Goal: Task Accomplishment & Management: Complete application form

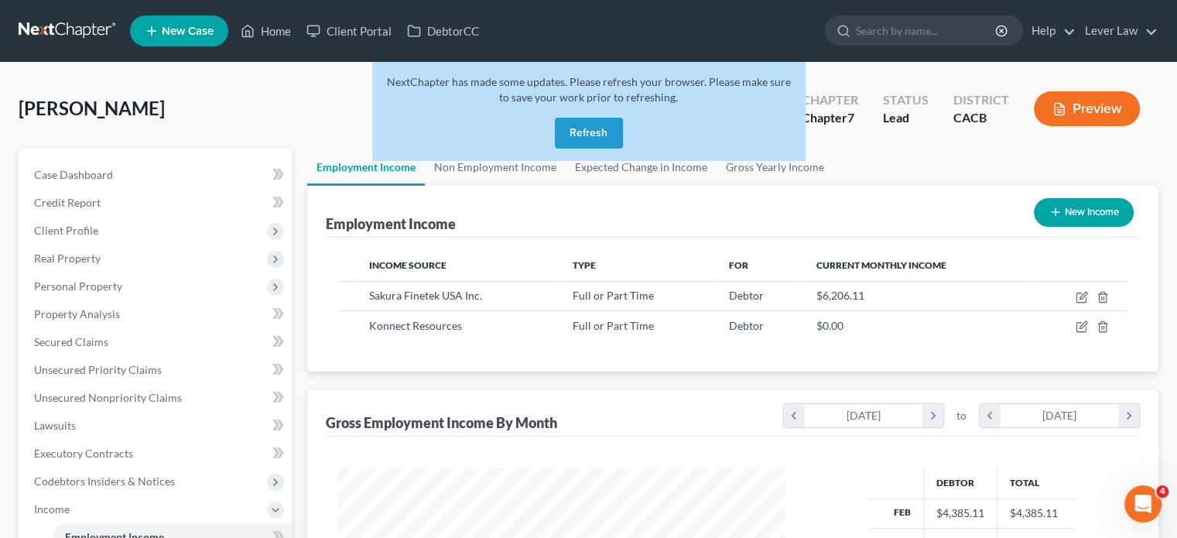
scroll to position [276, 478]
click at [81, 30] on link at bounding box center [68, 31] width 99 height 28
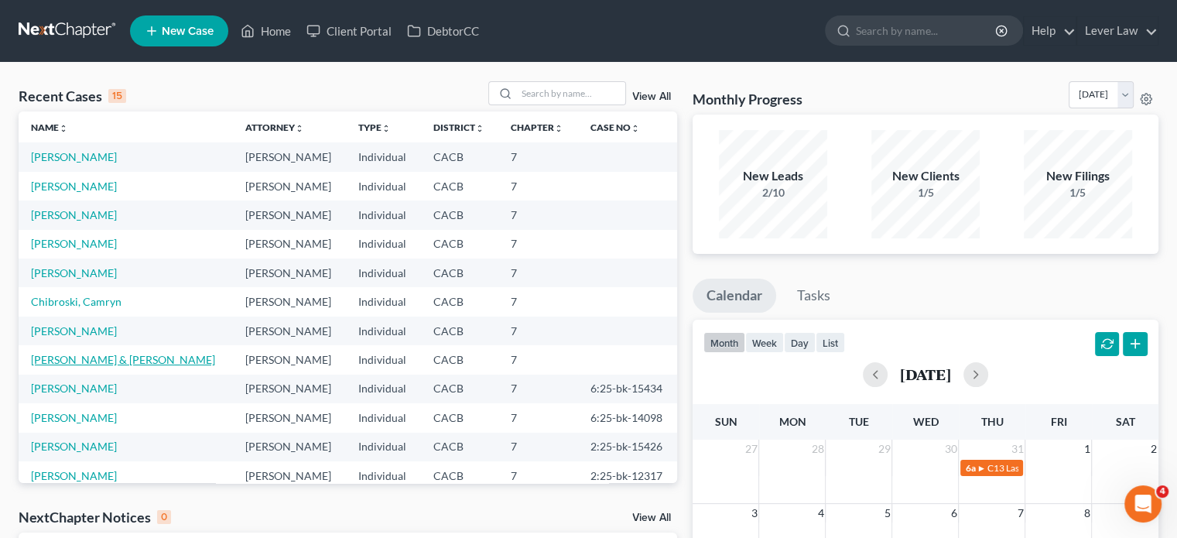
click at [127, 356] on link "Ray, Victoria & Shymbaliou, Piotr" at bounding box center [123, 359] width 184 height 13
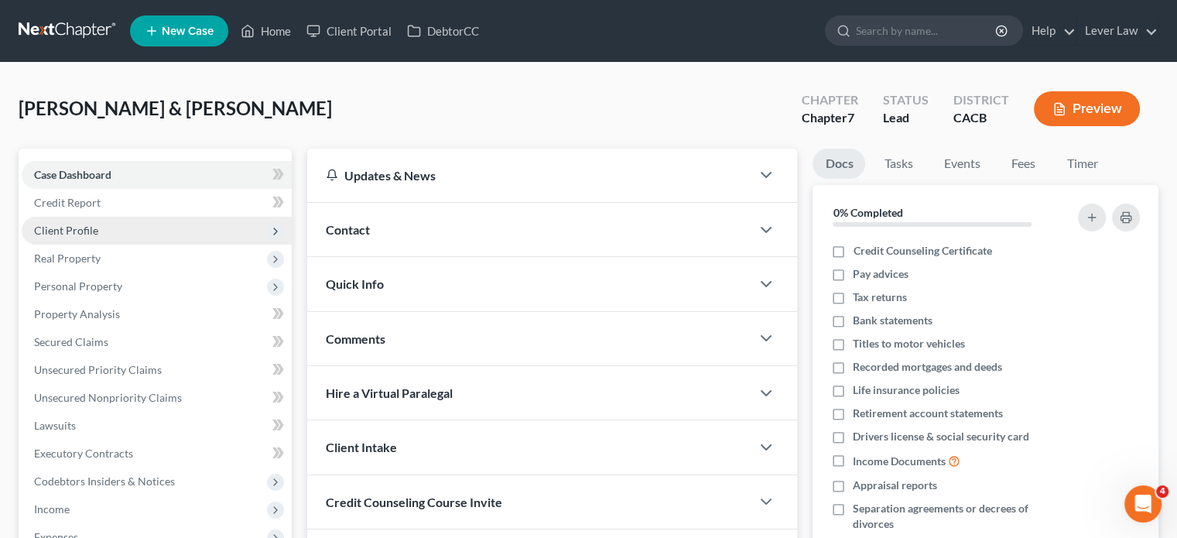
click at [122, 231] on span "Client Profile" at bounding box center [157, 231] width 270 height 28
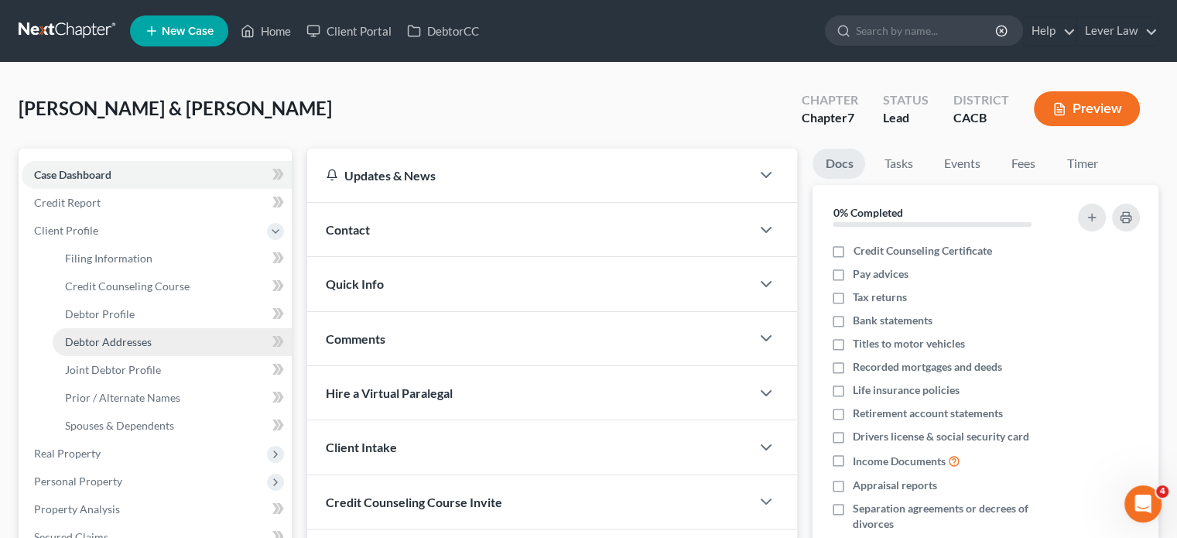
click at [124, 340] on span "Debtor Addresses" at bounding box center [108, 341] width 87 height 13
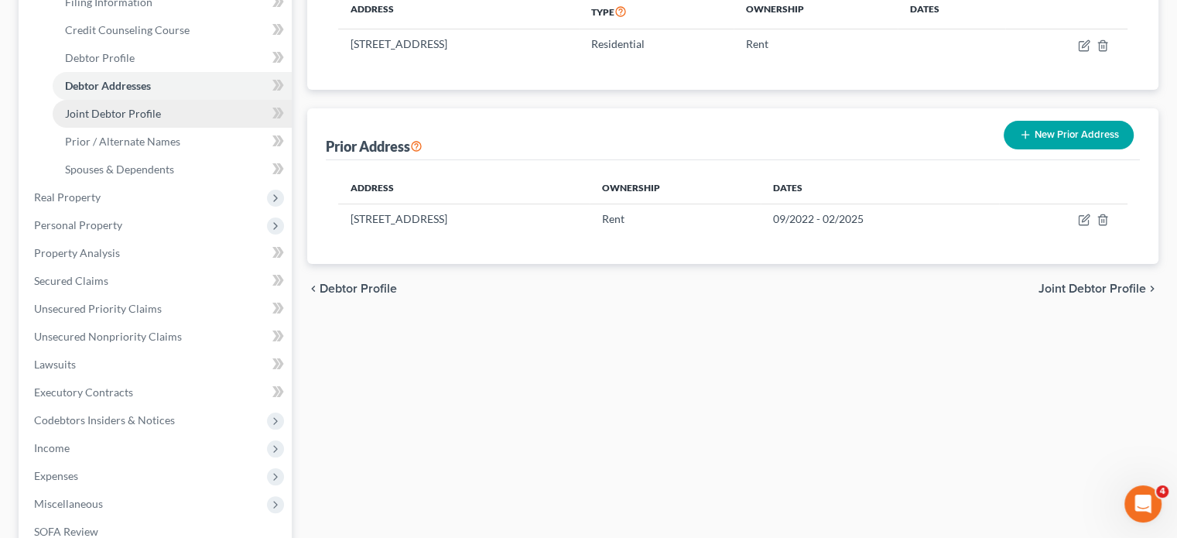
scroll to position [257, 0]
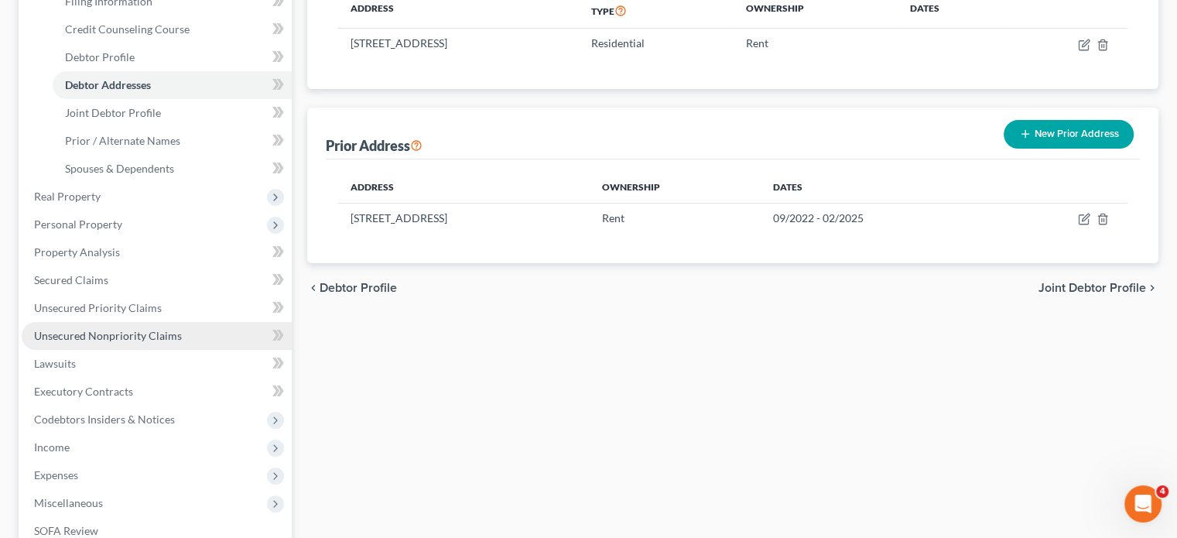
click at [161, 330] on span "Unsecured Nonpriority Claims" at bounding box center [108, 335] width 148 height 13
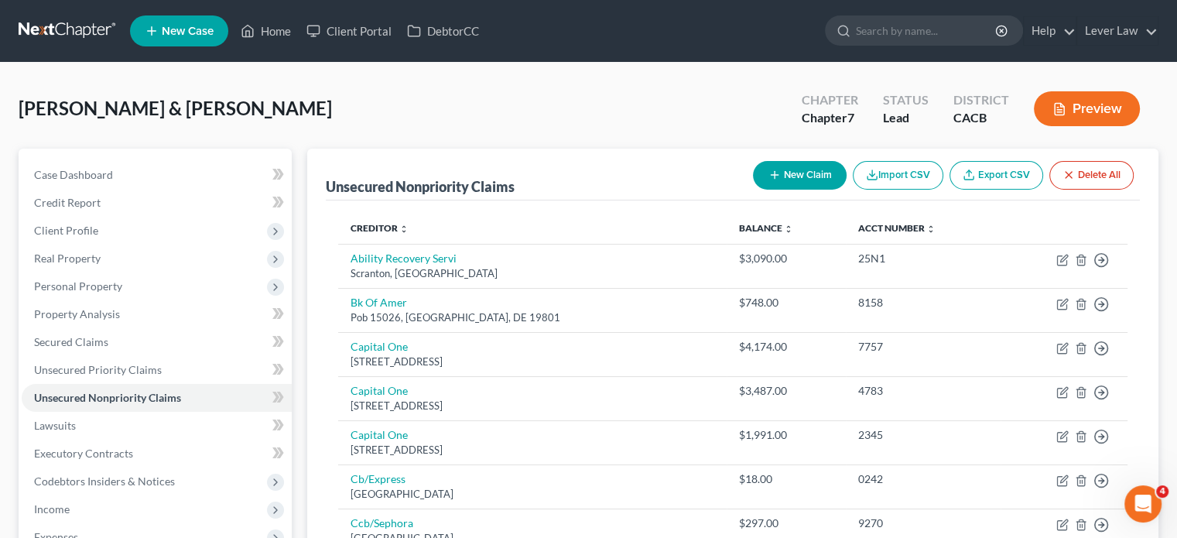
click at [783, 176] on button "New Claim" at bounding box center [800, 175] width 94 height 29
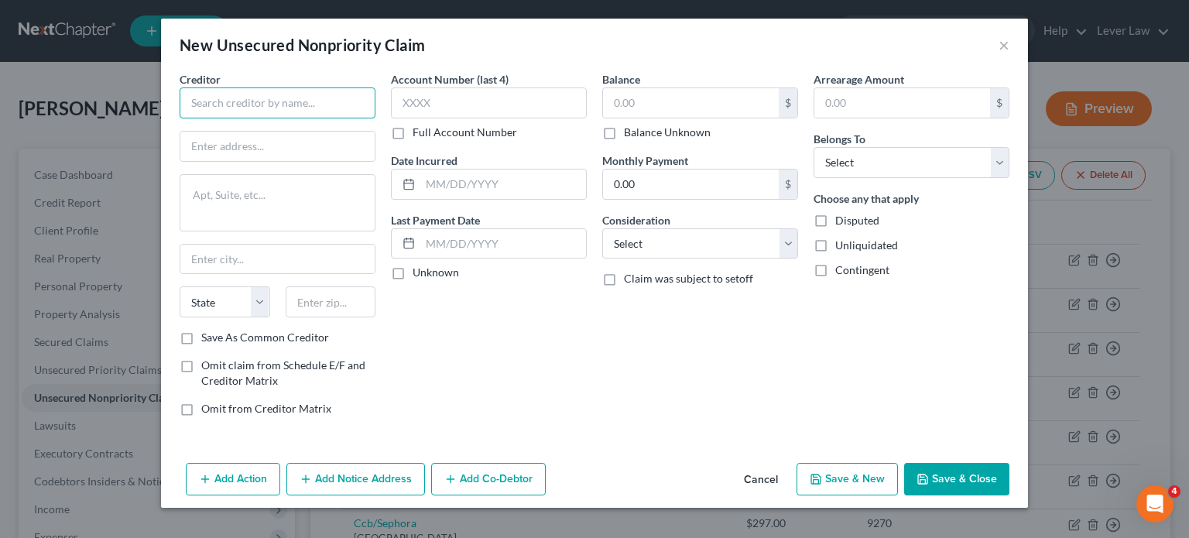
click at [368, 103] on input "text" at bounding box center [278, 102] width 196 height 31
type input "Cherry Technologies"
click at [956, 494] on div "Add Action Add Notice Address Add Co-Debtor Cancel Save & New Save & Close" at bounding box center [594, 482] width 867 height 51
click at [958, 485] on button "Save & Close" at bounding box center [956, 479] width 105 height 33
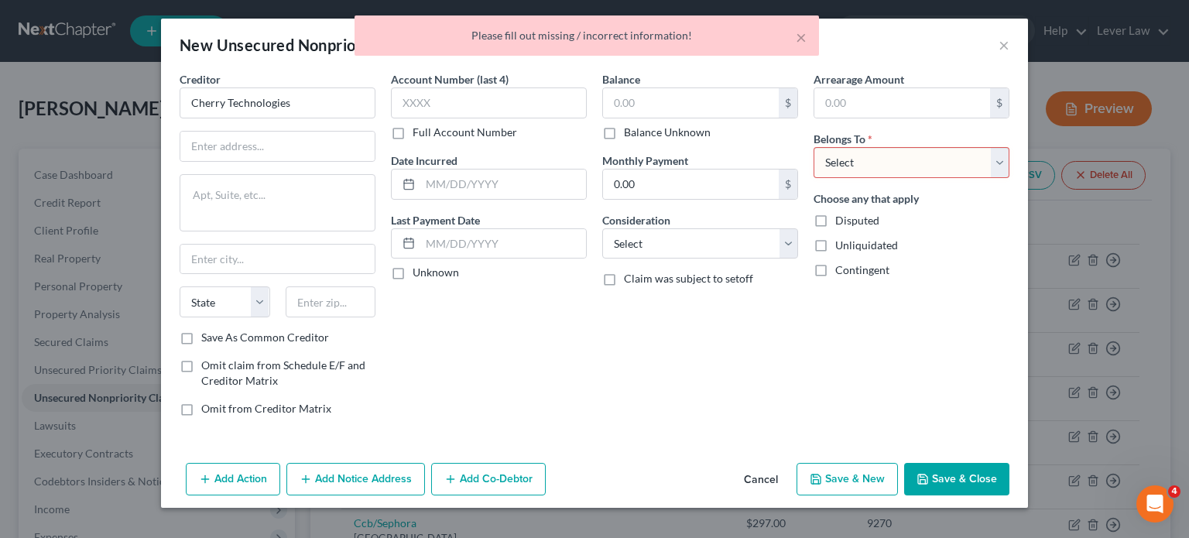
click at [861, 156] on select "Select Debtor 1 Only Debtor 2 Only Debtor 1 And Debtor 2 Only At Least One Of T…" at bounding box center [911, 162] width 196 height 31
select select "0"
click at [813, 147] on select "Select Debtor 1 Only Debtor 2 Only Debtor 1 And Debtor 2 Only At Least One Of T…" at bounding box center [911, 162] width 196 height 31
click at [935, 474] on button "Save & Close" at bounding box center [956, 479] width 105 height 33
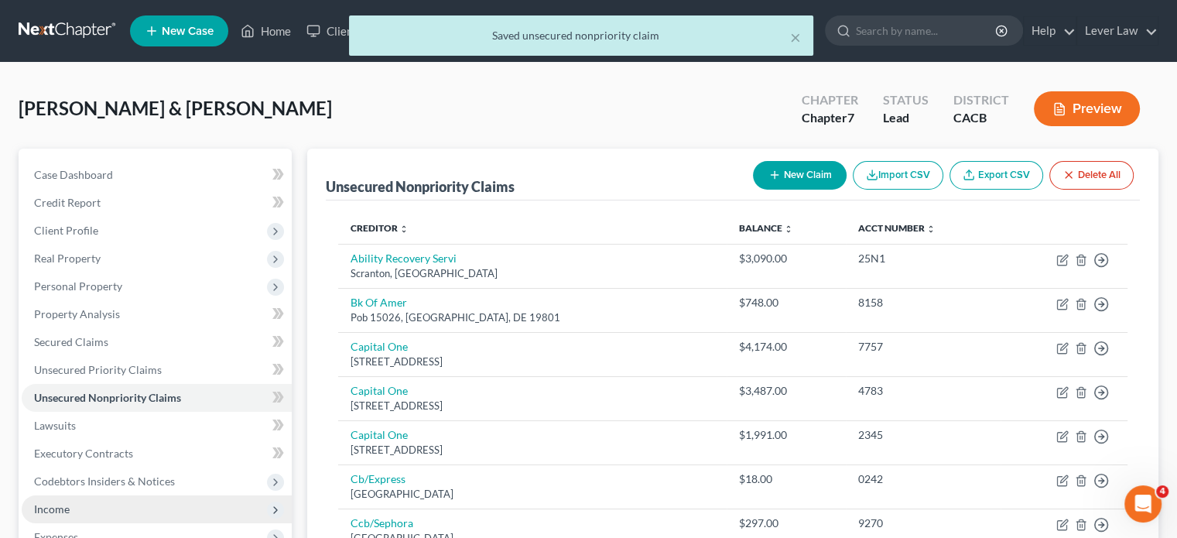
click at [92, 511] on span "Income" at bounding box center [157, 509] width 270 height 28
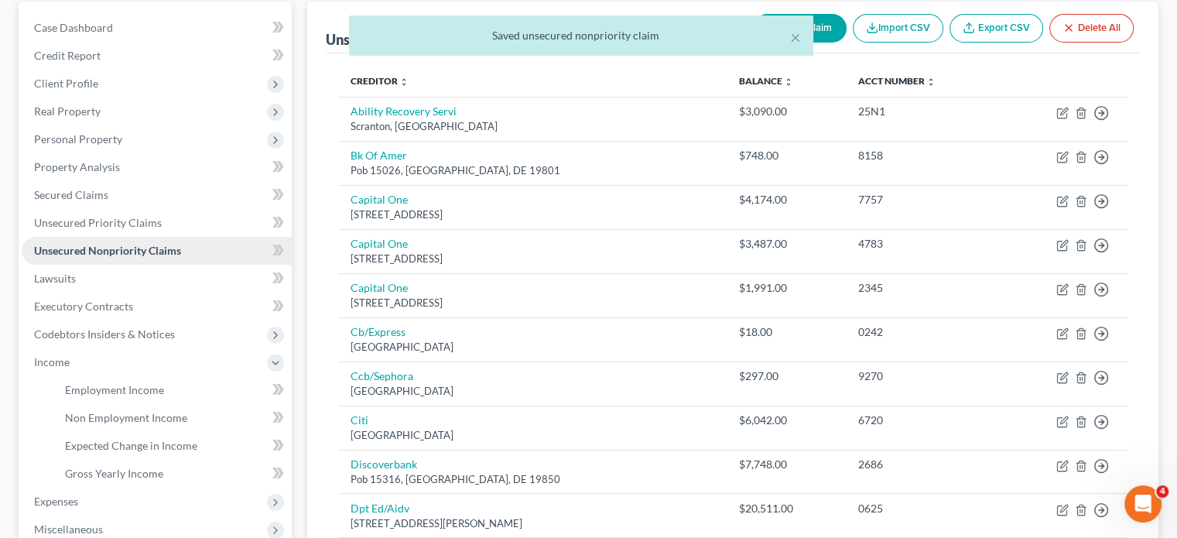
scroll to position [154, 0]
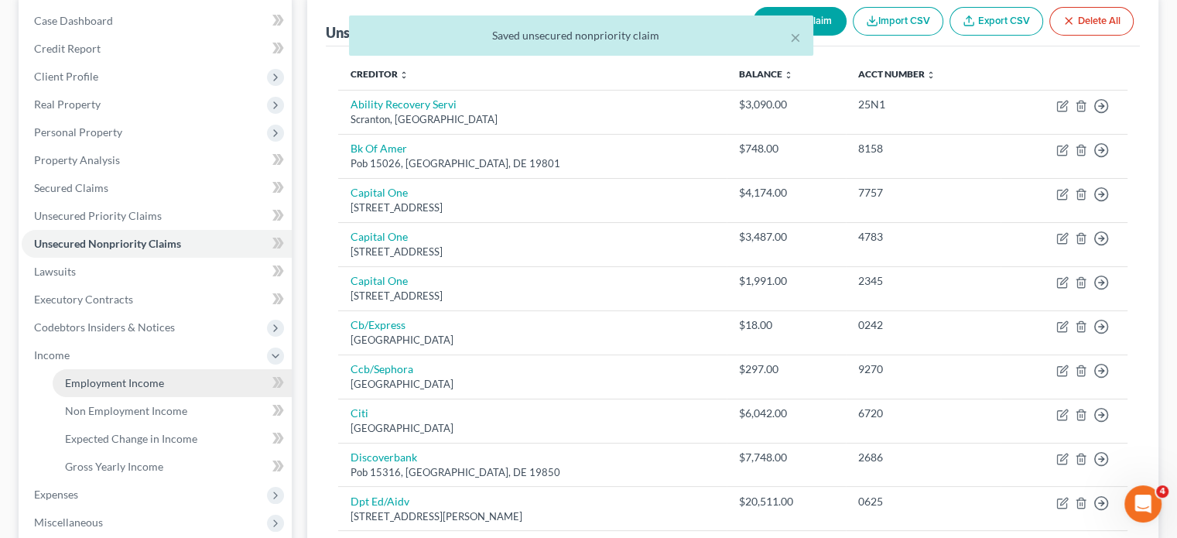
click at [173, 392] on link "Employment Income" at bounding box center [172, 383] width 239 height 28
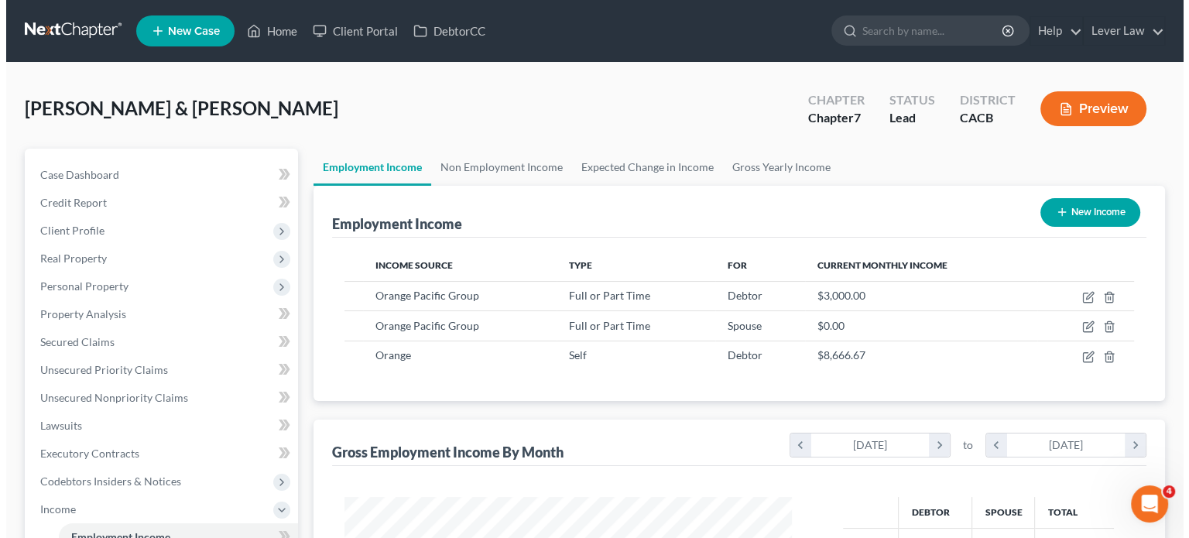
scroll to position [276, 478]
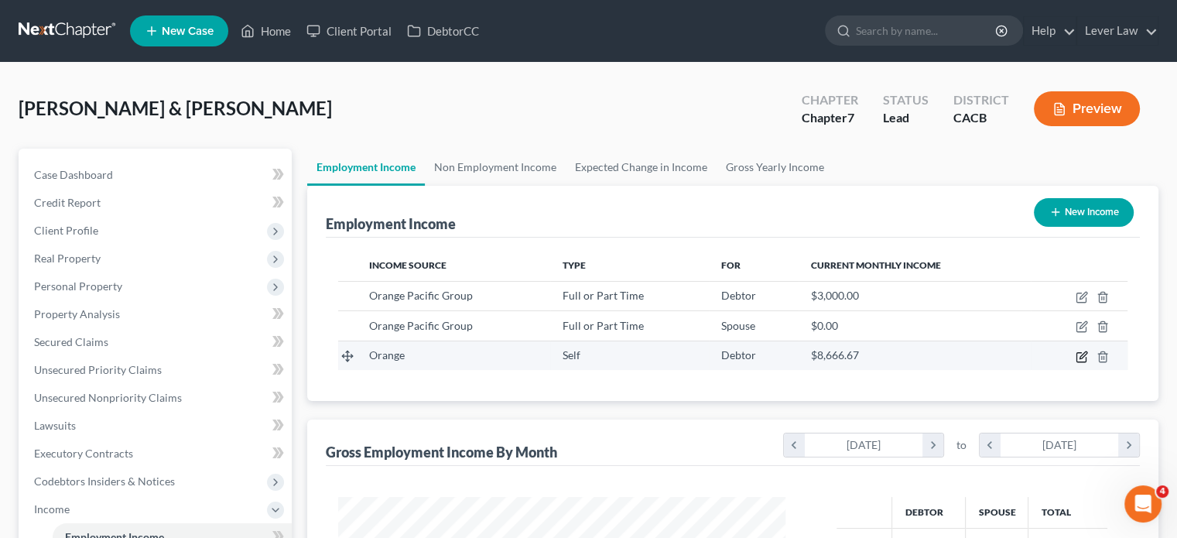
click at [1081, 354] on icon "button" at bounding box center [1082, 357] width 12 height 12
select select "1"
select select "2"
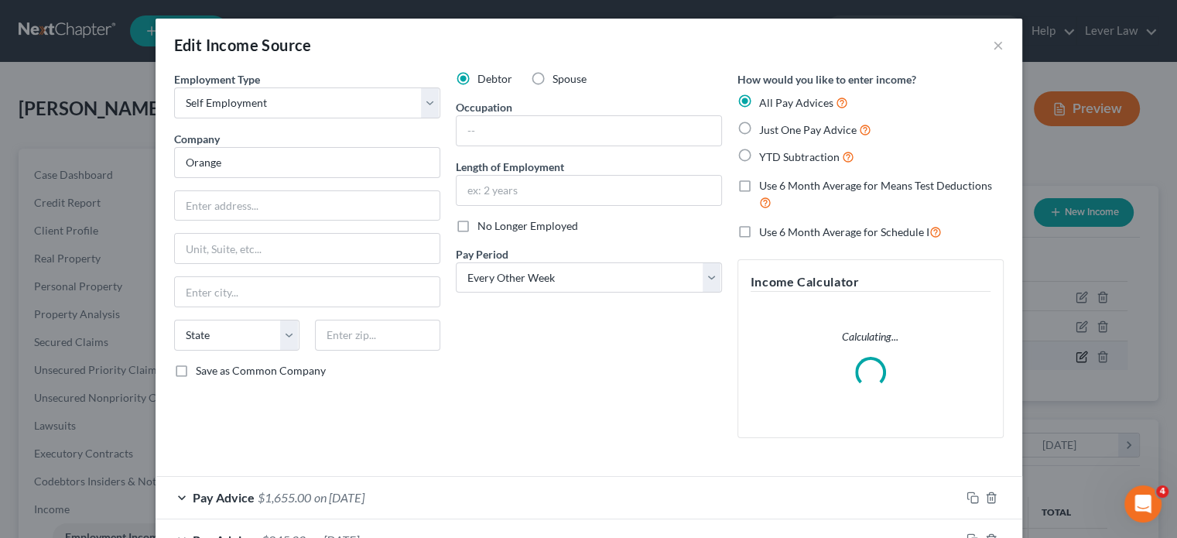
scroll to position [276, 483]
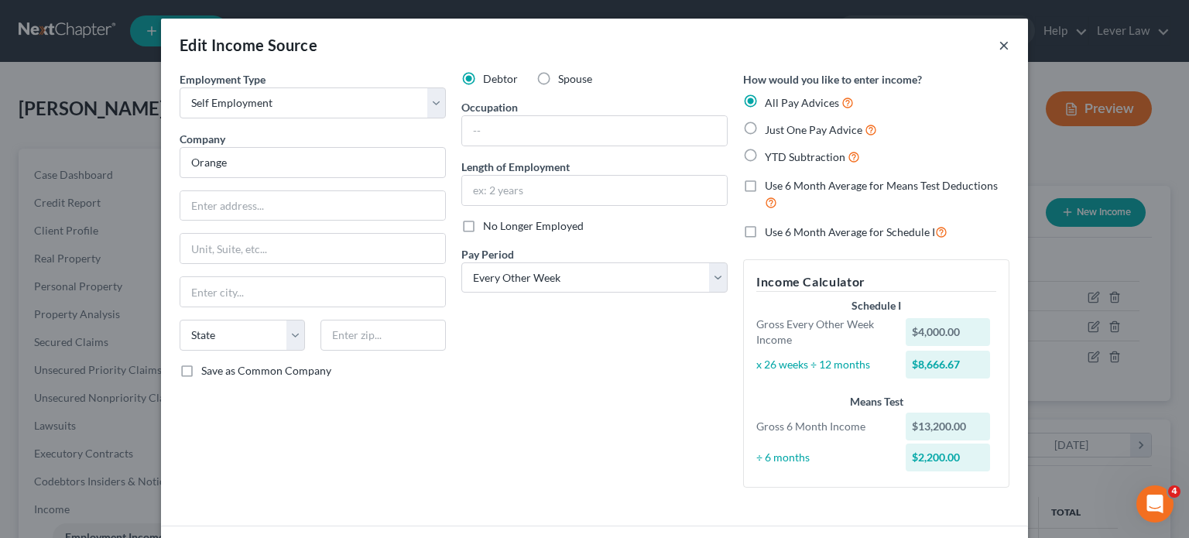
click at [998, 45] on button "×" at bounding box center [1003, 45] width 11 height 19
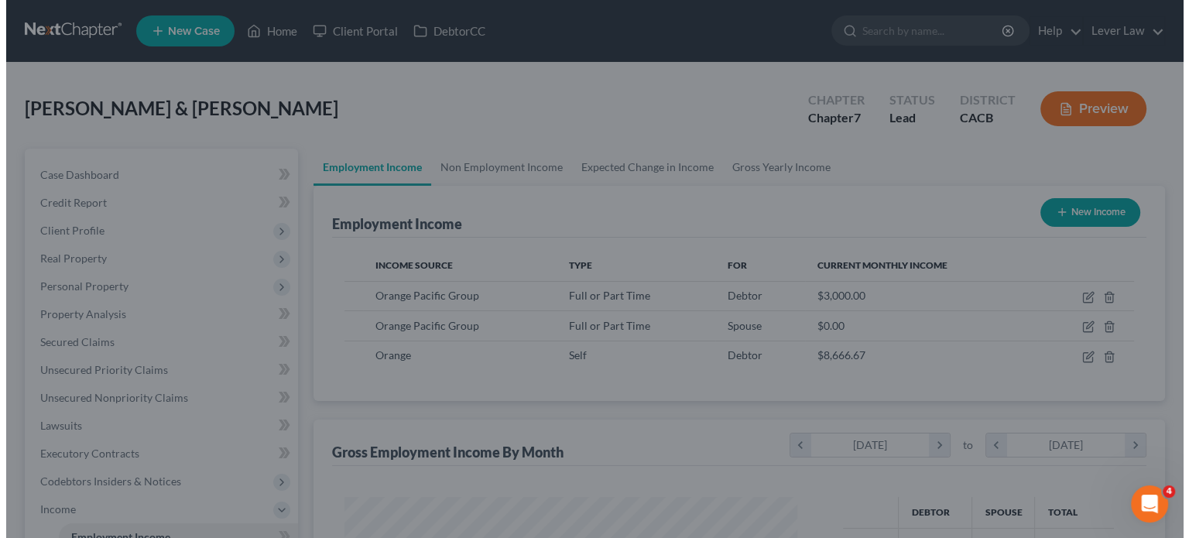
scroll to position [773738, 773535]
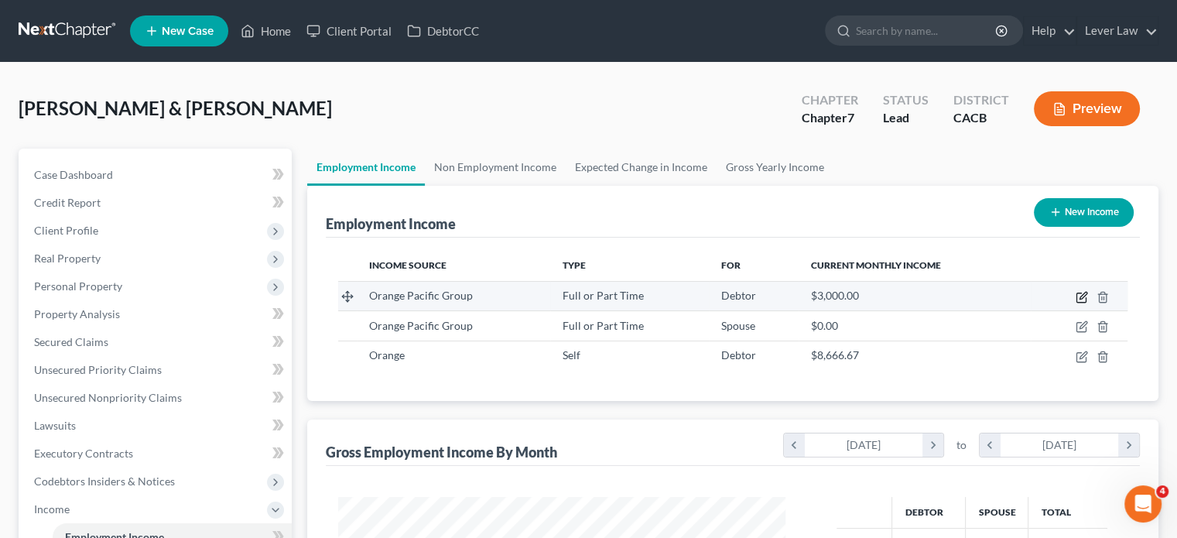
click at [1084, 298] on icon "button" at bounding box center [1082, 297] width 12 height 12
select select "0"
select select "4"
select select "0"
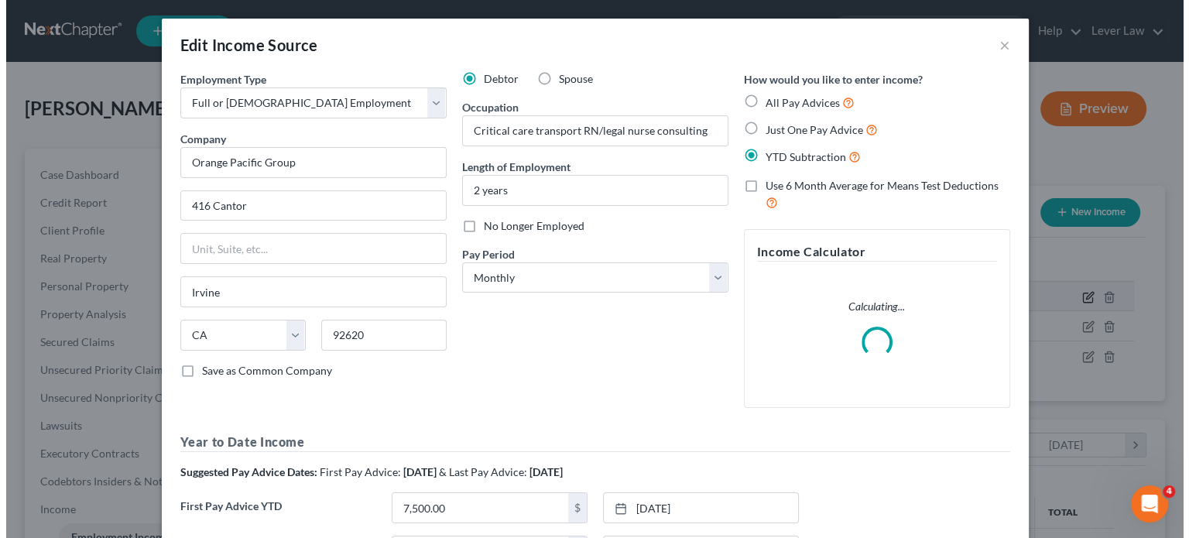
scroll to position [276, 483]
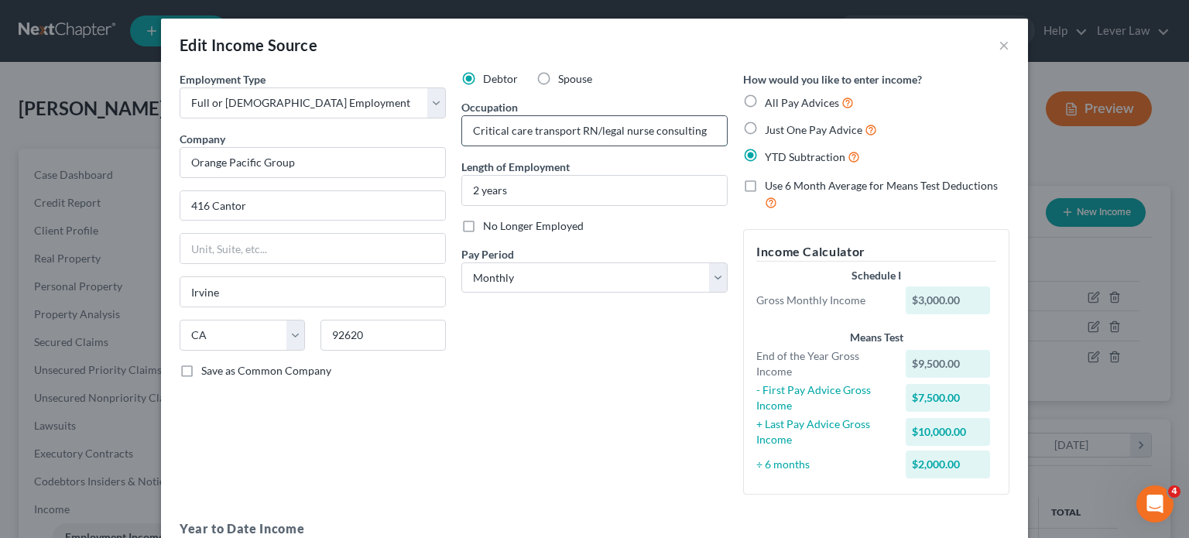
click at [597, 131] on input "Critical care transport RN/legal nurse consulting" at bounding box center [594, 130] width 265 height 29
click at [597, 131] on input "Critical cegal nurng" at bounding box center [594, 130] width 265 height 29
click at [591, 126] on input "Critical cegal nung" at bounding box center [594, 130] width 265 height 29
type input "C"
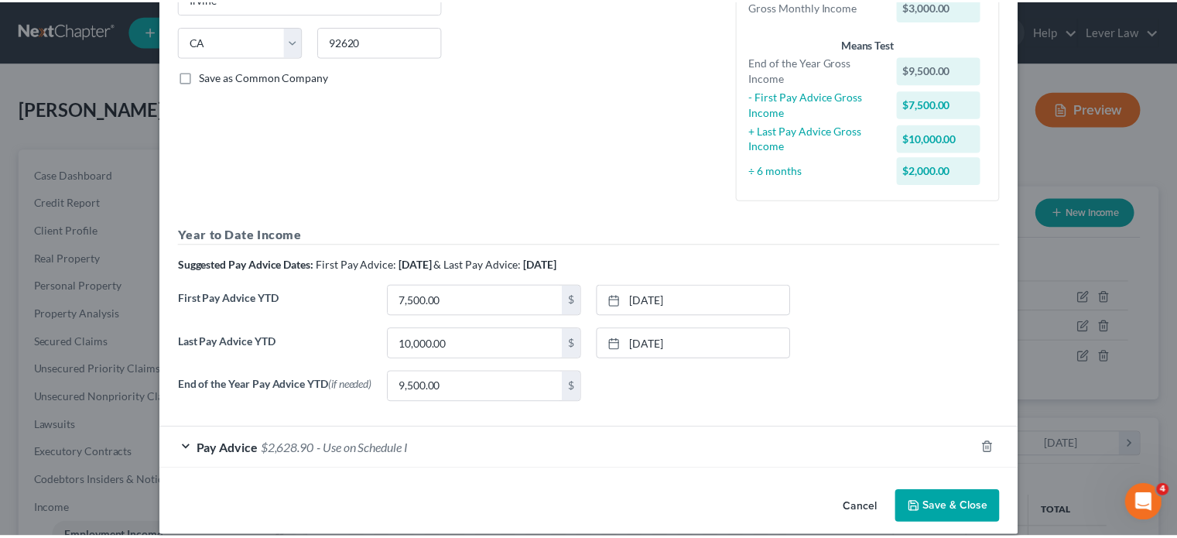
scroll to position [305, 0]
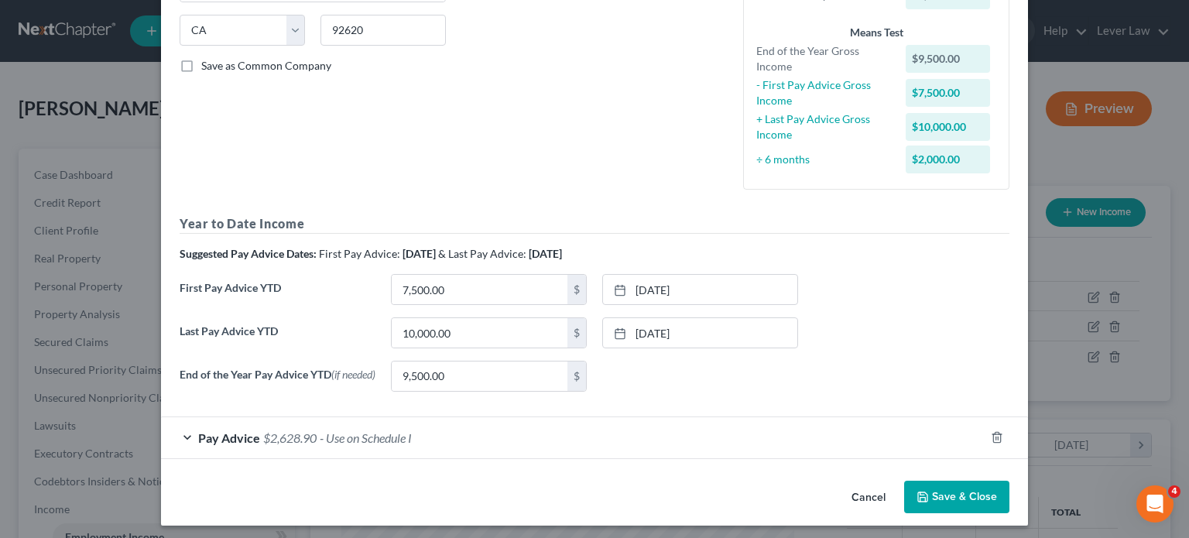
type input "Legal nurse consulting"
click at [942, 505] on button "Save & Close" at bounding box center [956, 497] width 105 height 33
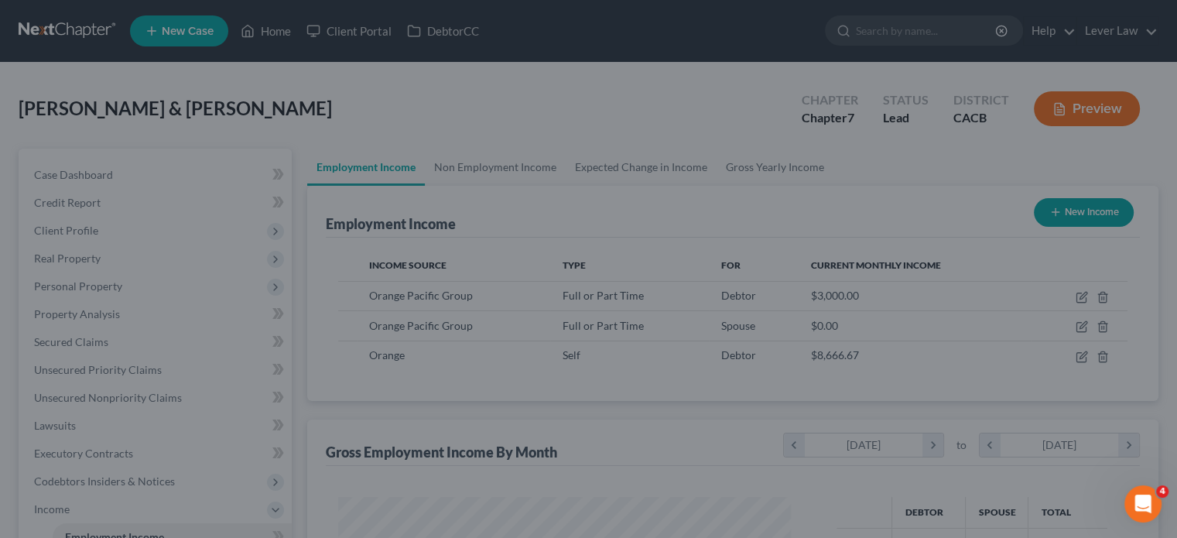
scroll to position [773738, 773535]
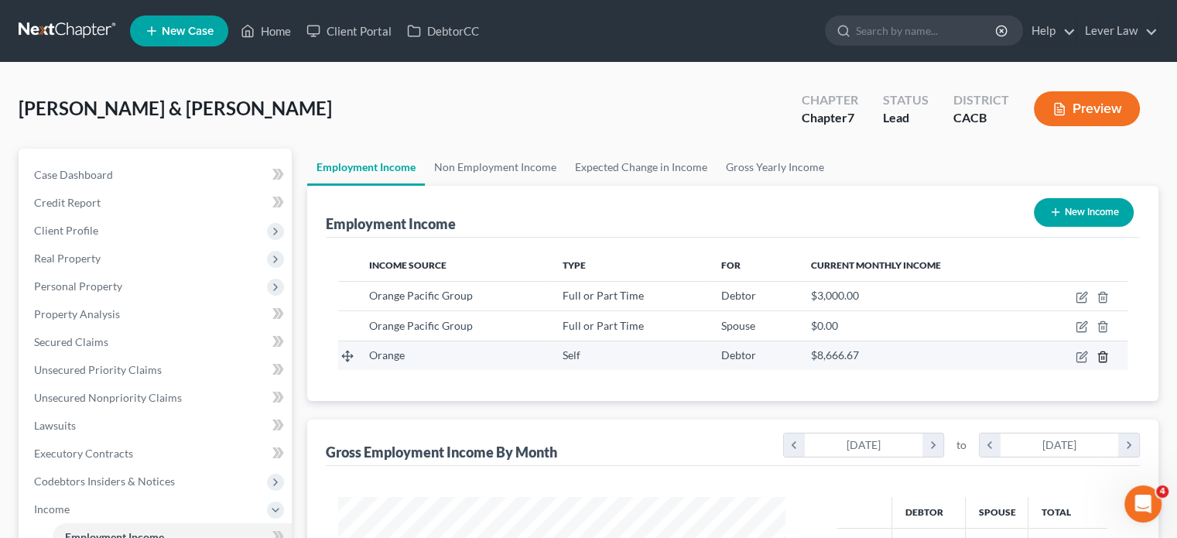
click at [1099, 354] on icon "button" at bounding box center [1102, 356] width 7 height 10
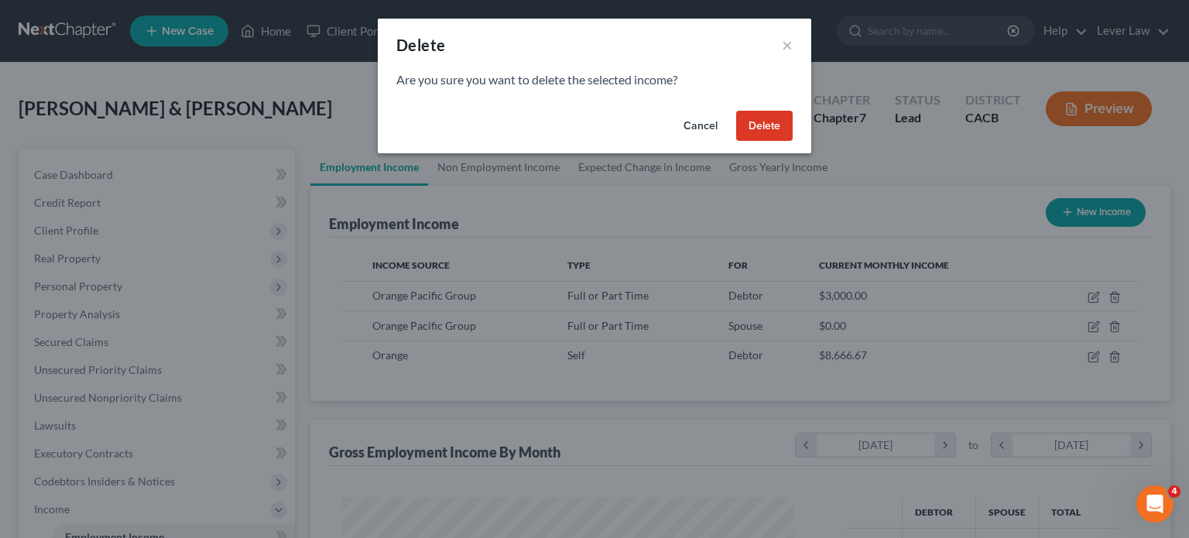
click at [753, 115] on button "Delete" at bounding box center [764, 126] width 57 height 31
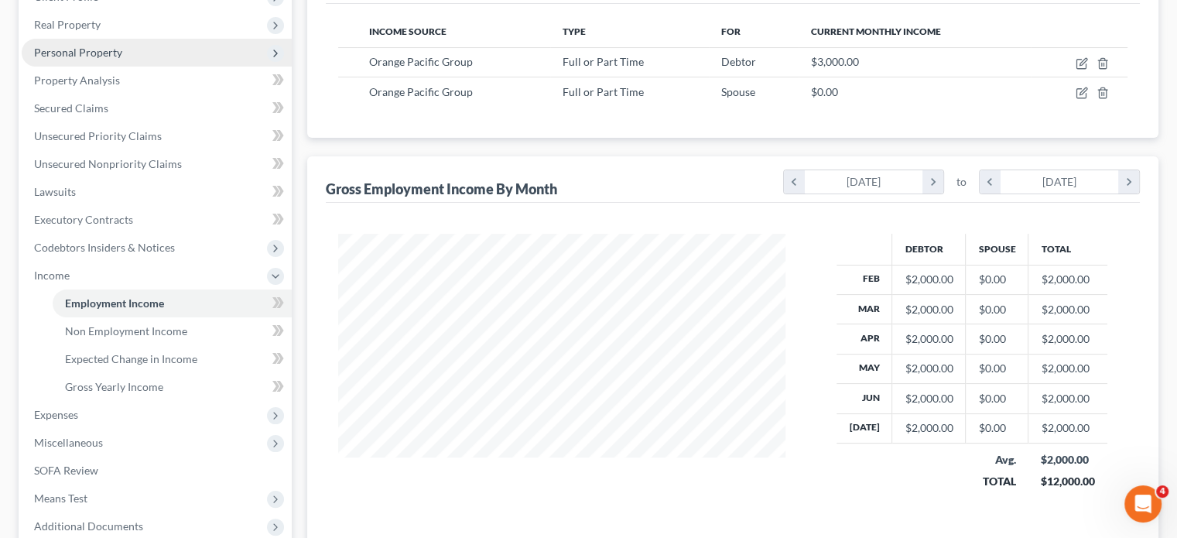
scroll to position [235, 0]
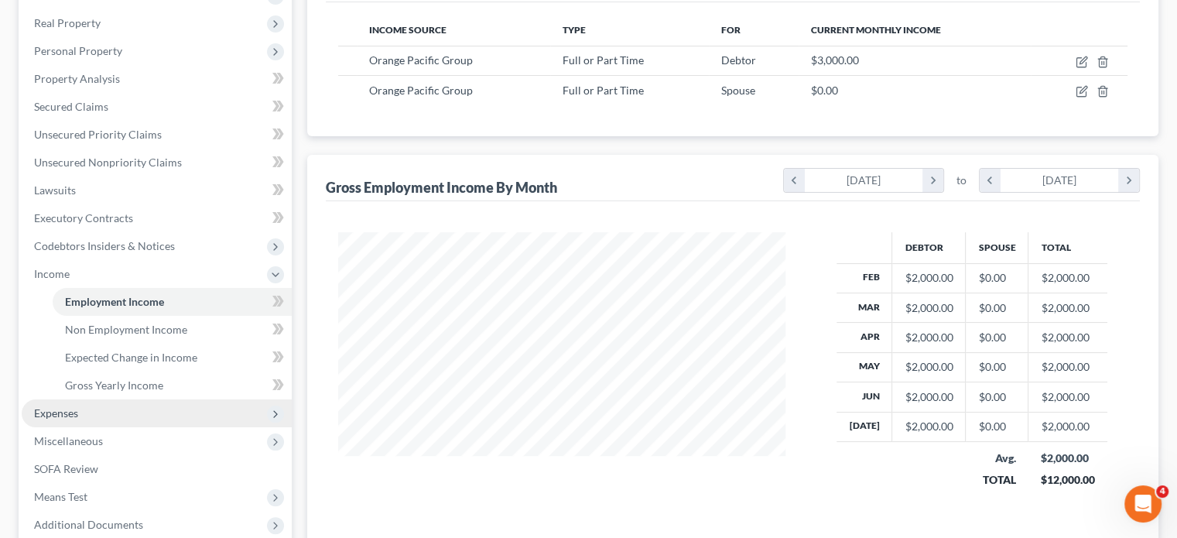
click at [53, 408] on span "Expenses" at bounding box center [56, 412] width 44 height 13
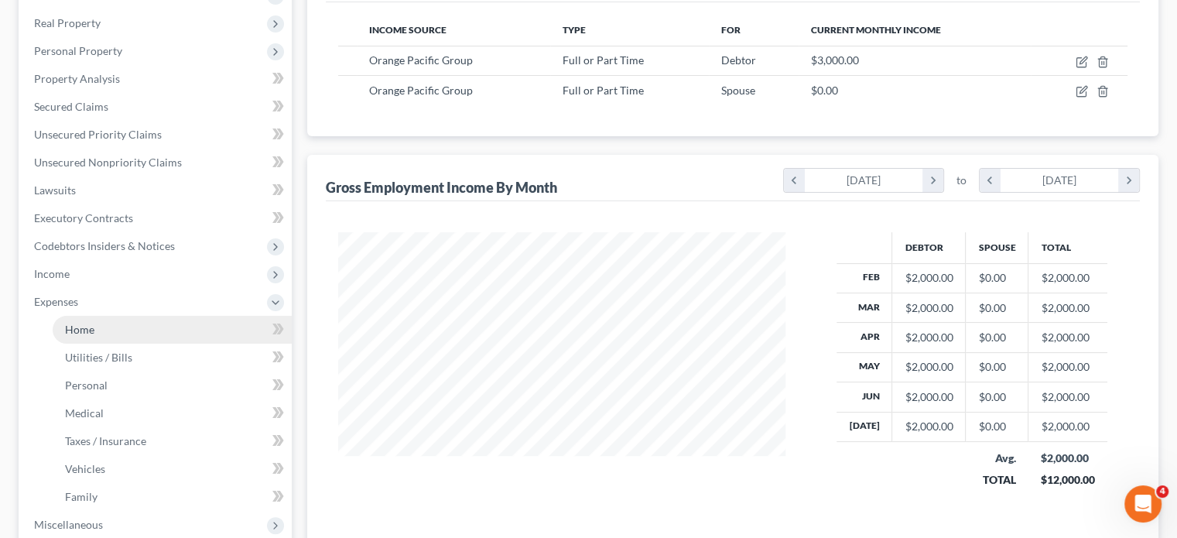
click at [105, 333] on link "Home" at bounding box center [172, 330] width 239 height 28
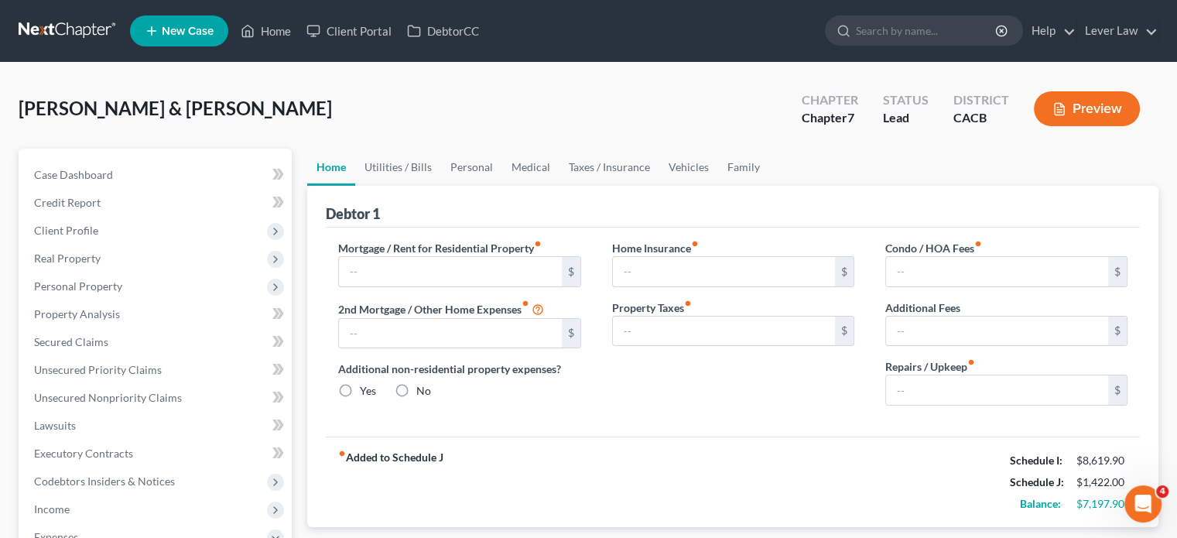
type input "3,890.00"
type input "0.00"
radio input "true"
type input "10.00"
type input "0.00"
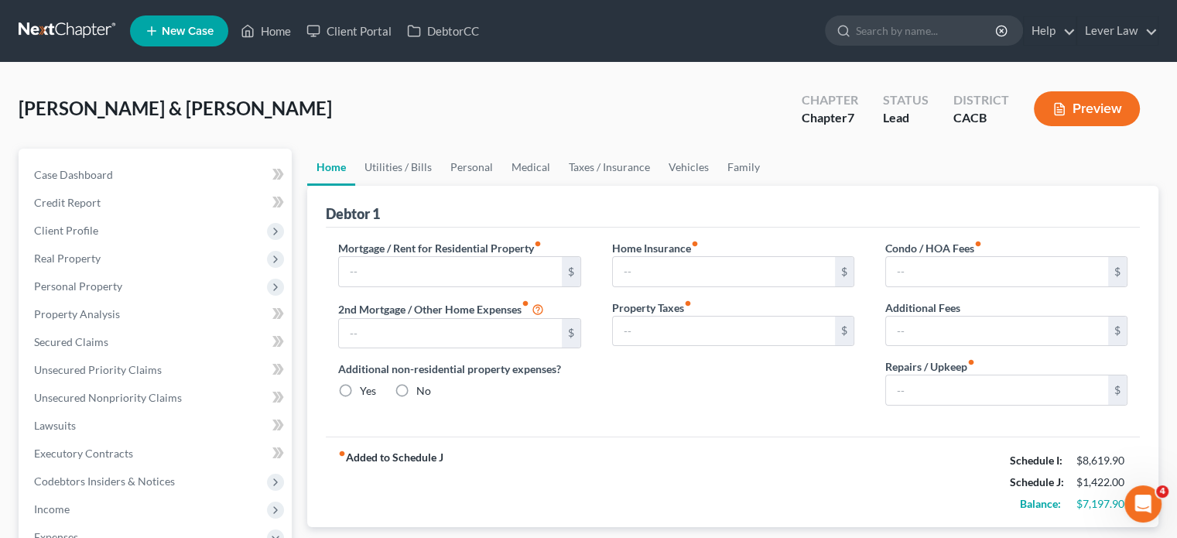
type input "0.00"
click at [659, 270] on input "10.00" at bounding box center [724, 271] width 222 height 29
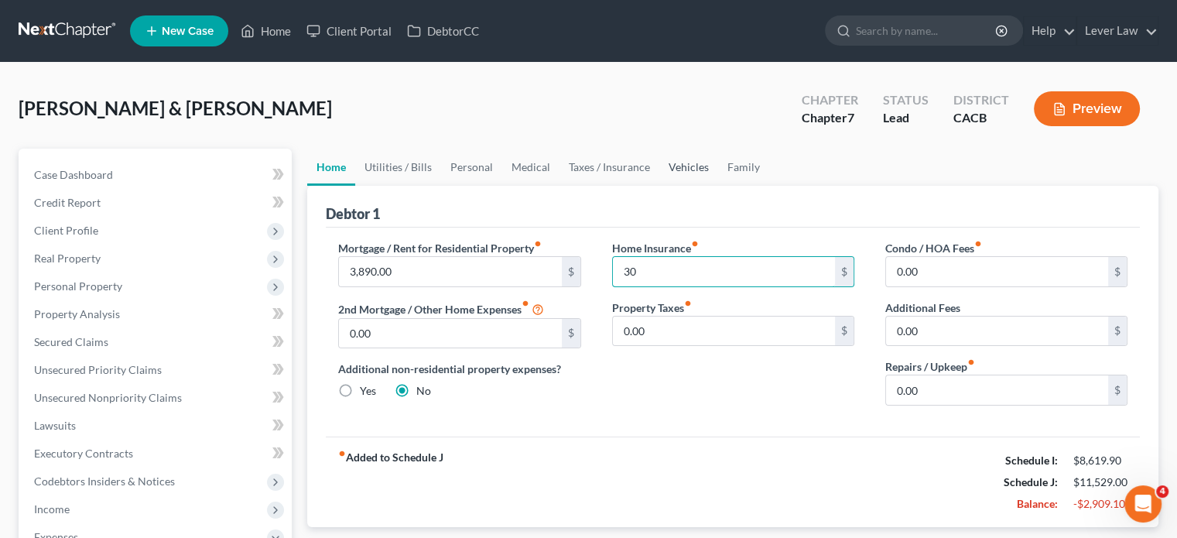
type input "30"
click at [694, 178] on link "Vehicles" at bounding box center [688, 167] width 59 height 37
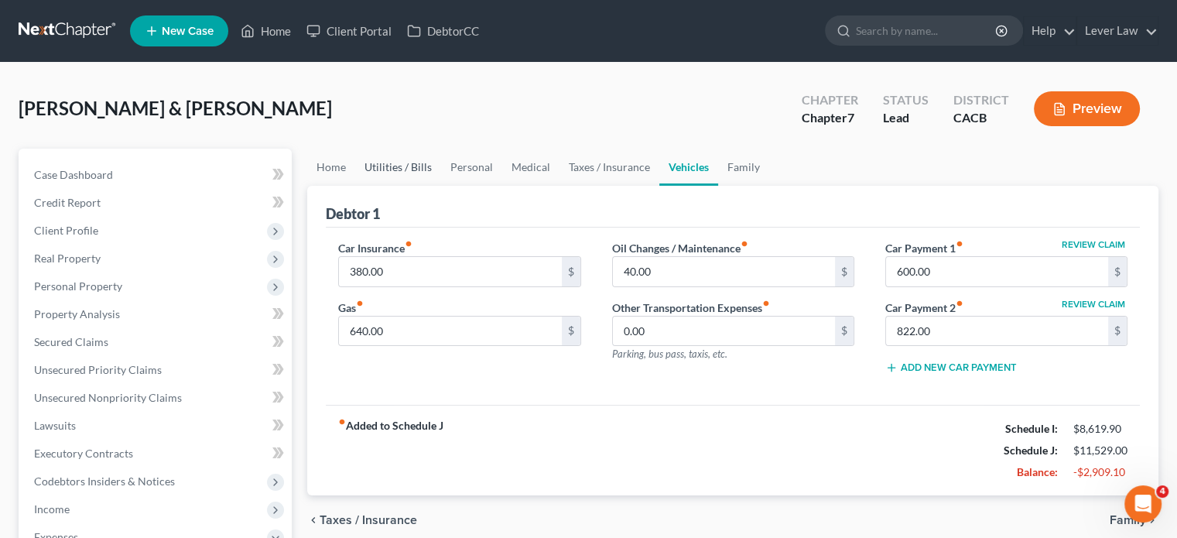
click at [409, 159] on link "Utilities / Bills" at bounding box center [398, 167] width 86 height 37
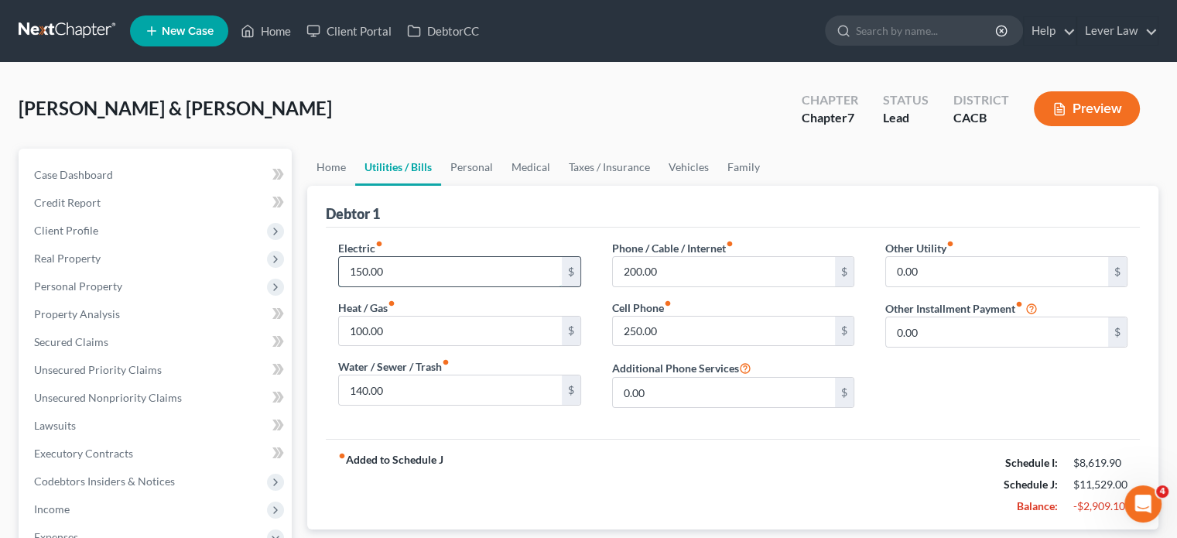
click at [396, 272] on input "150.00" at bounding box center [450, 271] width 222 height 29
type input "270"
click at [400, 340] on input "100.00" at bounding box center [450, 331] width 222 height 29
type input "8"
type input "100"
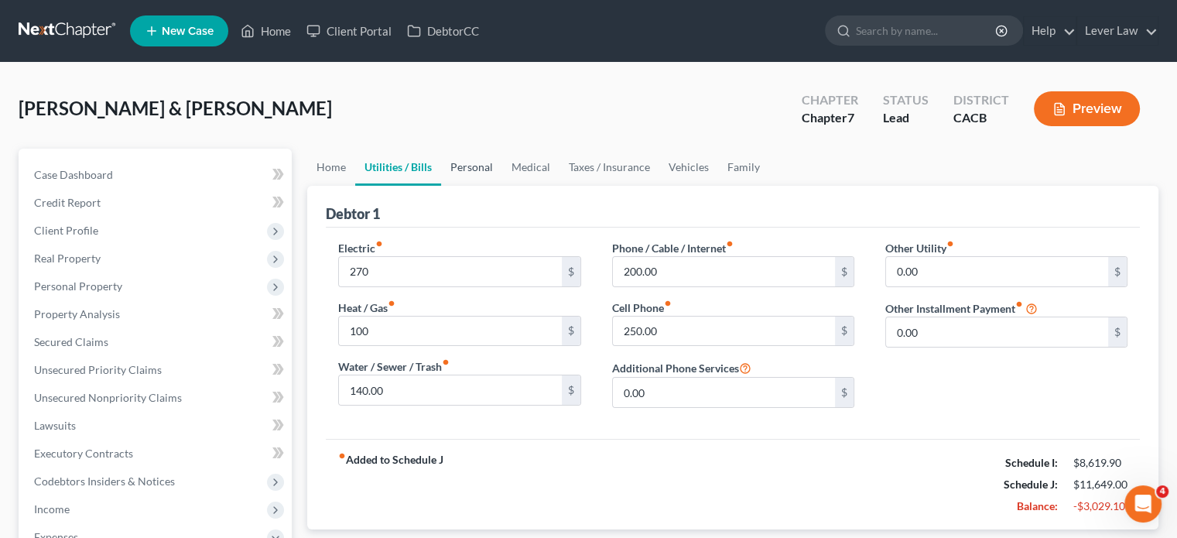
click at [486, 165] on link "Personal" at bounding box center [471, 167] width 61 height 37
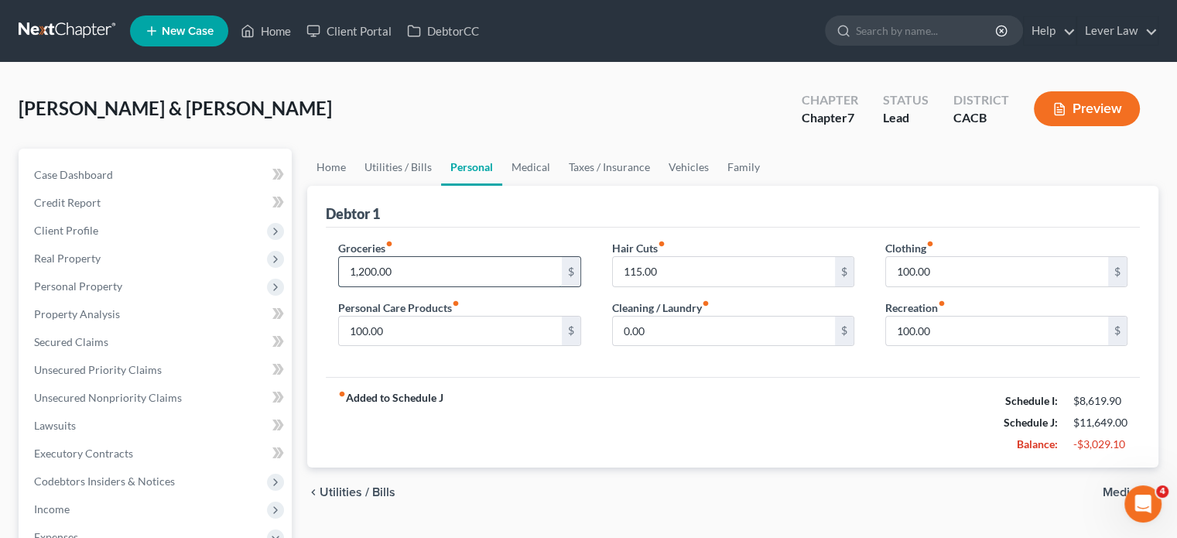
click at [427, 269] on input "1,200.00" at bounding box center [450, 271] width 222 height 29
type input "1,500"
click at [944, 327] on input "100.00" at bounding box center [997, 331] width 222 height 29
type input "50"
click at [624, 173] on link "Taxes / Insurance" at bounding box center [610, 167] width 100 height 37
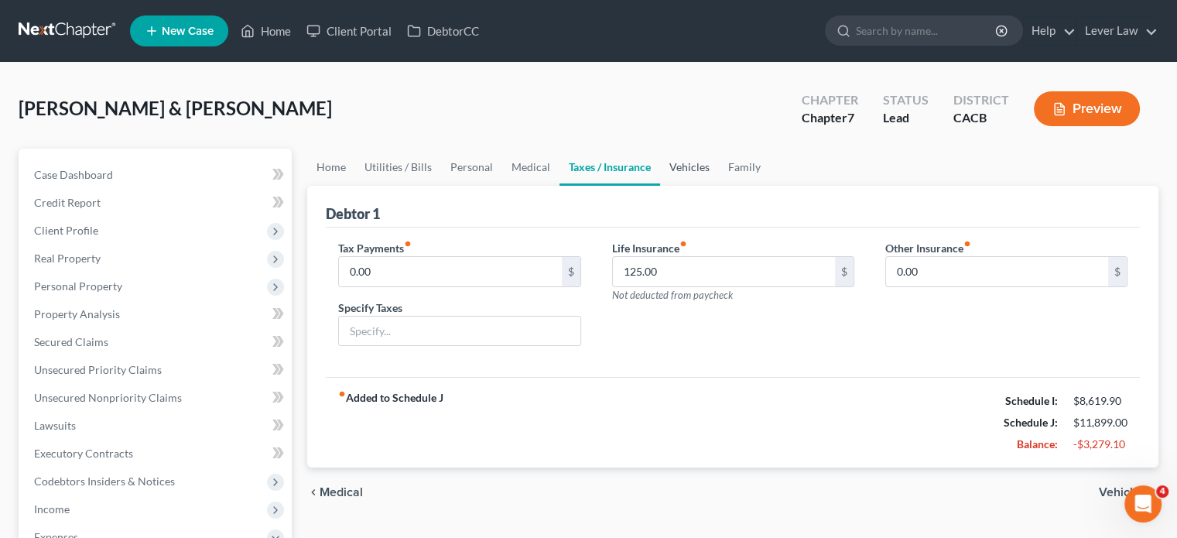
click at [680, 168] on link "Vehicles" at bounding box center [689, 167] width 59 height 37
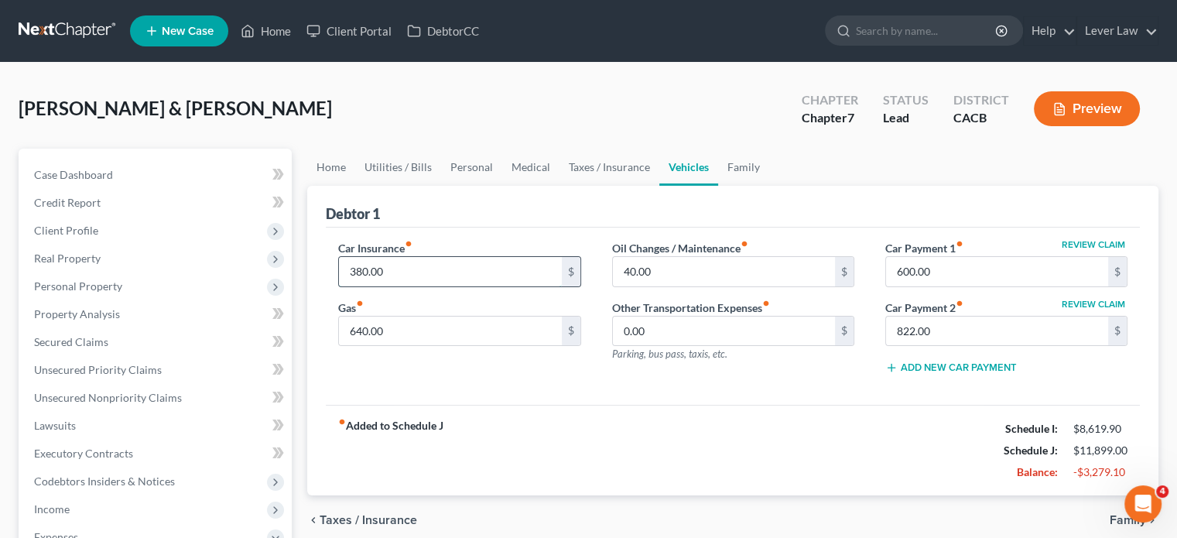
click at [478, 275] on input "380.00" at bounding box center [450, 271] width 222 height 29
type input "427"
click at [529, 168] on link "Medical" at bounding box center [530, 167] width 57 height 37
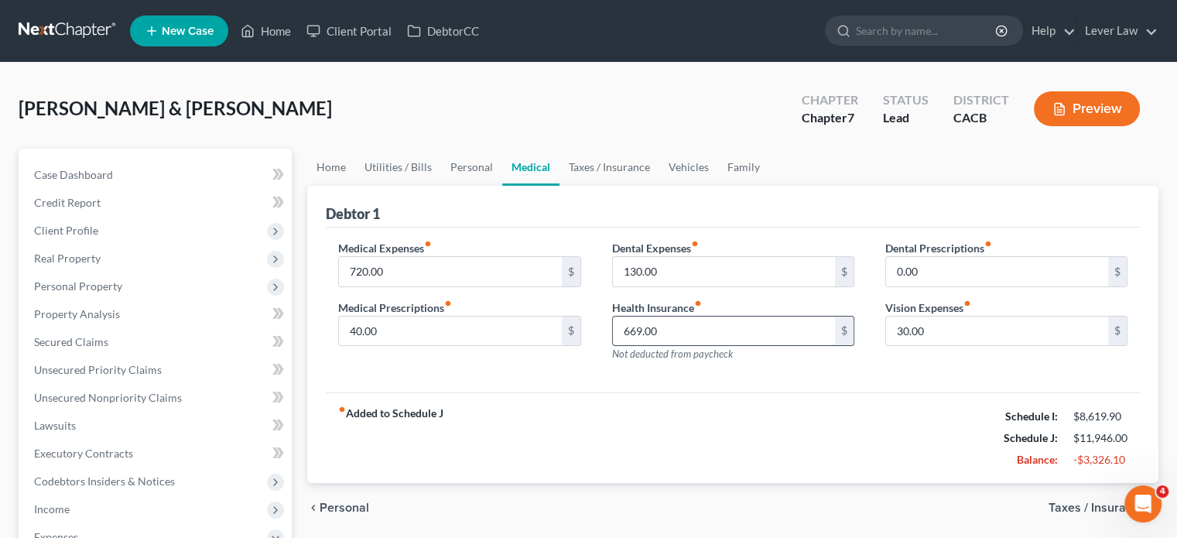
click at [687, 337] on input "669.00" at bounding box center [724, 331] width 222 height 29
type input "711"
click at [690, 275] on input "130.00" at bounding box center [724, 271] width 222 height 29
type input "230"
click at [734, 172] on link "Family" at bounding box center [743, 167] width 51 height 37
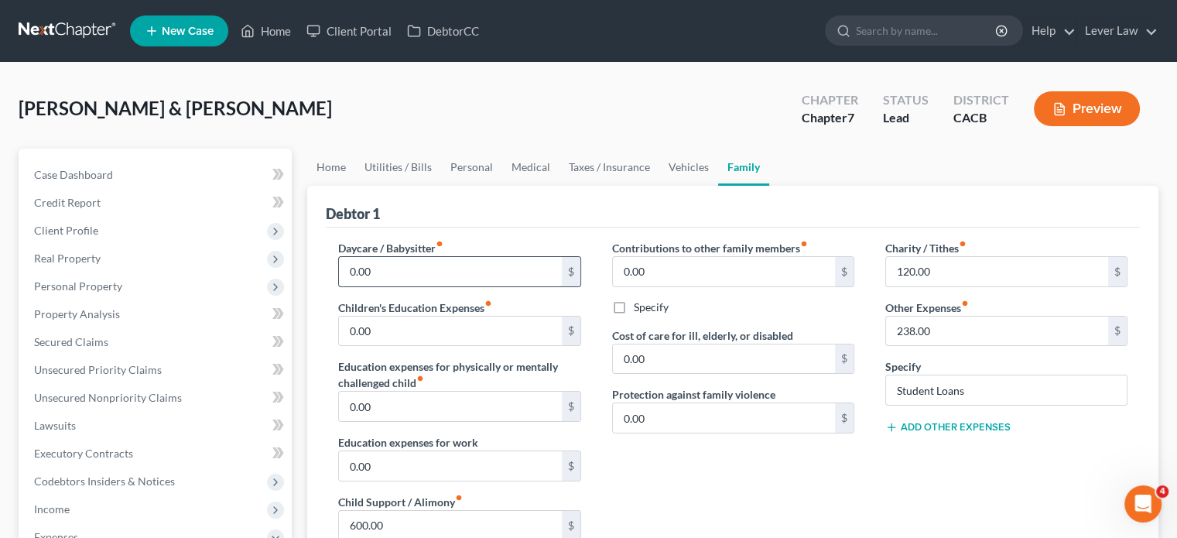
click at [474, 266] on input "0.00" at bounding box center [450, 271] width 222 height 29
type input "200"
click at [972, 322] on input "238.00" at bounding box center [997, 331] width 222 height 29
type input "250"
click at [132, 518] on span "Income" at bounding box center [157, 509] width 270 height 28
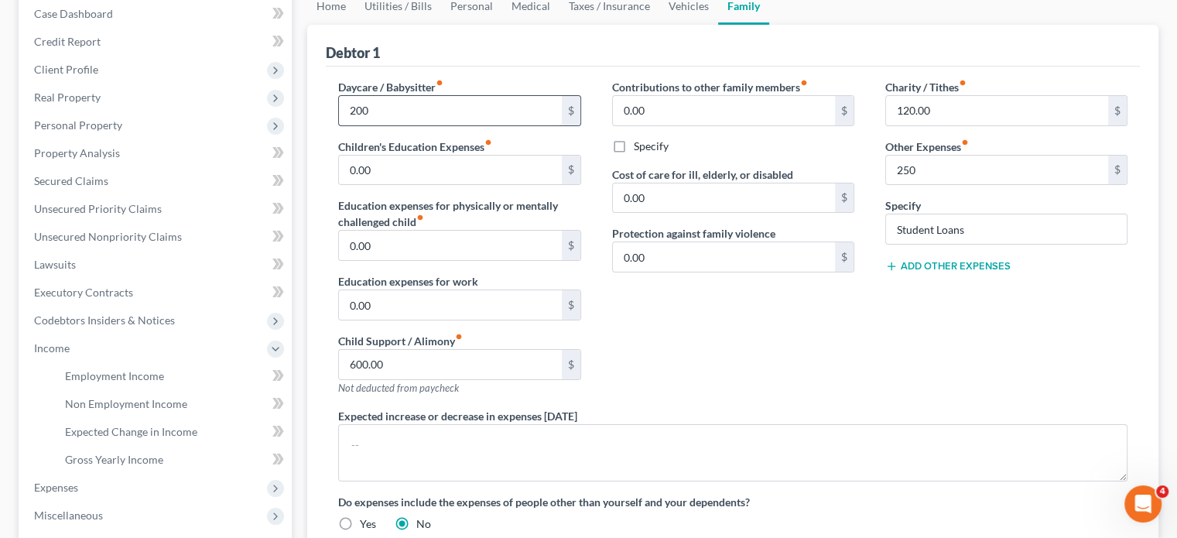
scroll to position [164, 0]
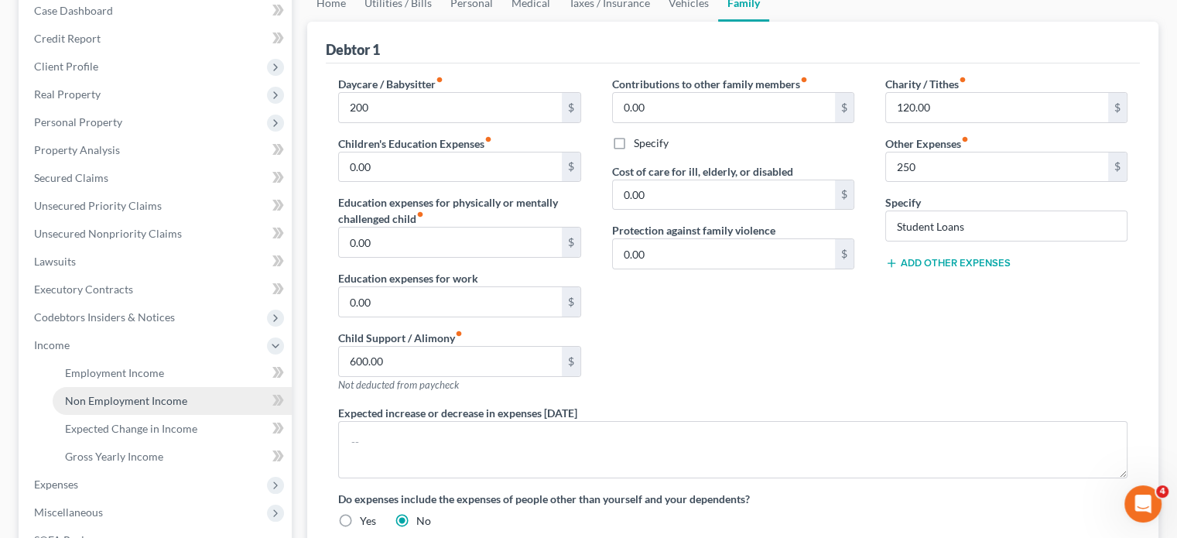
click at [96, 403] on span "Non Employment Income" at bounding box center [126, 400] width 122 height 13
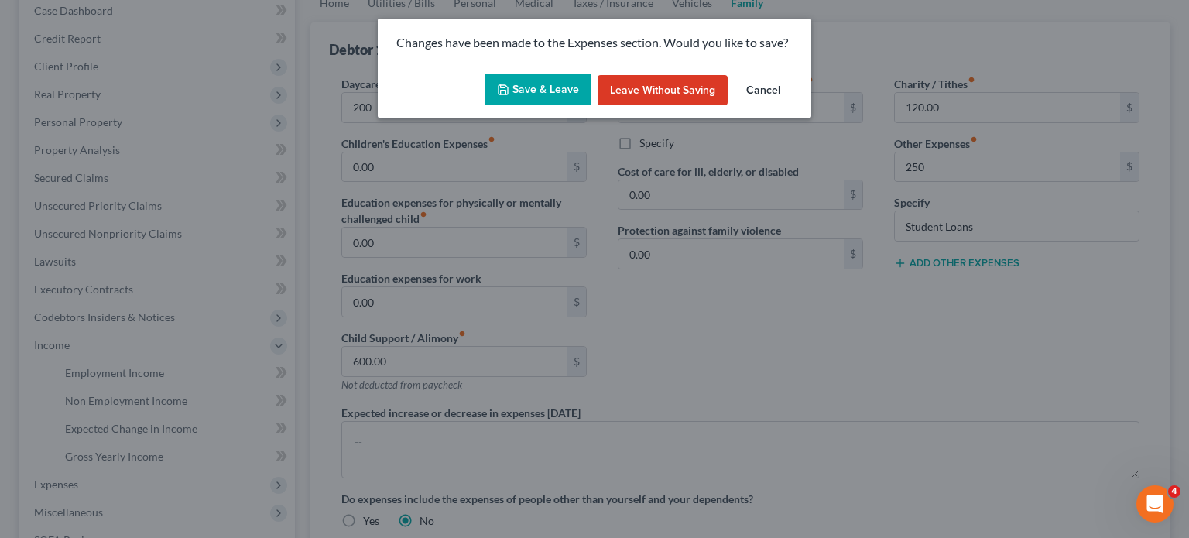
click at [533, 91] on button "Save & Leave" at bounding box center [538, 90] width 107 height 33
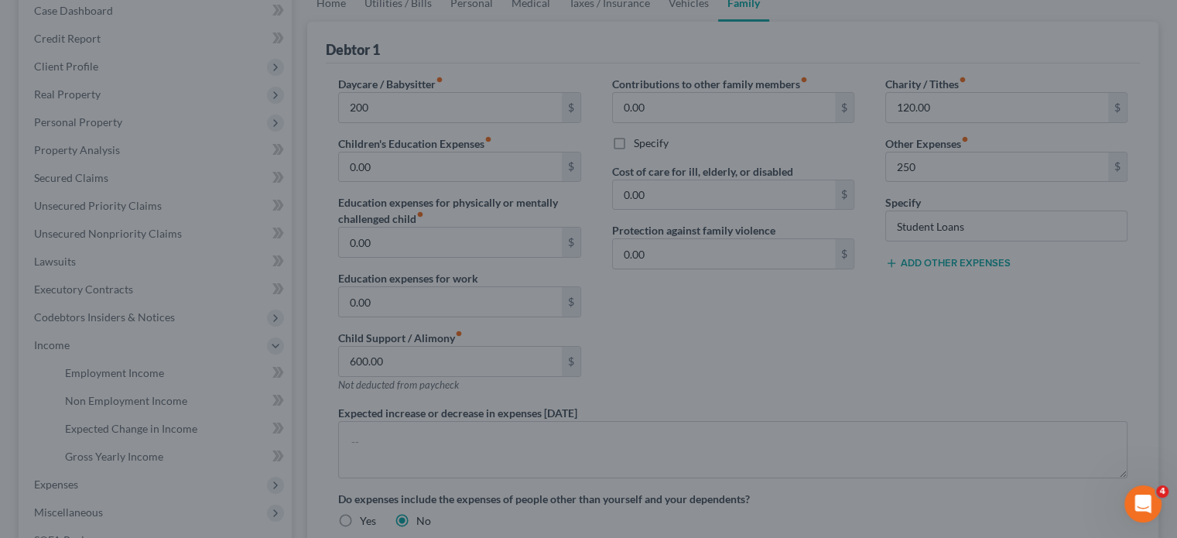
type input "200.00"
type input "250.00"
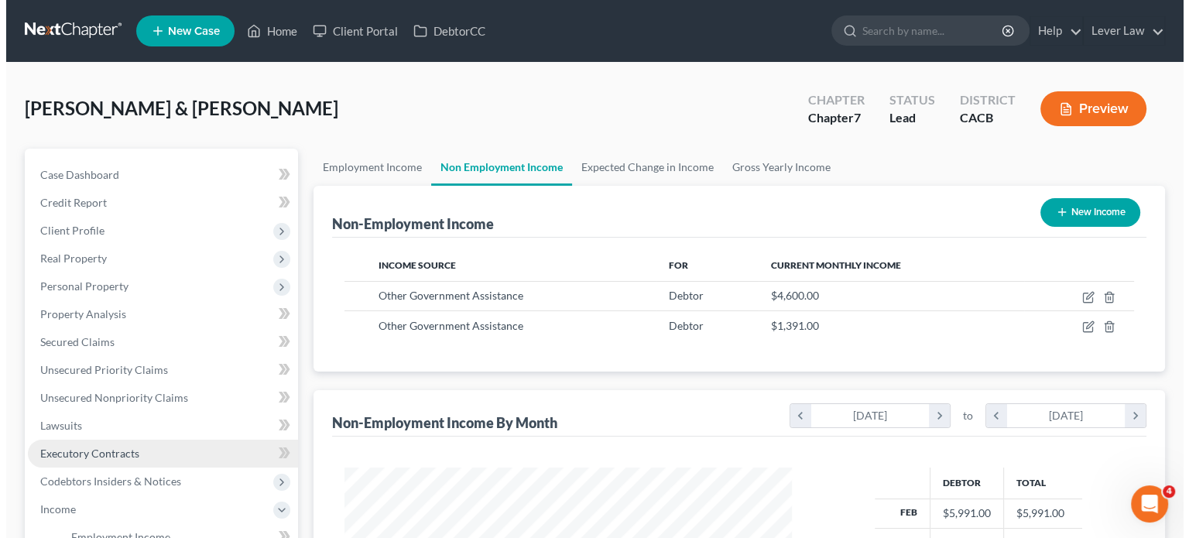
scroll to position [276, 478]
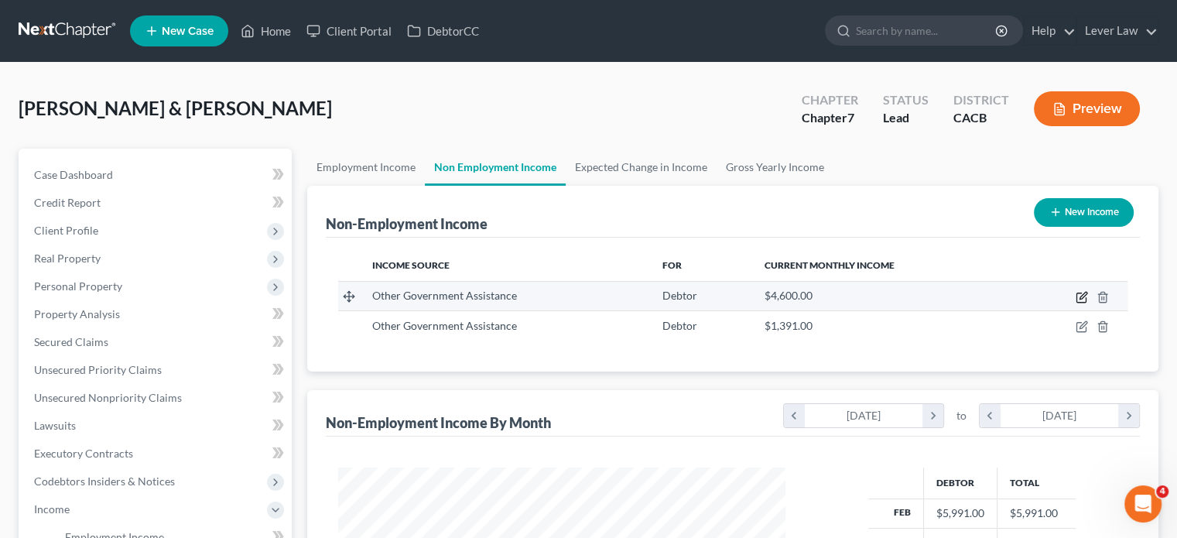
click at [1084, 298] on icon "button" at bounding box center [1082, 297] width 12 height 12
select select "5"
select select "1"
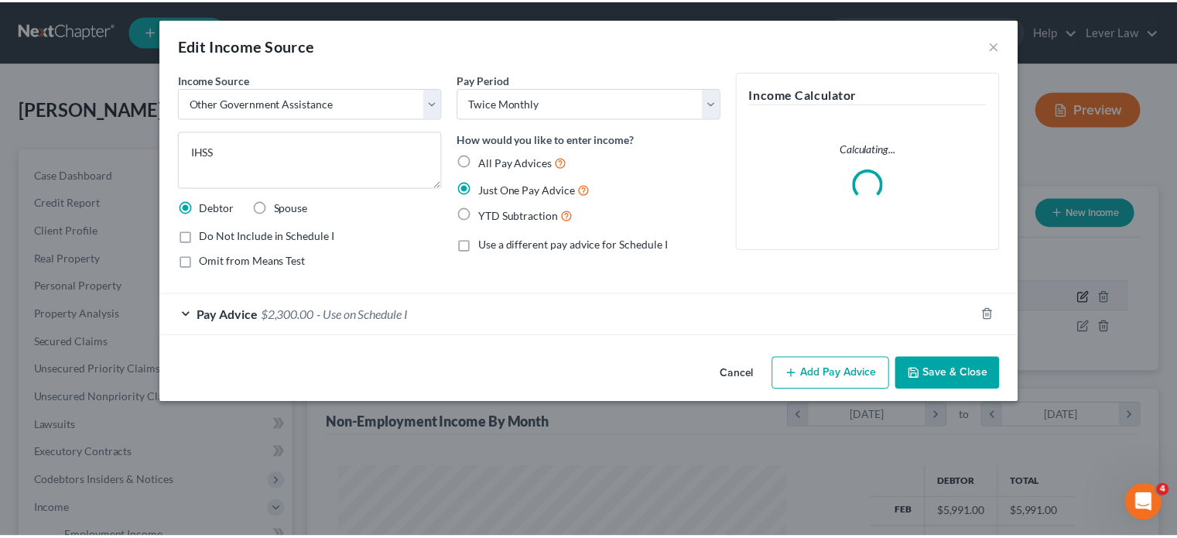
scroll to position [276, 483]
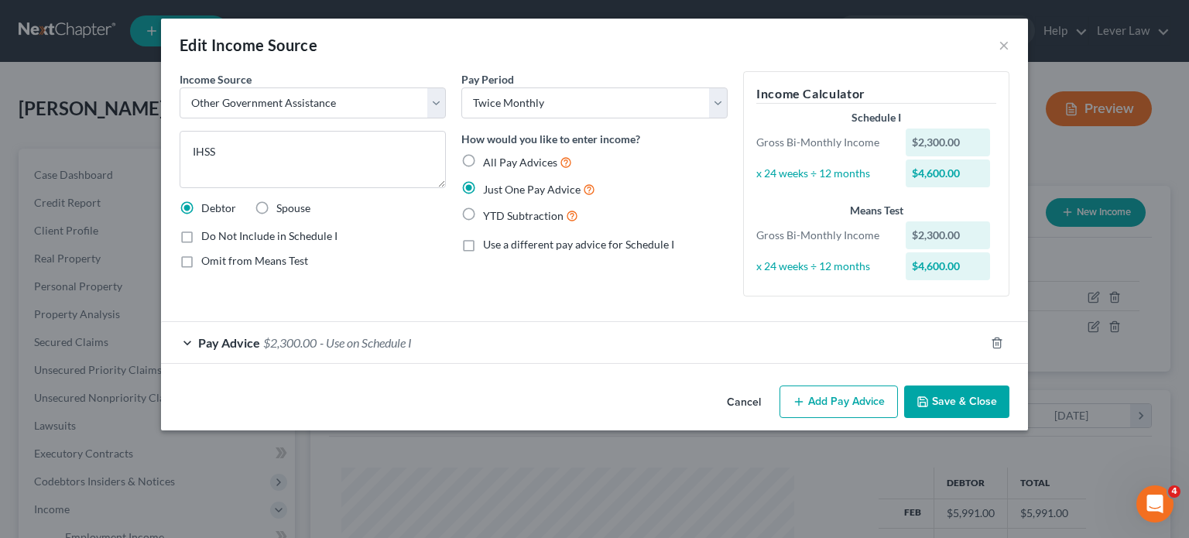
click at [981, 400] on button "Save & Close" at bounding box center [956, 401] width 105 height 33
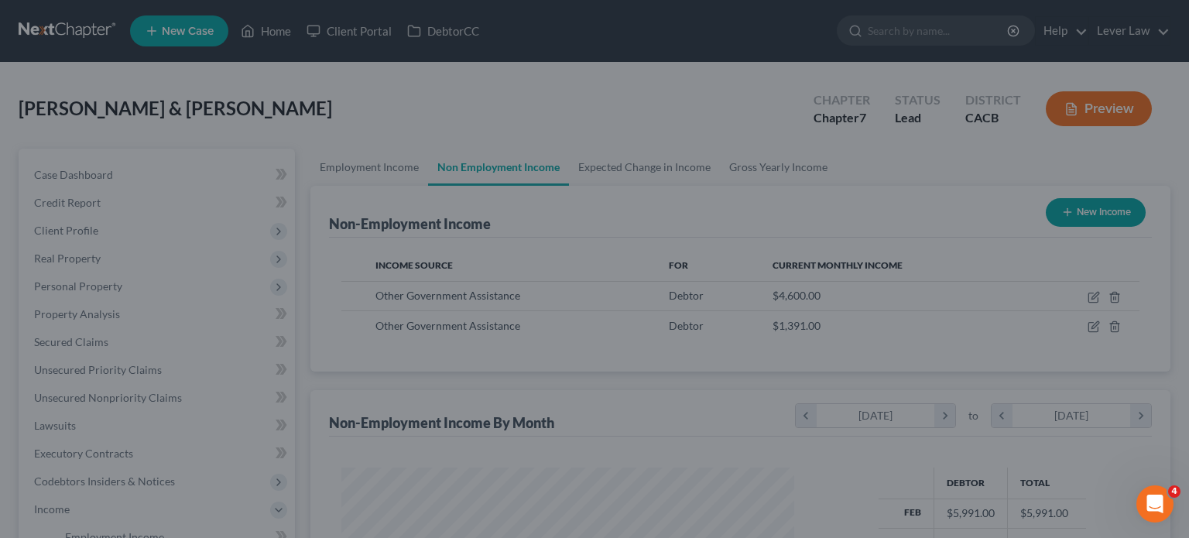
scroll to position [773738, 773535]
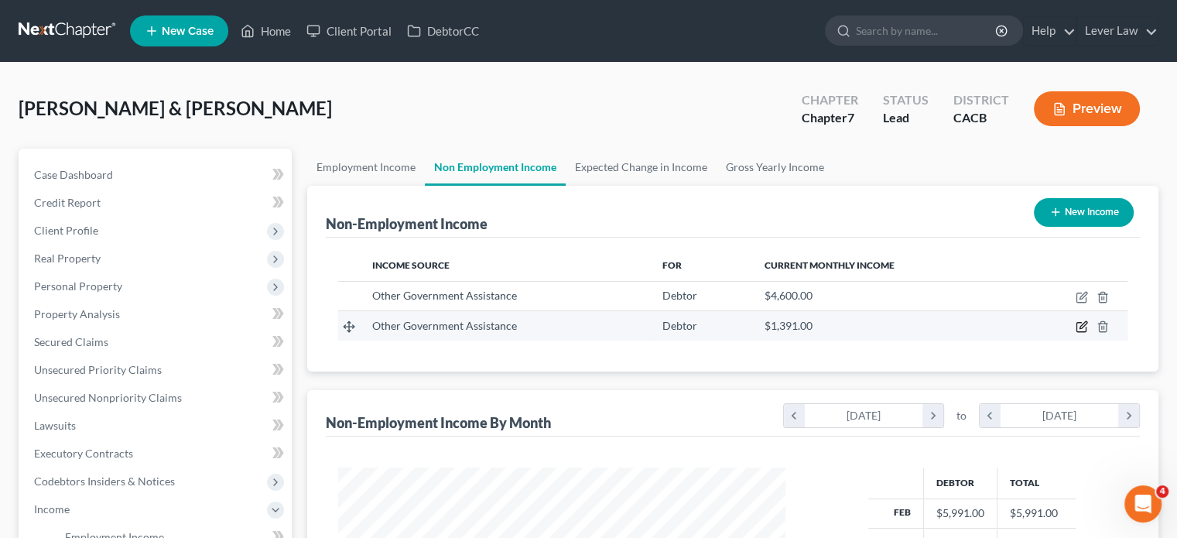
click at [1081, 327] on icon "button" at bounding box center [1083, 325] width 7 height 7
select select "5"
select select "0"
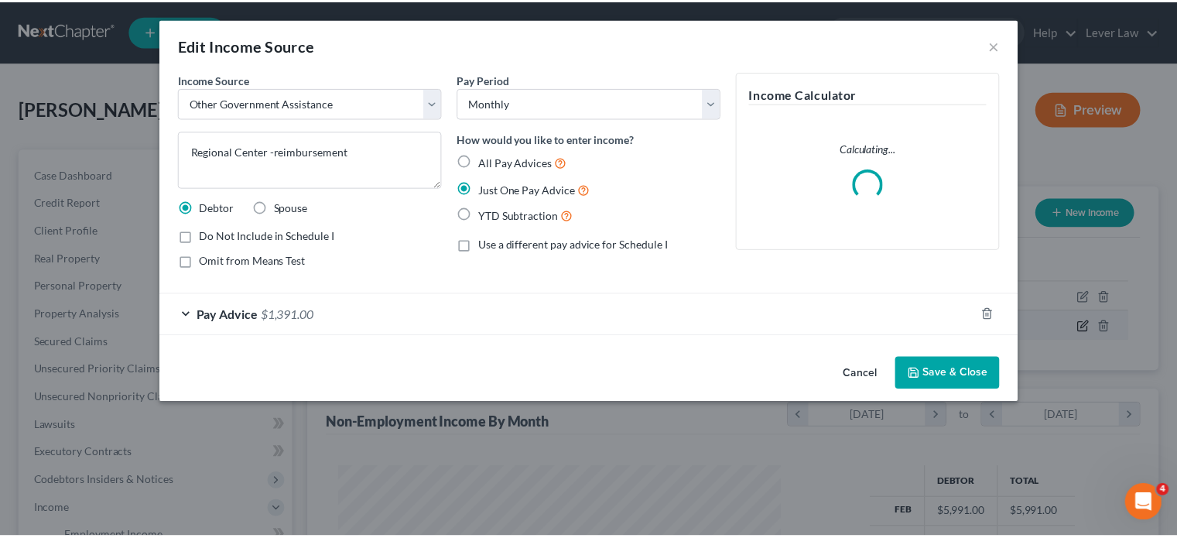
scroll to position [276, 483]
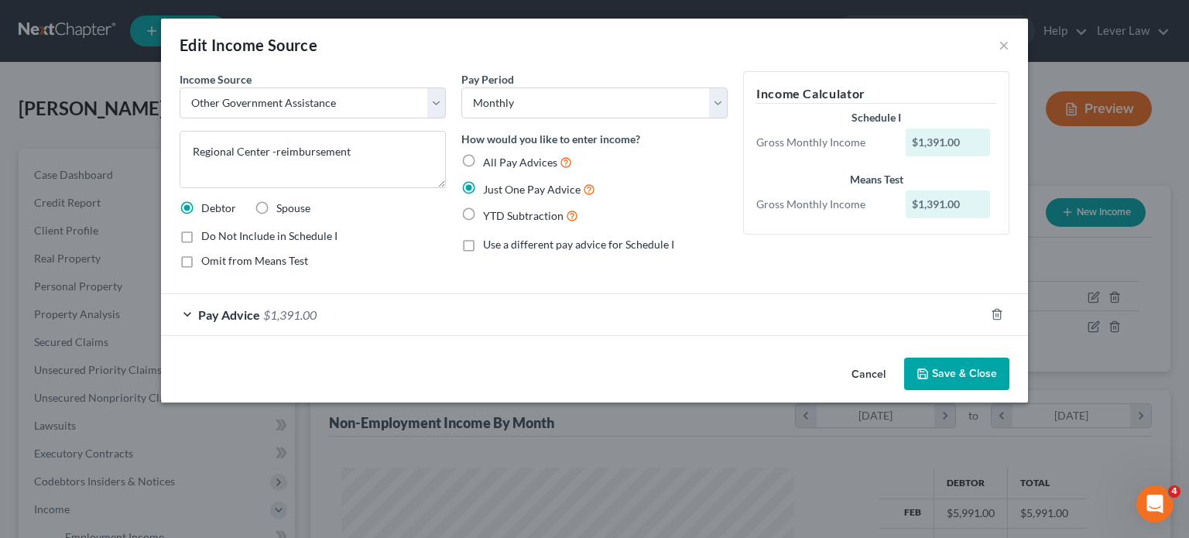
click at [869, 375] on button "Cancel" at bounding box center [868, 374] width 59 height 31
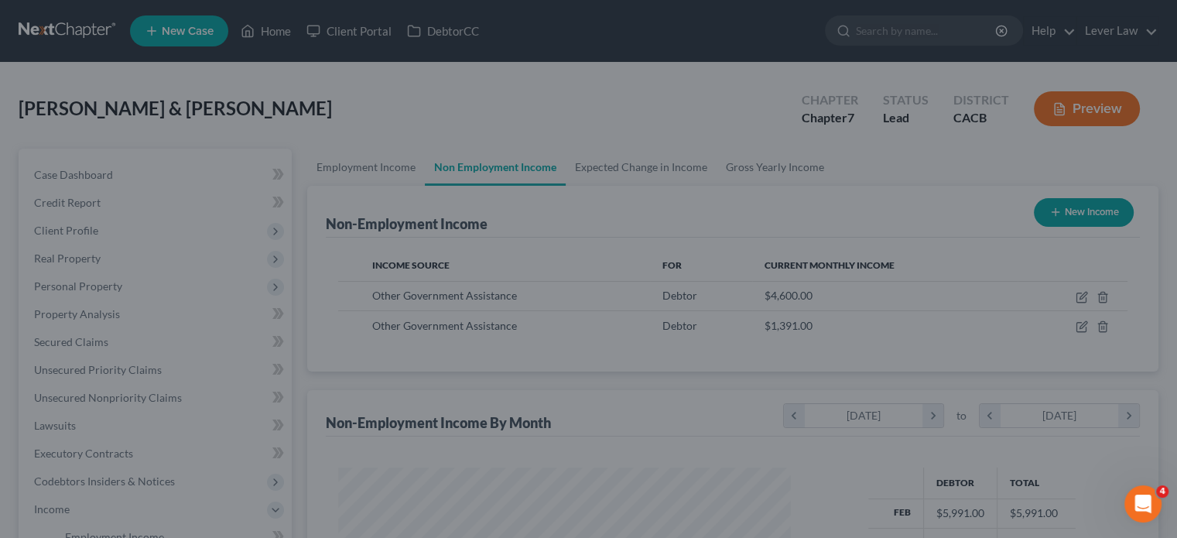
scroll to position [773738, 773535]
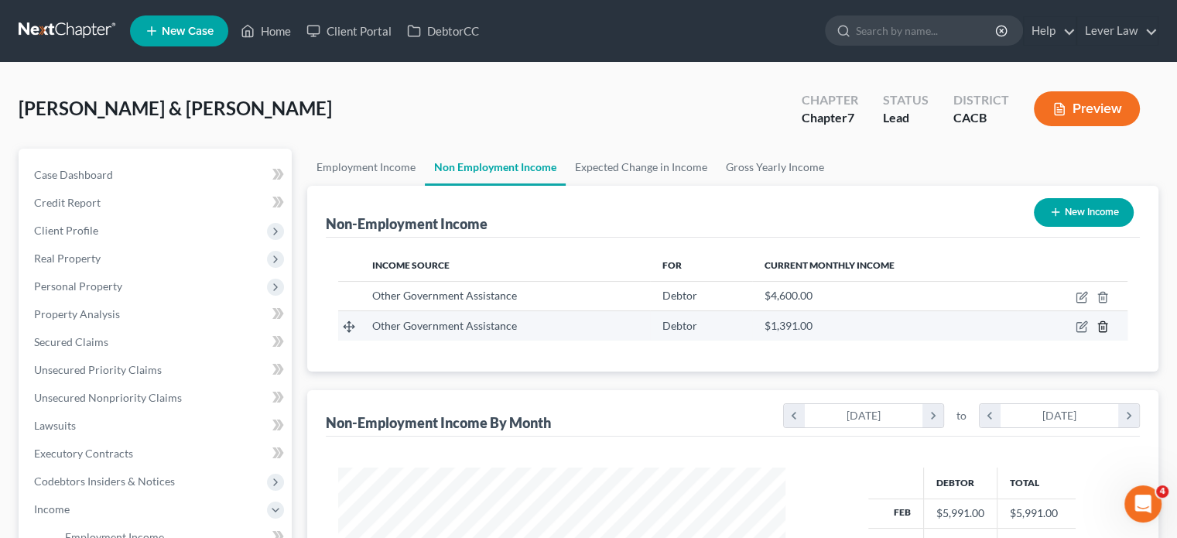
click at [1100, 328] on icon "button" at bounding box center [1103, 326] width 12 height 12
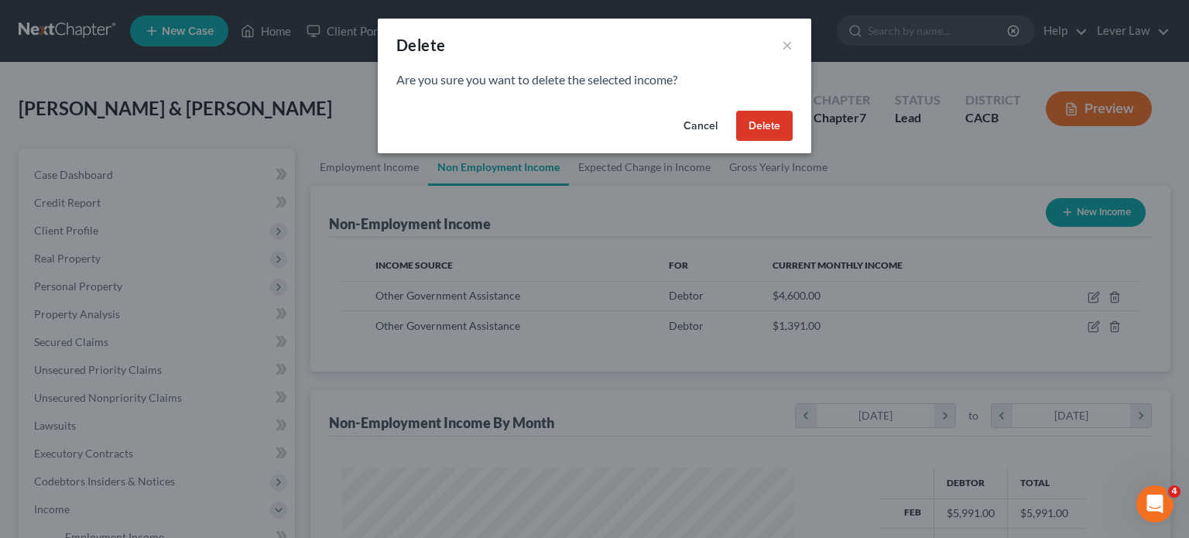
click at [763, 127] on button "Delete" at bounding box center [764, 126] width 57 height 31
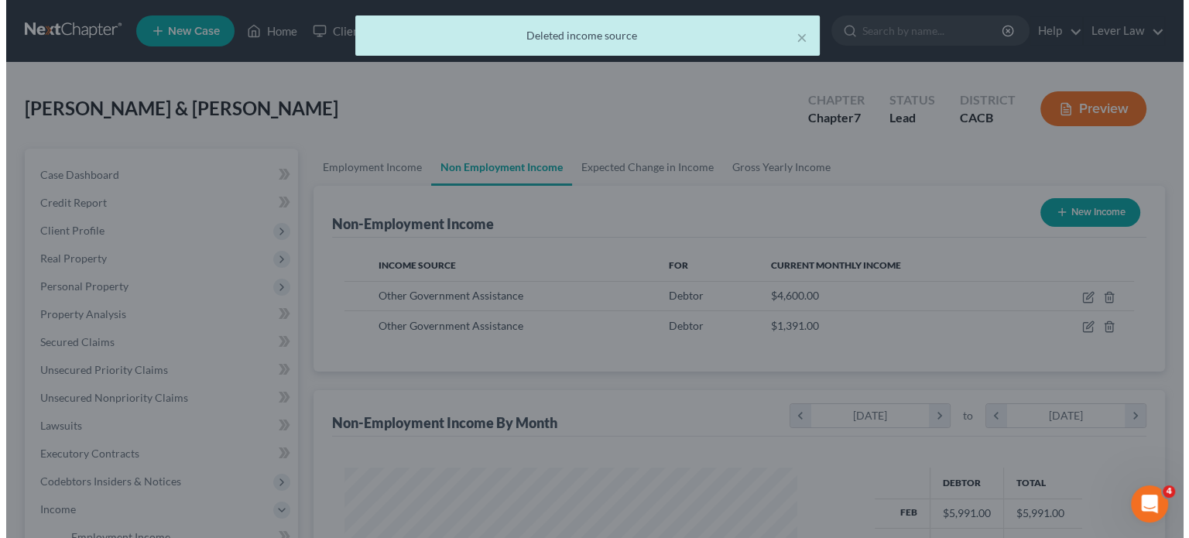
scroll to position [773738, 773535]
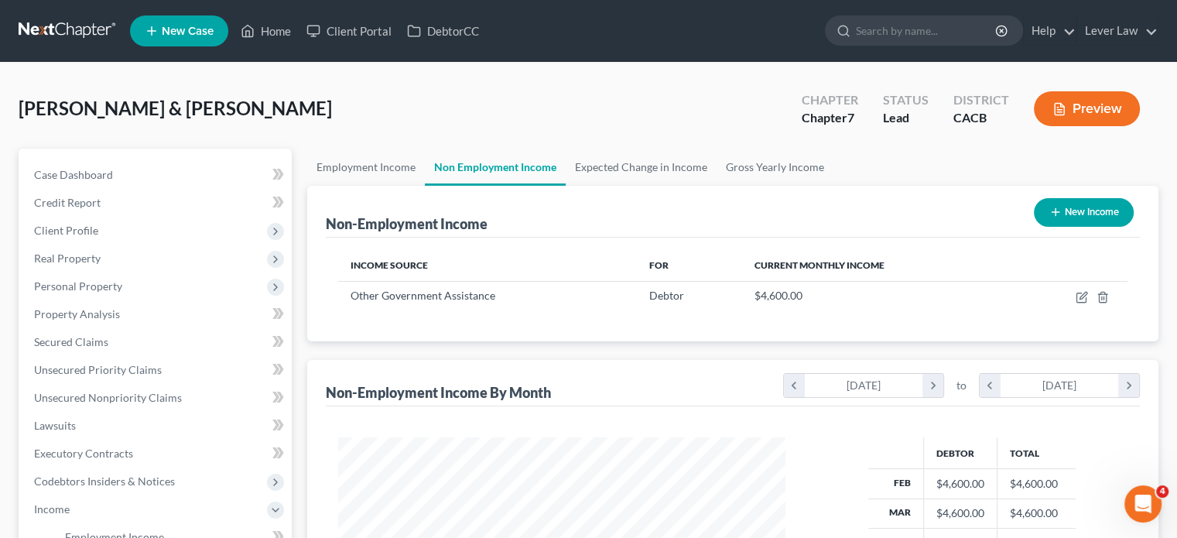
click at [1074, 225] on button "New Income" at bounding box center [1084, 212] width 100 height 29
select select "0"
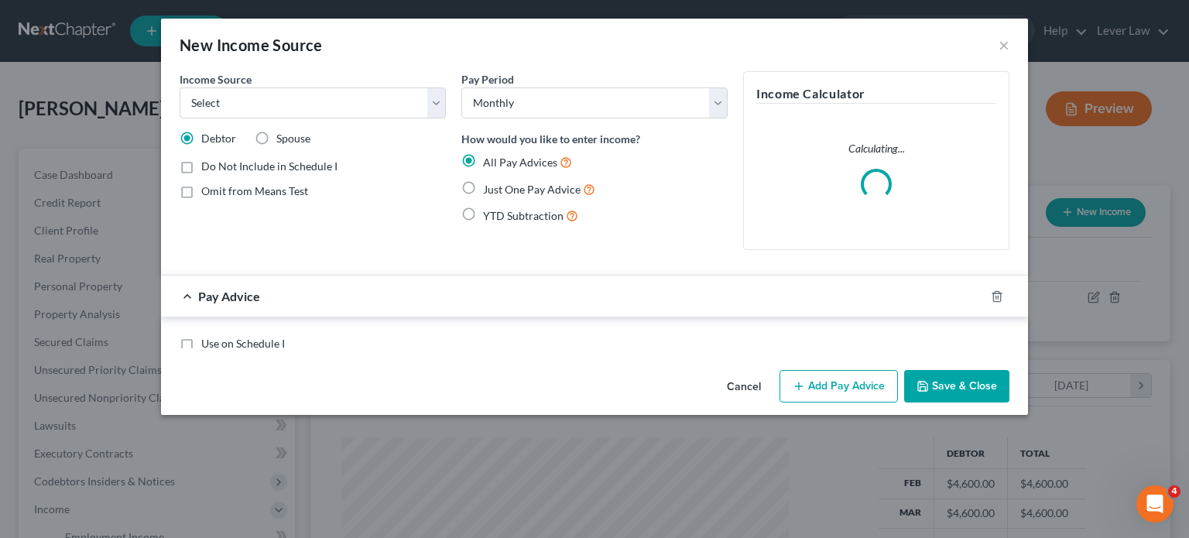
scroll to position [276, 483]
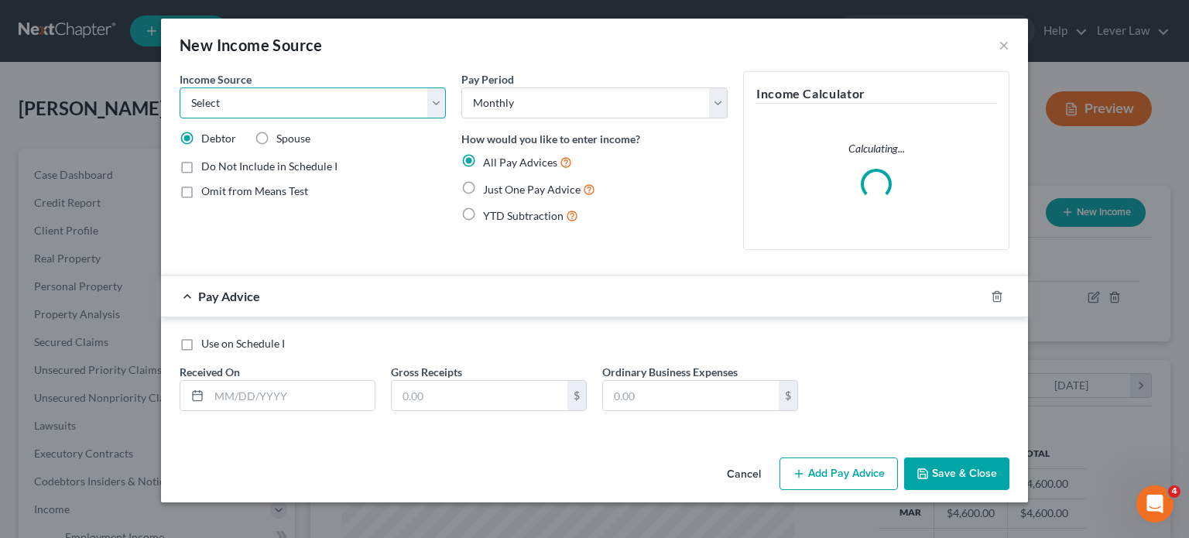
click at [285, 106] on select "Select Unemployment Disability (from employer) Pension Retirement Social Securi…" at bounding box center [313, 102] width 266 height 31
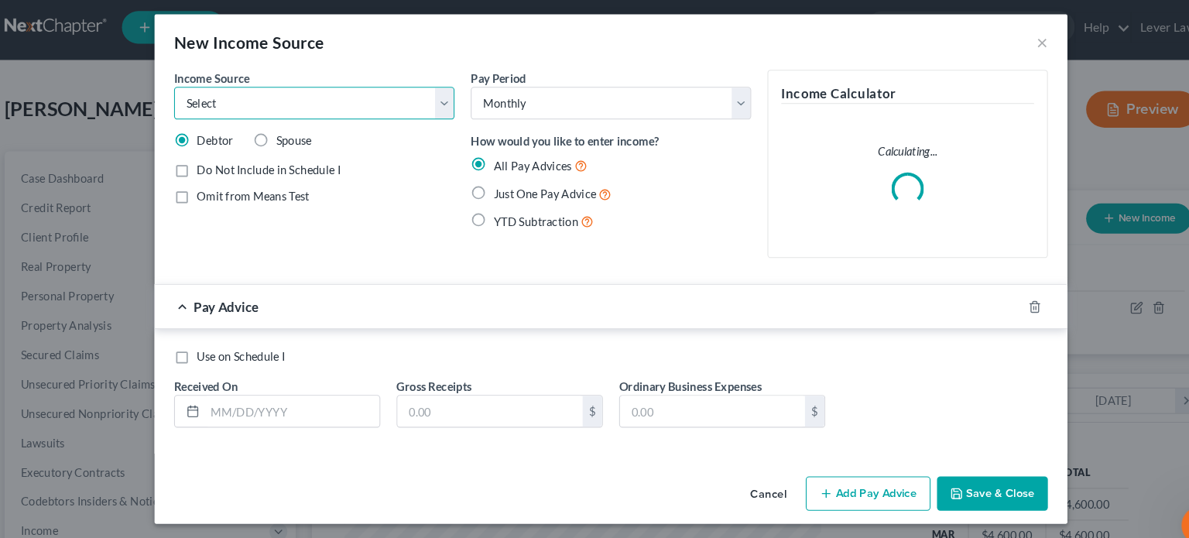
click at [285, 105] on select "Select Unemployment Disability (from employer) Pension Retirement Social Securi…" at bounding box center [313, 102] width 266 height 31
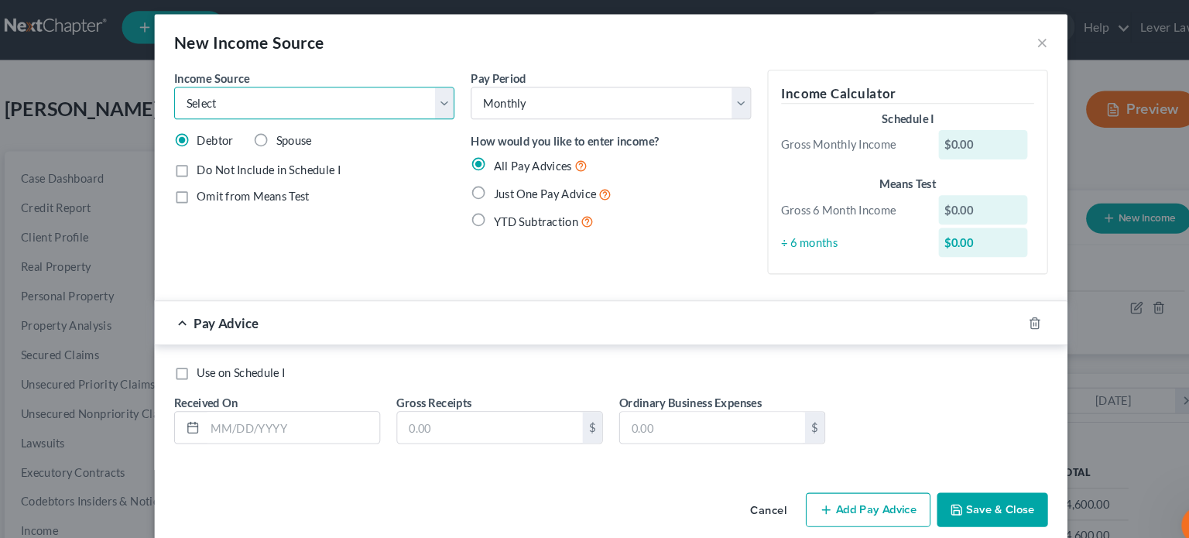
select select "5"
click at [180, 87] on select "Select Unemployment Disability (from employer) Pension Retirement Social Securi…" at bounding box center [313, 102] width 266 height 31
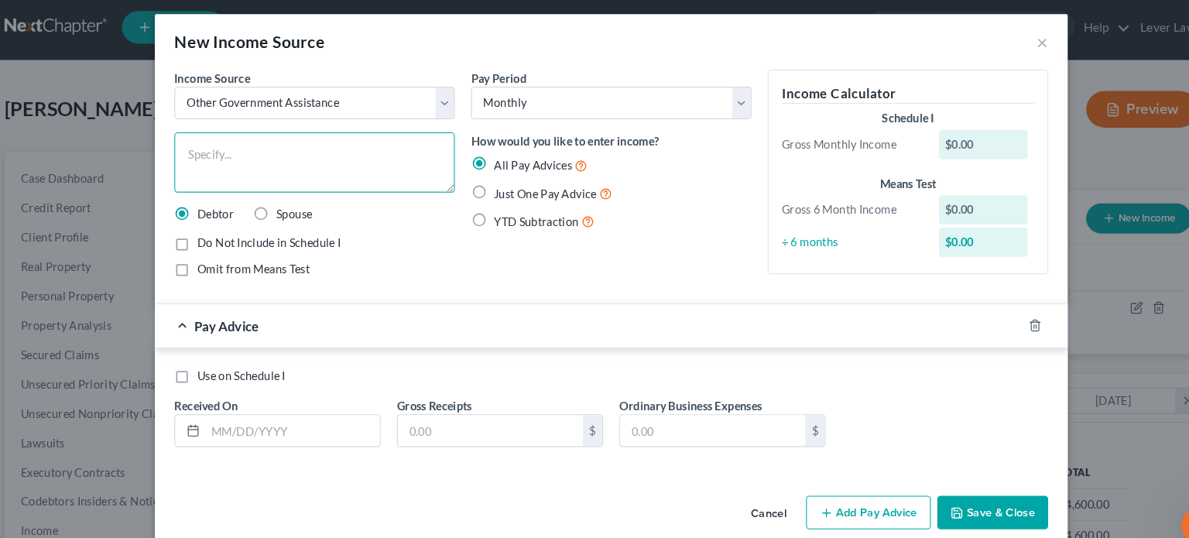
click at [320, 159] on textarea at bounding box center [313, 159] width 266 height 57
type textarea "Regional Center Reimbursement"
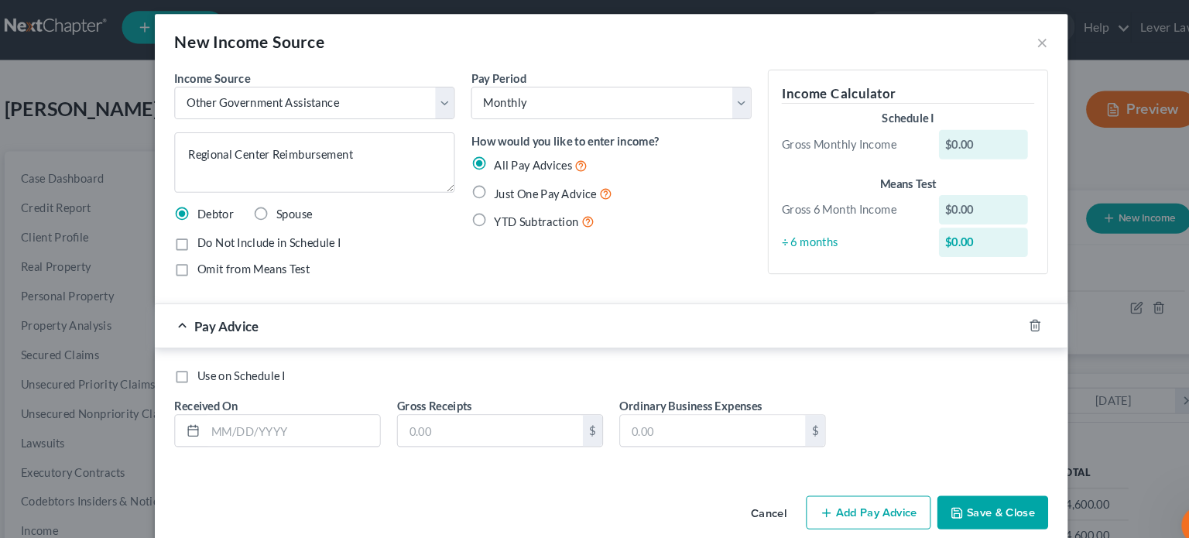
click at [1008, 328] on div "Pay Advice" at bounding box center [594, 314] width 867 height 43
click at [530, 210] on span "YTD Subtraction" at bounding box center [523, 215] width 80 height 13
click at [499, 210] on input "YTD Subtraction" at bounding box center [494, 212] width 10 height 10
radio input "true"
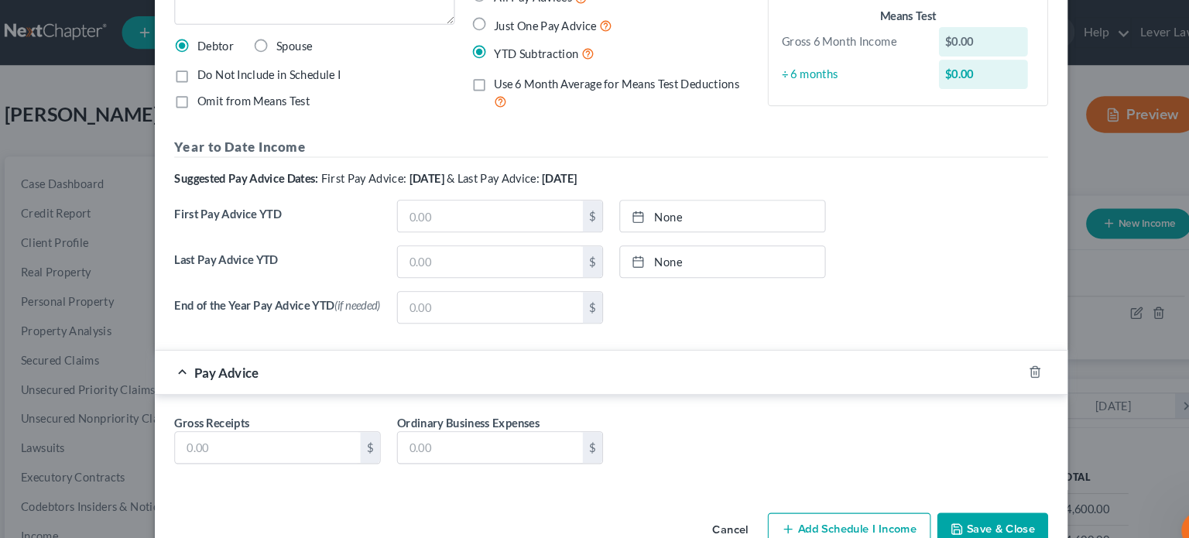
scroll to position [166, 0]
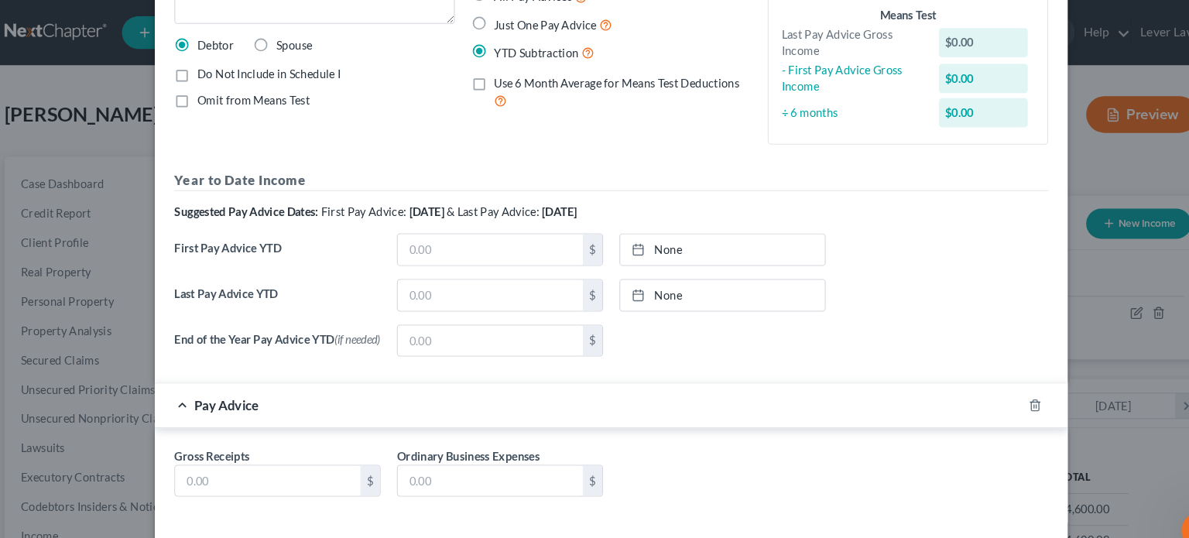
click at [988, 354] on form "Income Source * Select Unemployment Disability (from employer) Pension Retireme…" at bounding box center [595, 201] width 830 height 591
click at [996, 385] on line "button" at bounding box center [996, 385] width 0 height 3
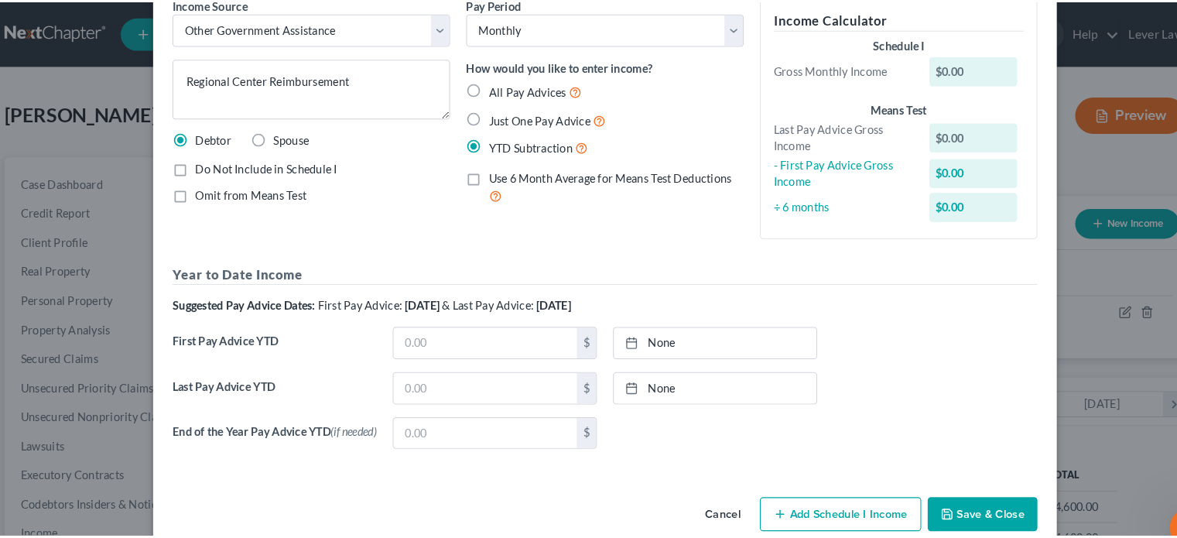
scroll to position [77, 0]
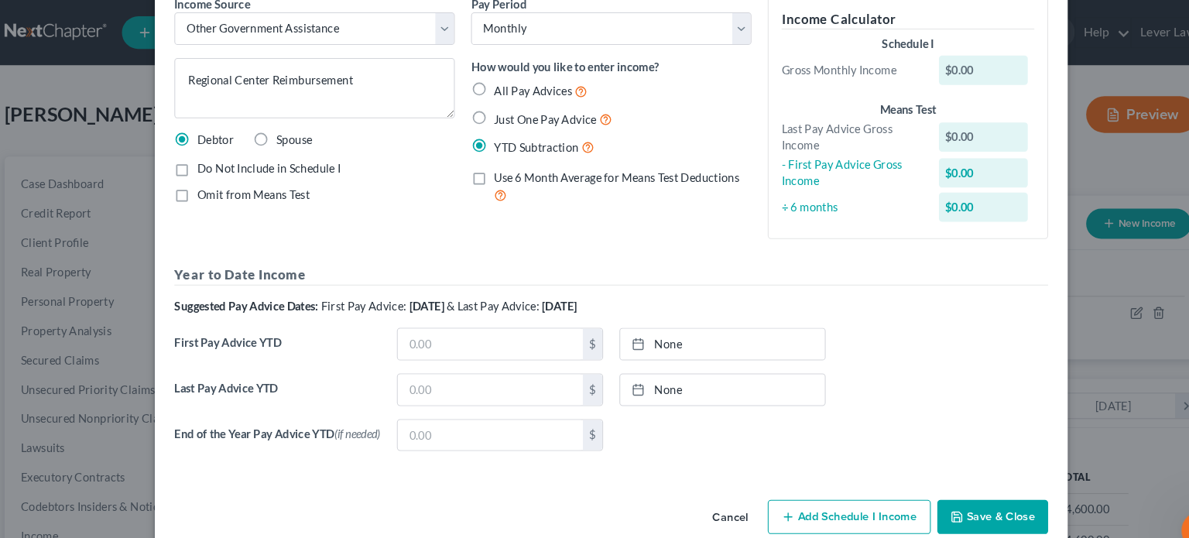
click at [964, 488] on button "Save & Close" at bounding box center [956, 490] width 105 height 33
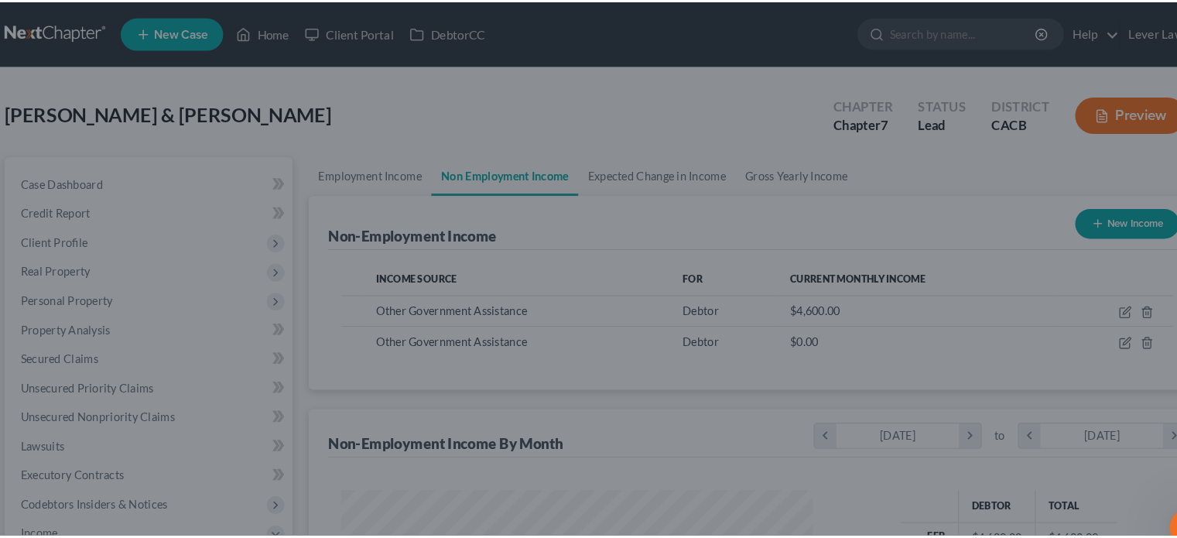
scroll to position [773738, 773535]
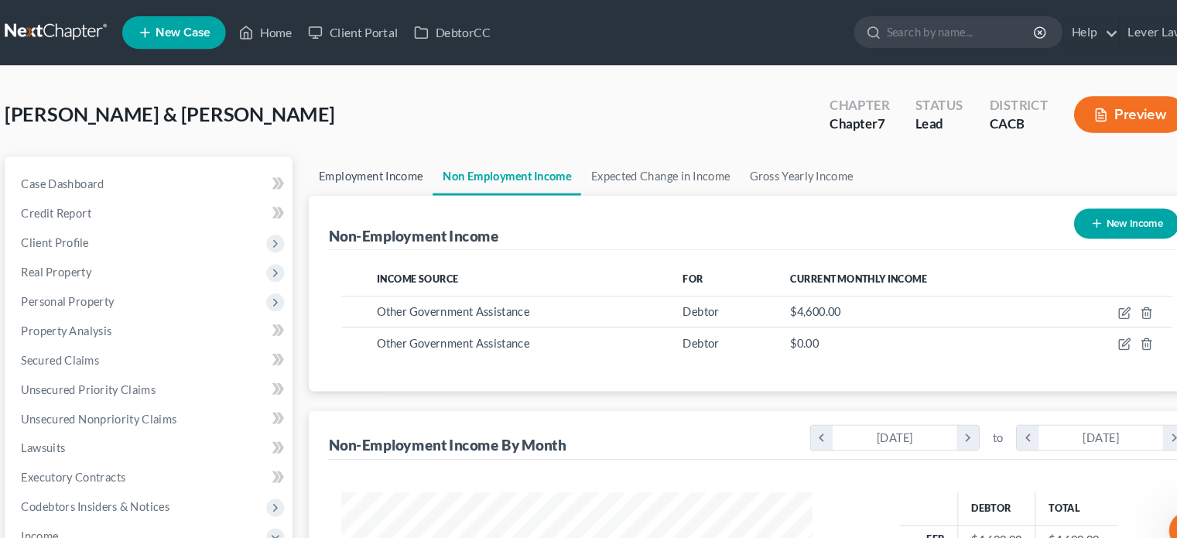
click at [381, 160] on link "Employment Income" at bounding box center [366, 167] width 118 height 37
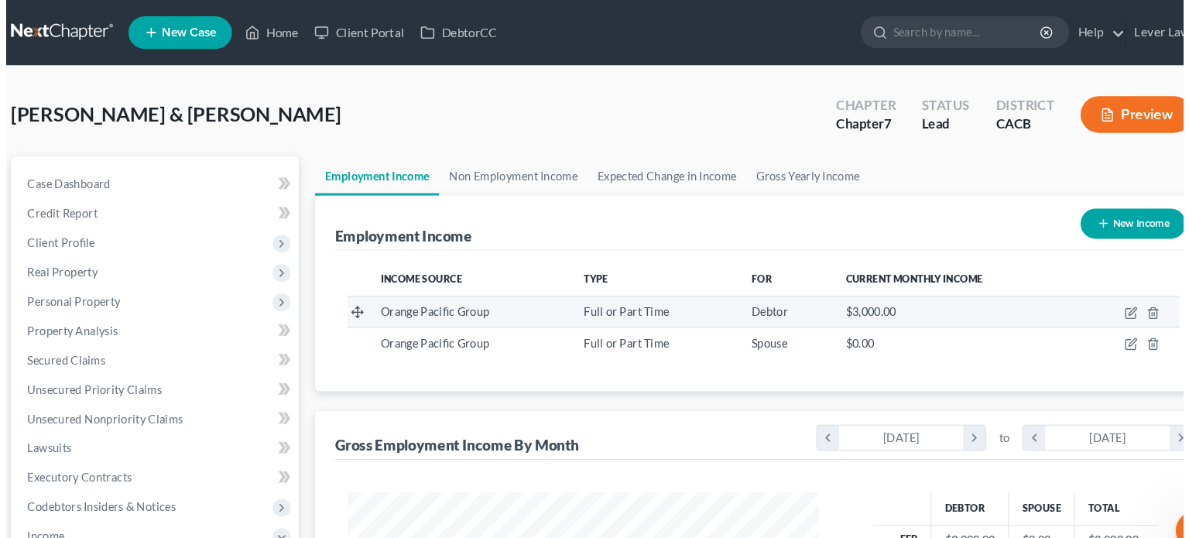
scroll to position [276, 478]
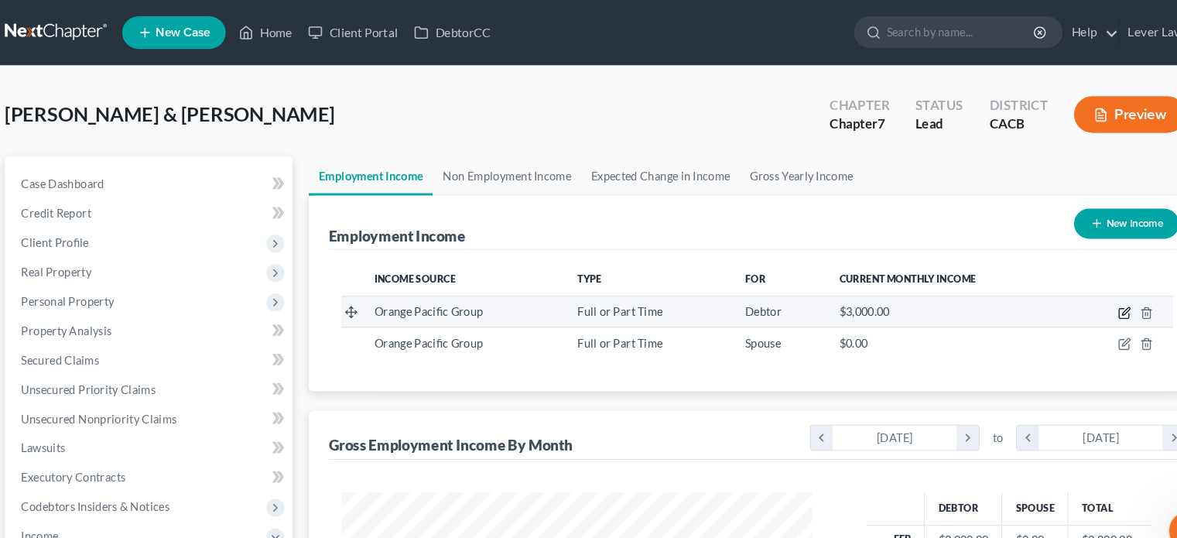
click at [1082, 298] on icon "button" at bounding box center [1083, 295] width 7 height 7
select select "0"
select select "4"
select select "0"
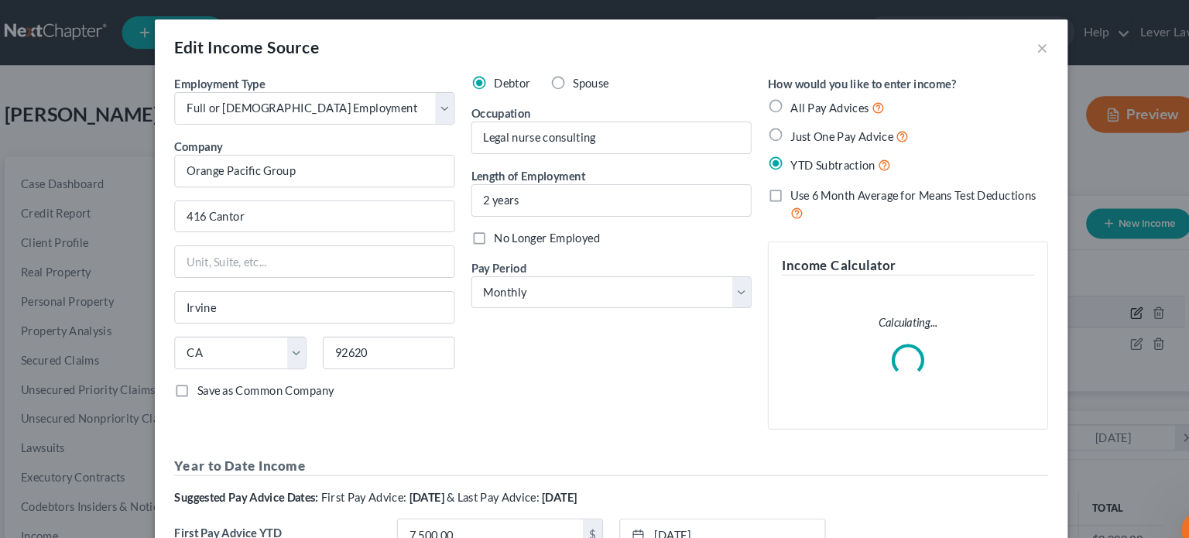
scroll to position [276, 483]
click at [615, 376] on div "Debtor Spouse Occupation Legal nurse consulting Length of Employment 2 years No…" at bounding box center [595, 245] width 282 height 349
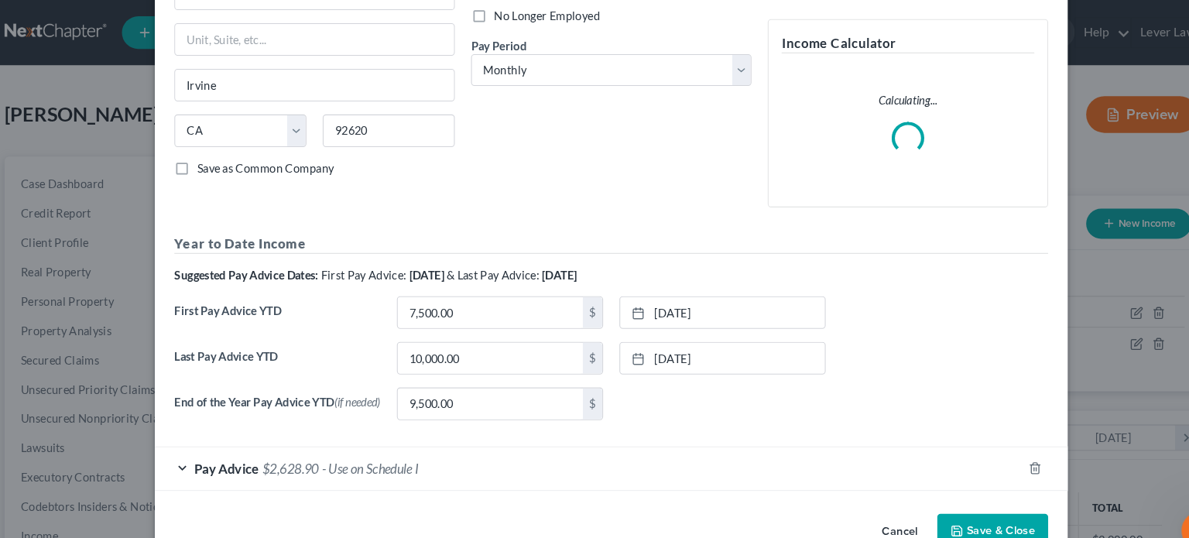
scroll to position [226, 0]
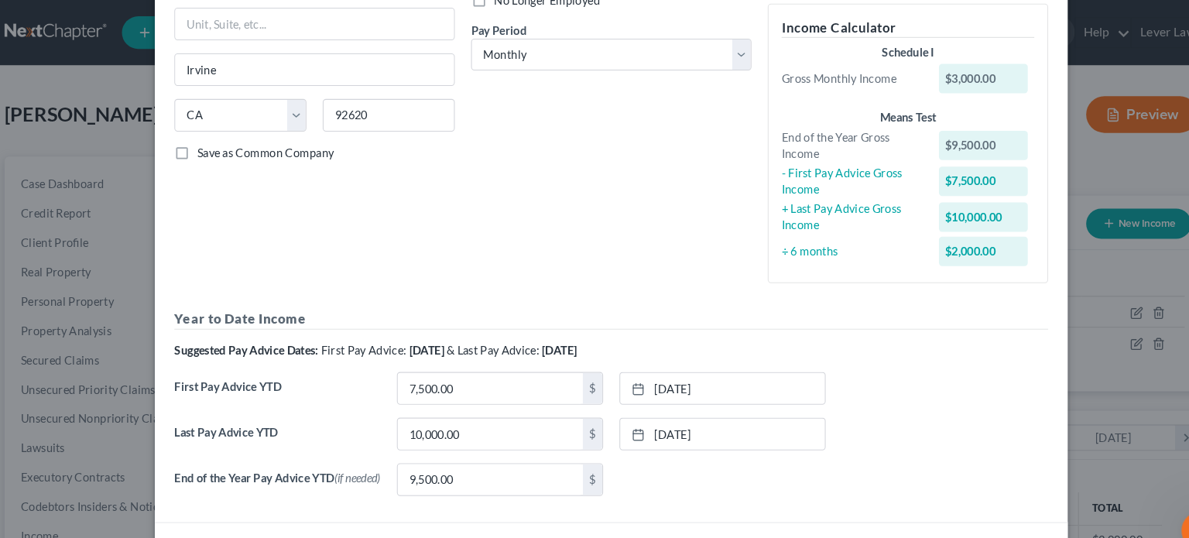
click at [665, 460] on div "12/24/2024 close Date 12/24/2024 Time 12:00 AM chevron_left December 2024 chevr…" at bounding box center [699, 455] width 211 height 31
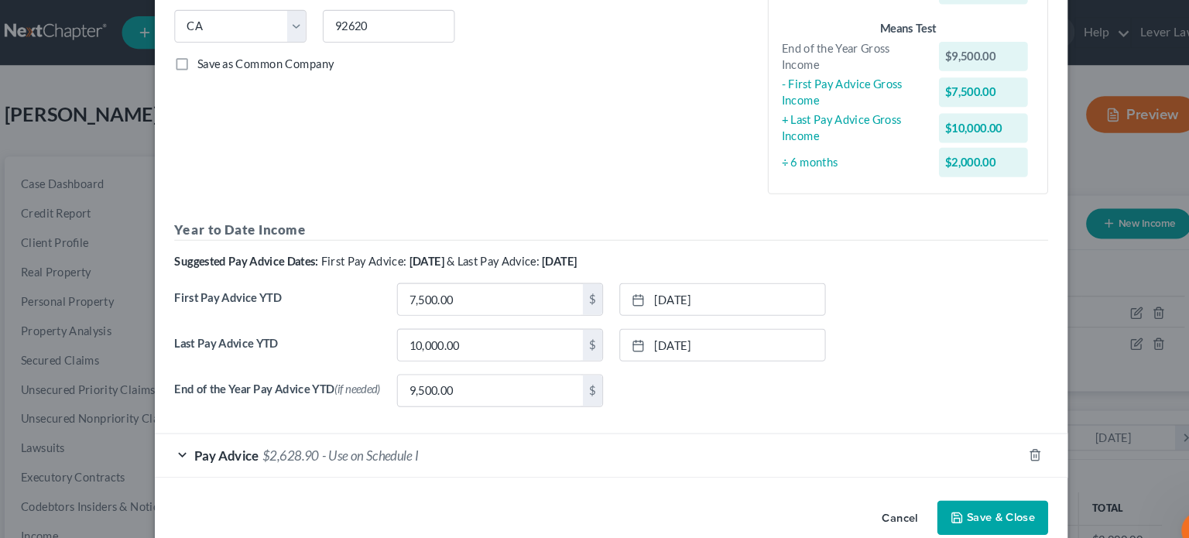
scroll to position [313, 0]
click at [671, 434] on div "Pay Advice $2,628.90 - Use on Schedule I" at bounding box center [573, 431] width 824 height 41
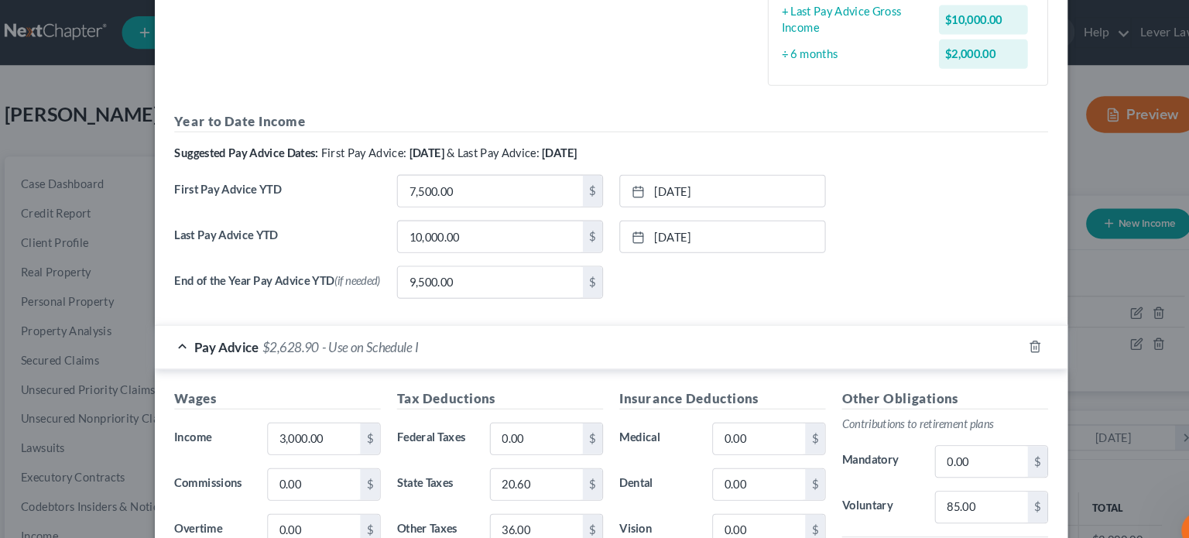
scroll to position [421, 0]
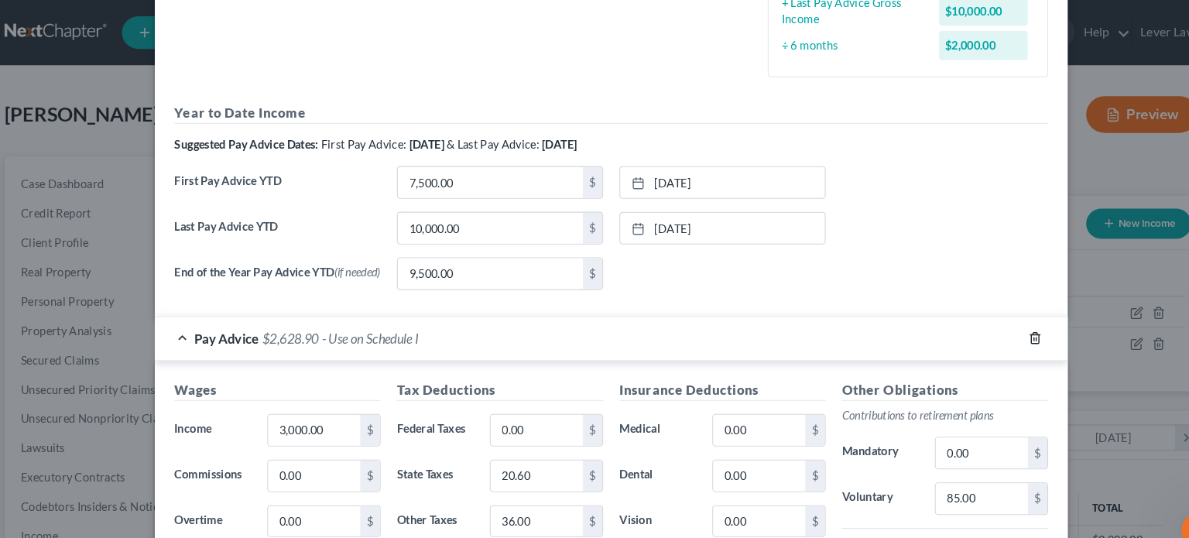
click at [996, 324] on line "button" at bounding box center [996, 322] width 0 height 3
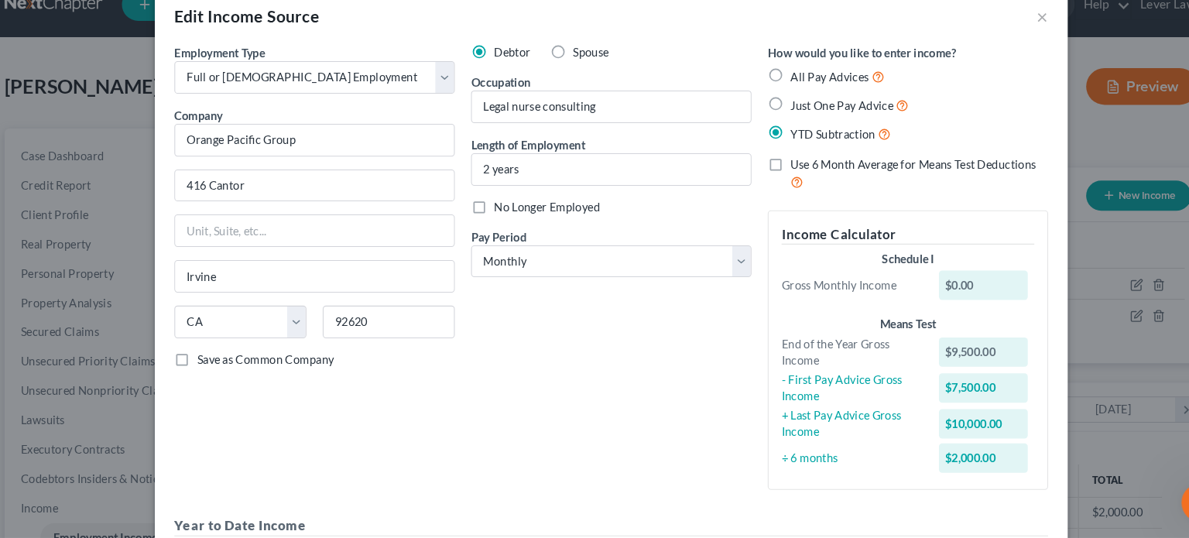
scroll to position [2, 0]
click at [823, 103] on span "All Pay Advices" at bounding box center [802, 100] width 74 height 13
click at [781, 102] on input "All Pay Advices" at bounding box center [776, 97] width 10 height 10
radio input "true"
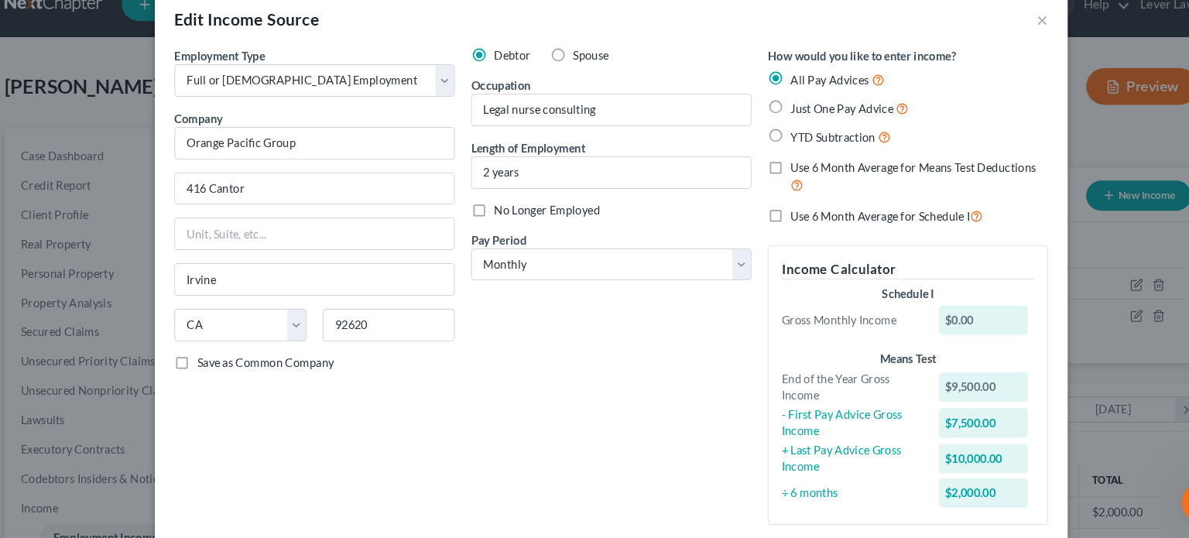
scroll to position [108, 0]
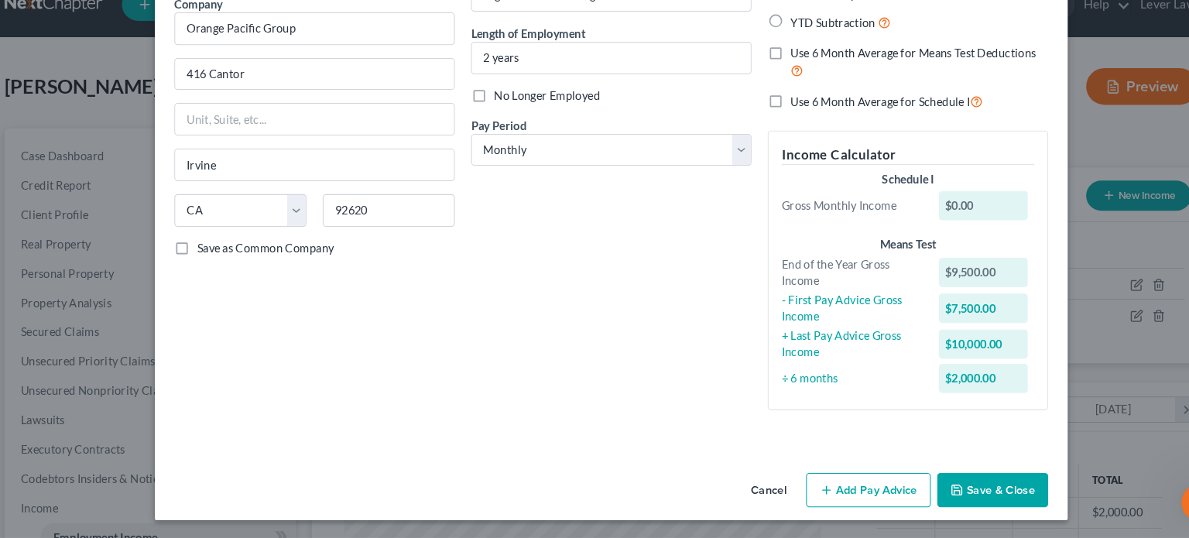
drag, startPoint x: 522, startPoint y: 386, endPoint x: 739, endPoint y: 468, distance: 232.5
click at [739, 468] on div "Employment Type * Select Full or Part Time Employment Self Employment Company *…" at bounding box center [594, 216] width 867 height 507
click at [827, 485] on button "Add Pay Advice" at bounding box center [838, 492] width 118 height 33
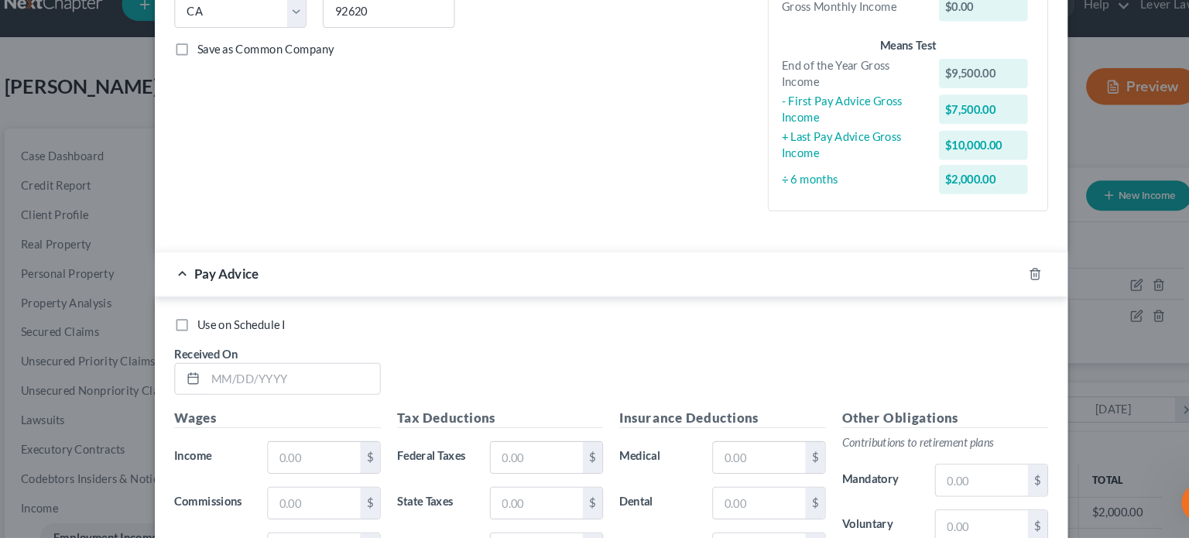
scroll to position [297, 0]
click at [310, 372] on input "text" at bounding box center [292, 386] width 166 height 29
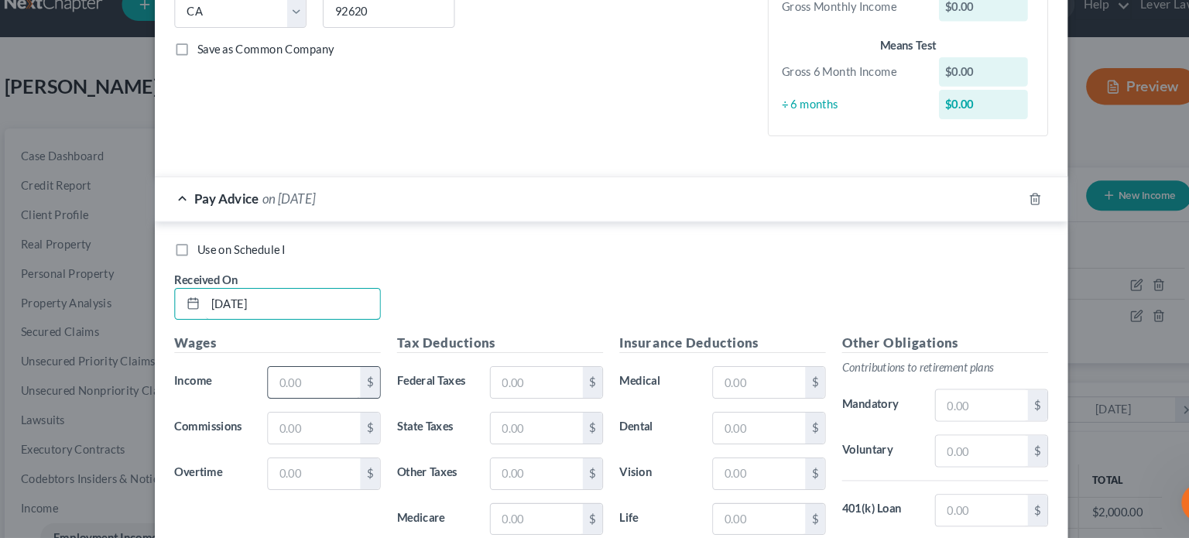
type input "05/23/2025"
click at [309, 400] on input "text" at bounding box center [312, 389] width 87 height 29
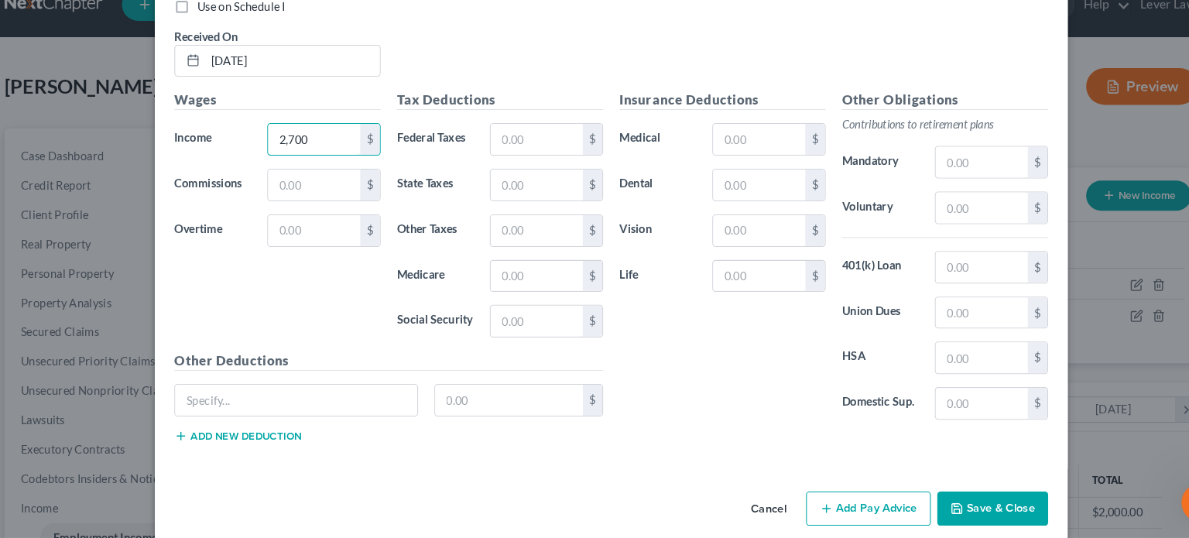
scroll to position [530, 0]
type input "2,700"
click at [847, 513] on button "Add Pay Advice" at bounding box center [838, 507] width 118 height 33
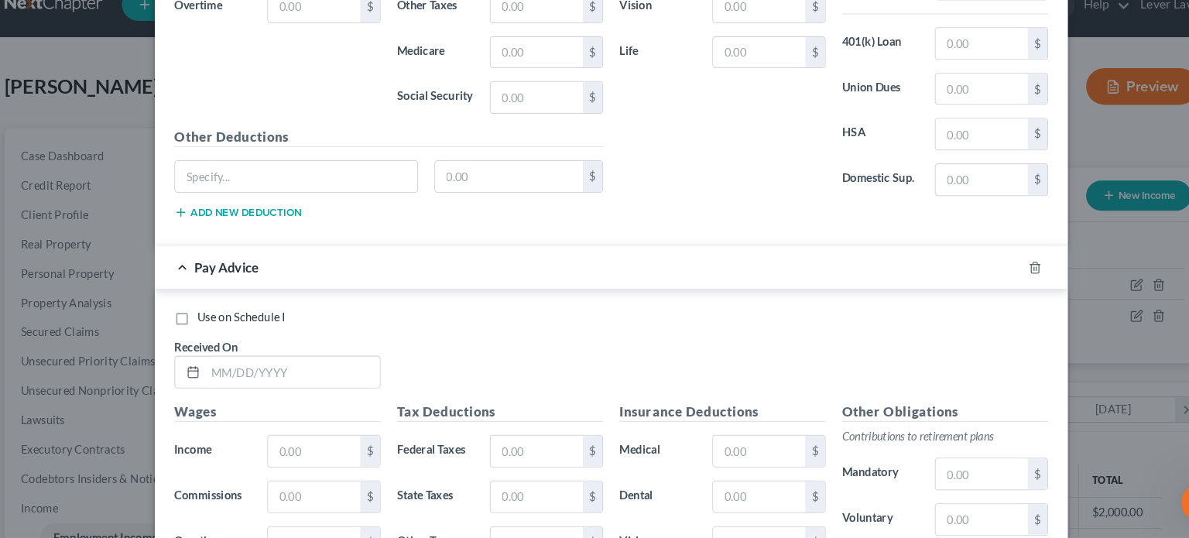
scroll to position [745, 0]
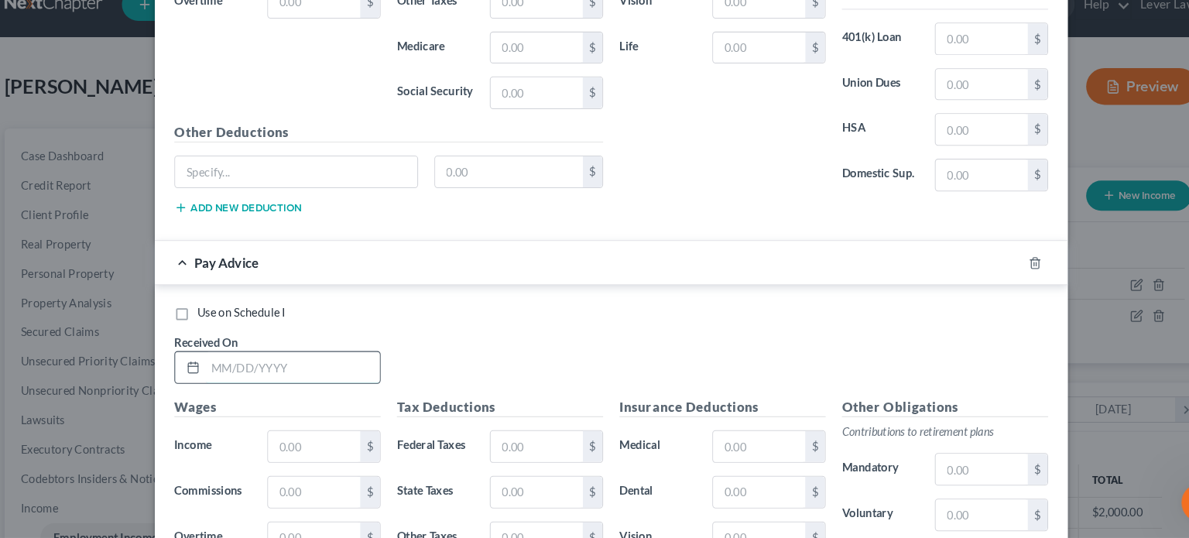
click at [315, 366] on input "text" at bounding box center [292, 375] width 166 height 29
type input "06/11/2025"
click at [296, 438] on input "text" at bounding box center [312, 450] width 87 height 29
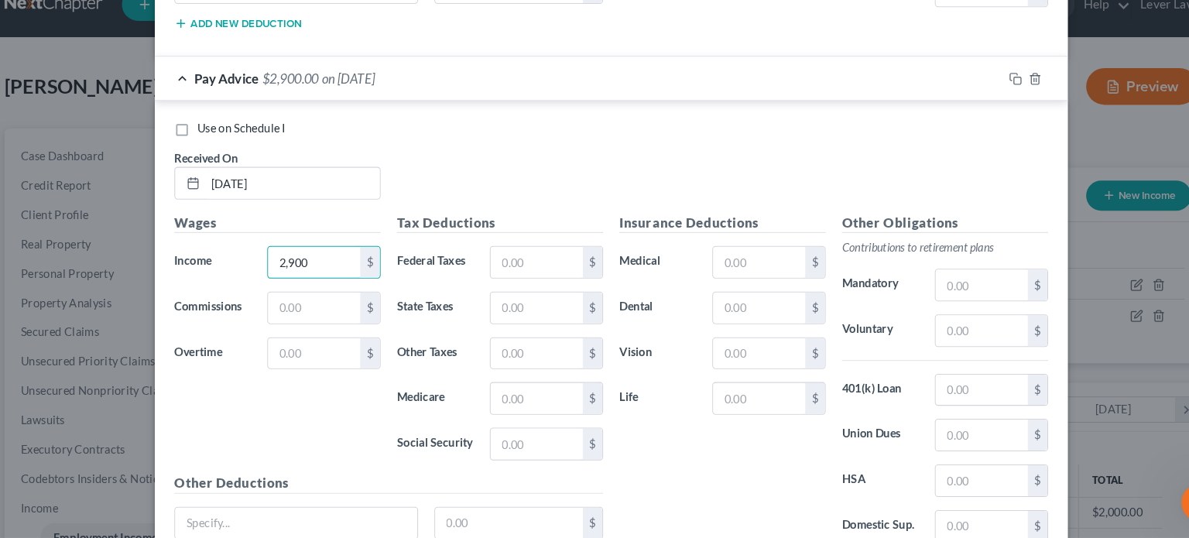
scroll to position [1050, 0]
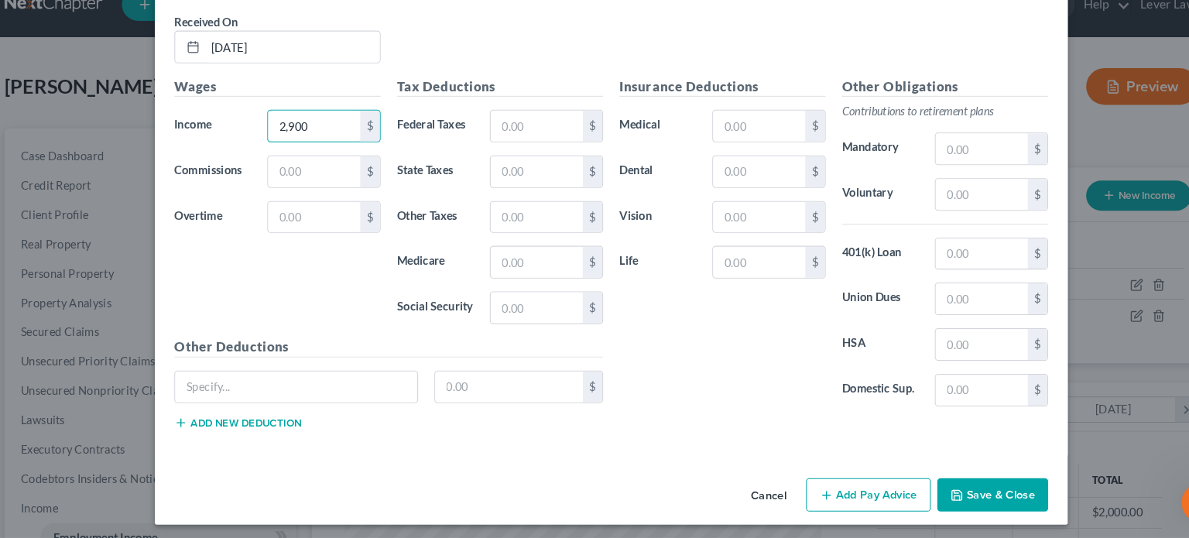
type input "2,900"
click at [841, 496] on button "Add Pay Advice" at bounding box center [838, 497] width 118 height 33
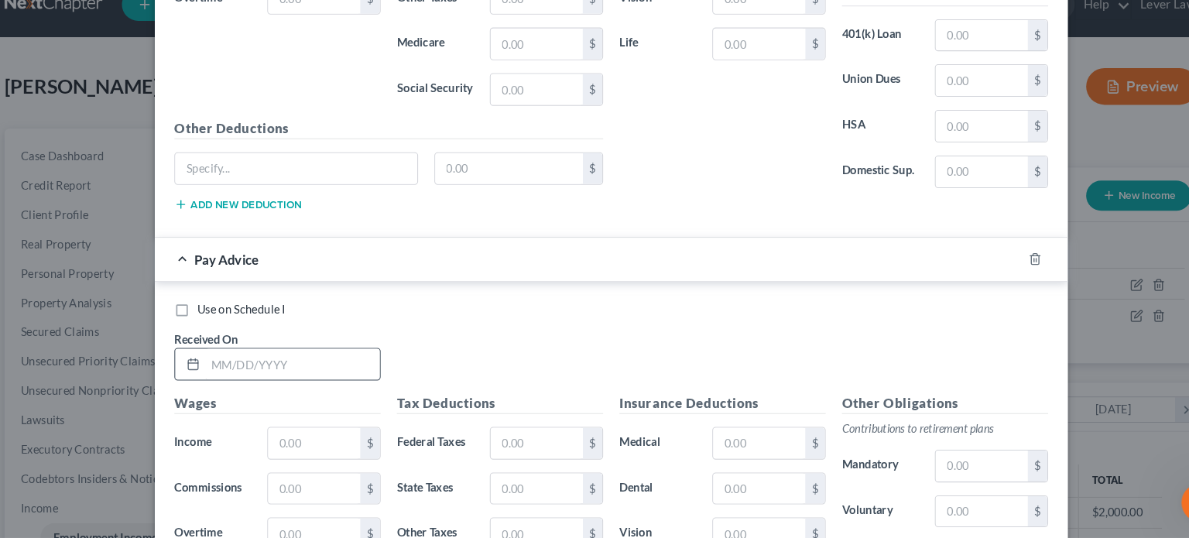
scroll to position [1258, 0]
click at [314, 377] on input "text" at bounding box center [292, 371] width 166 height 29
type input "06/24/2025"
click at [318, 443] on input "text" at bounding box center [312, 446] width 87 height 29
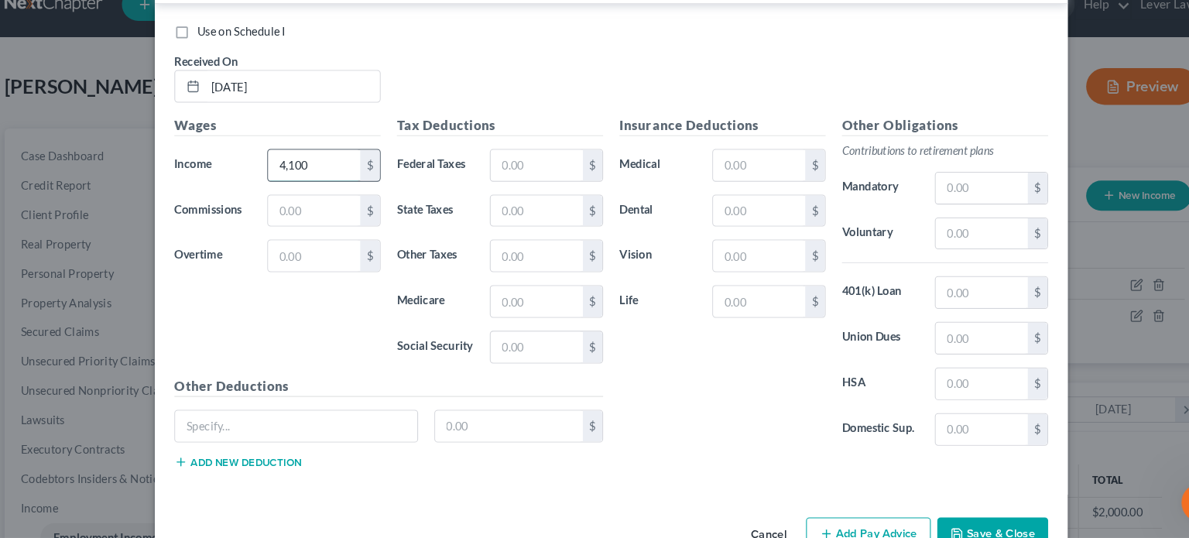
scroll to position [1554, 0]
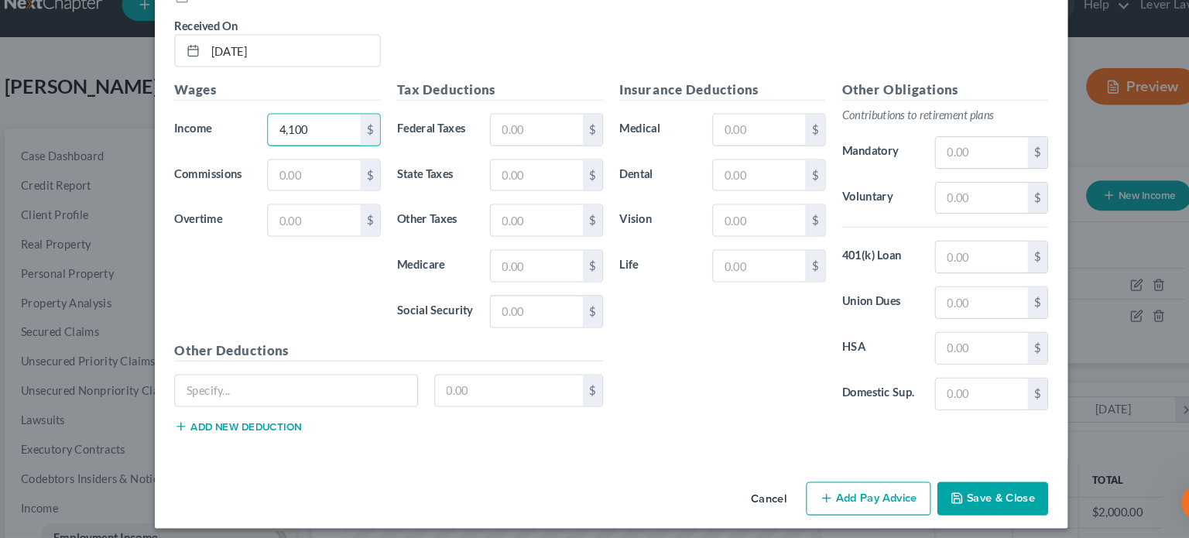
type input "4,100"
click at [814, 492] on button "Add Pay Advice" at bounding box center [838, 501] width 118 height 33
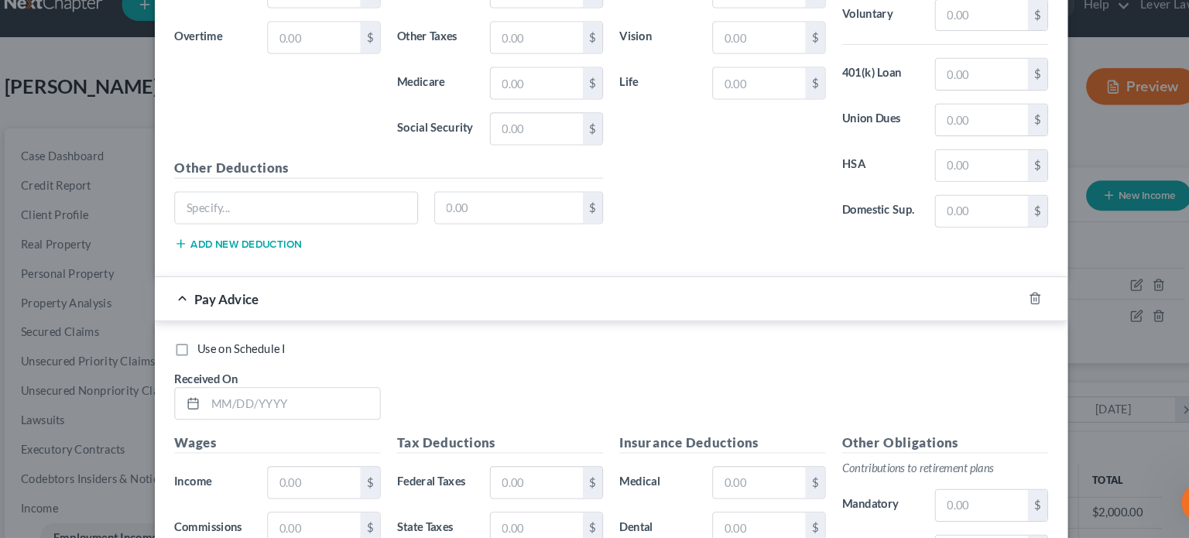
scroll to position [1735, 0]
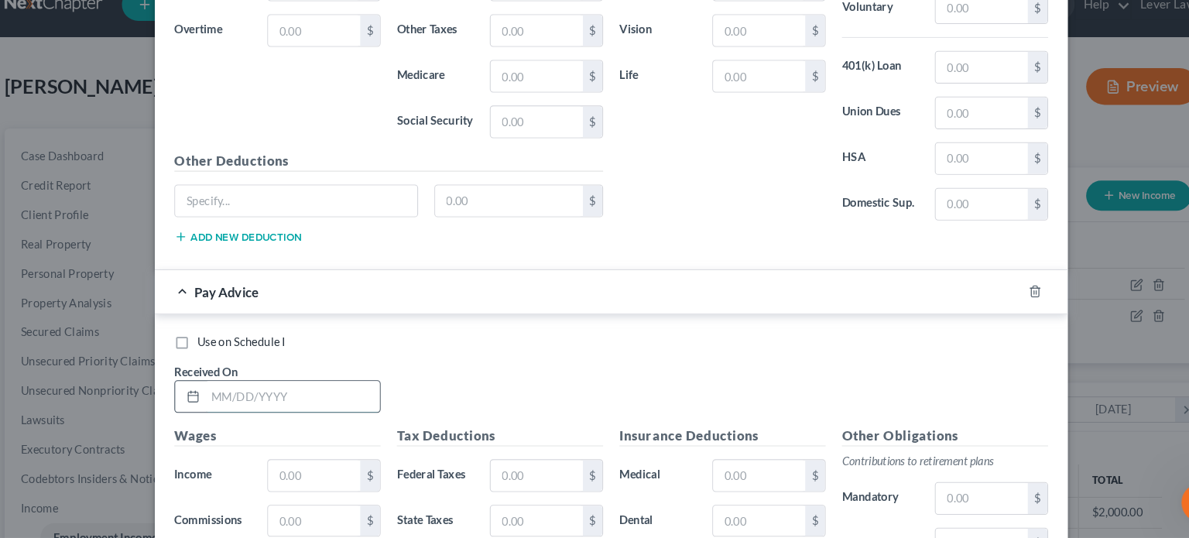
click at [320, 392] on input "text" at bounding box center [292, 403] width 166 height 29
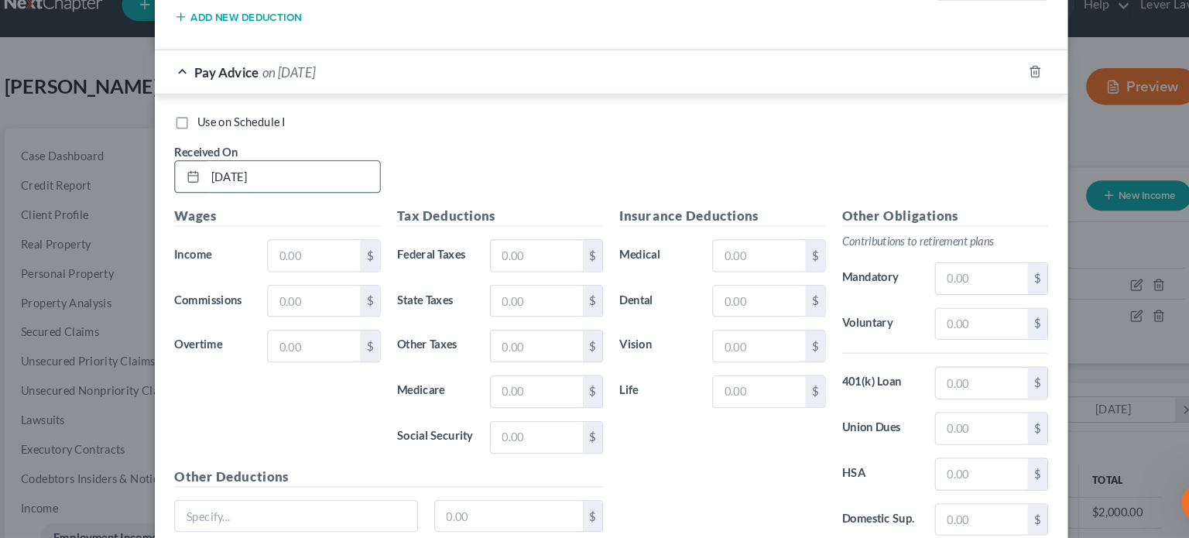
scroll to position [1949, 0]
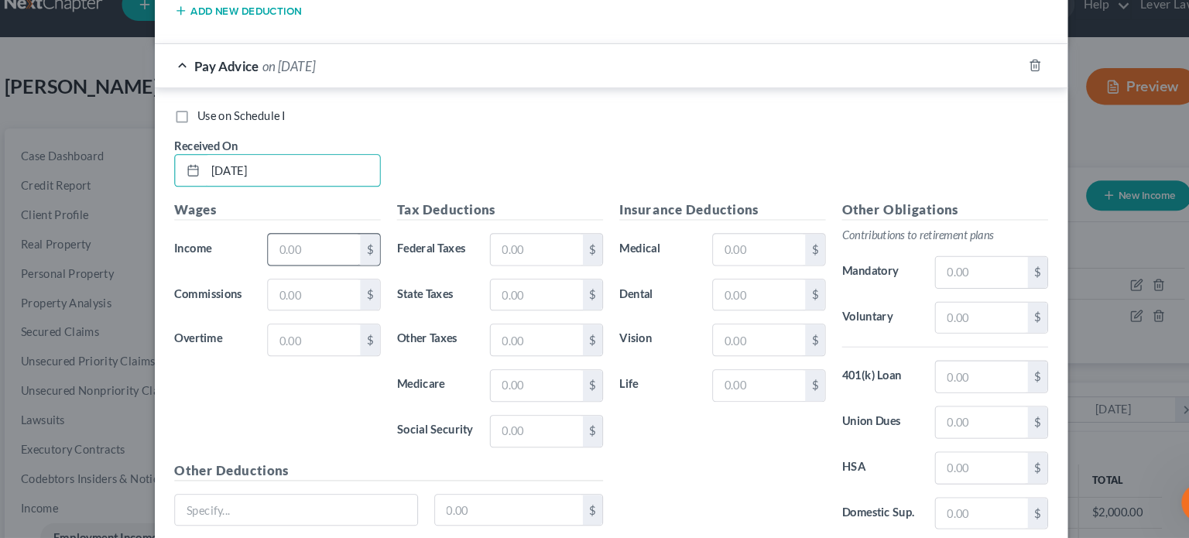
type input "07/09/2025"
click at [327, 254] on input "text" at bounding box center [312, 263] width 87 height 29
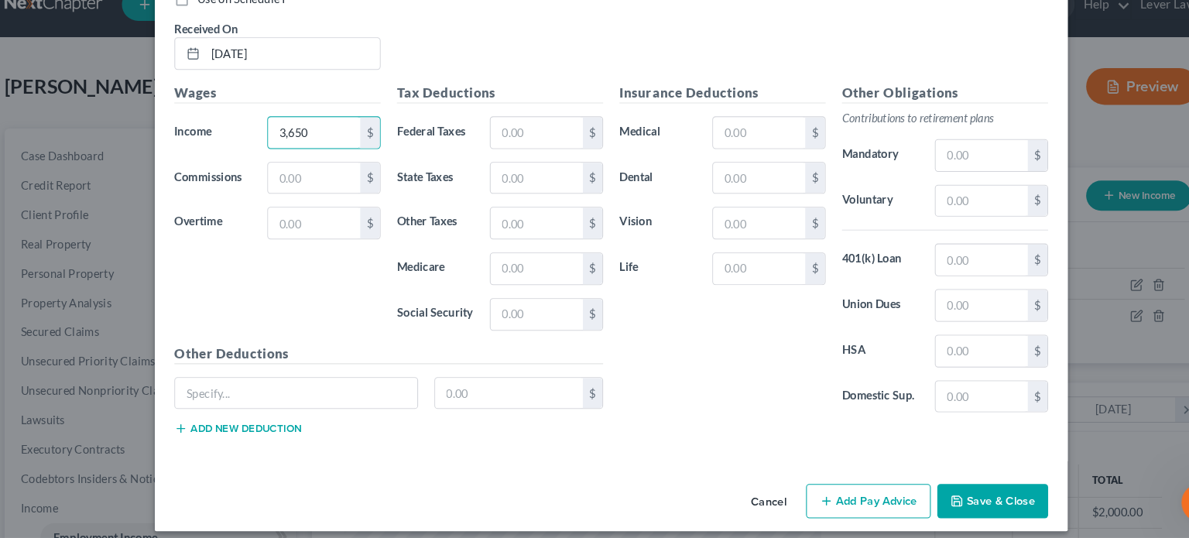
type input "3,650"
click at [827, 480] on div "Cancel Add Pay Advice Save & Close" at bounding box center [594, 505] width 867 height 51
click at [830, 488] on button "Add Pay Advice" at bounding box center [838, 502] width 118 height 33
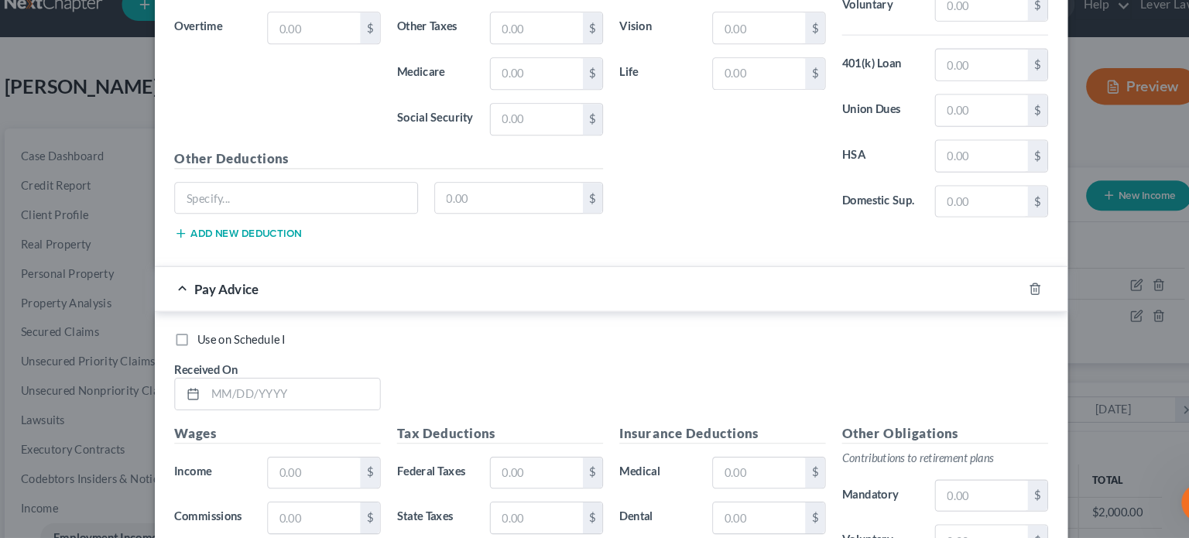
scroll to position [2267, 0]
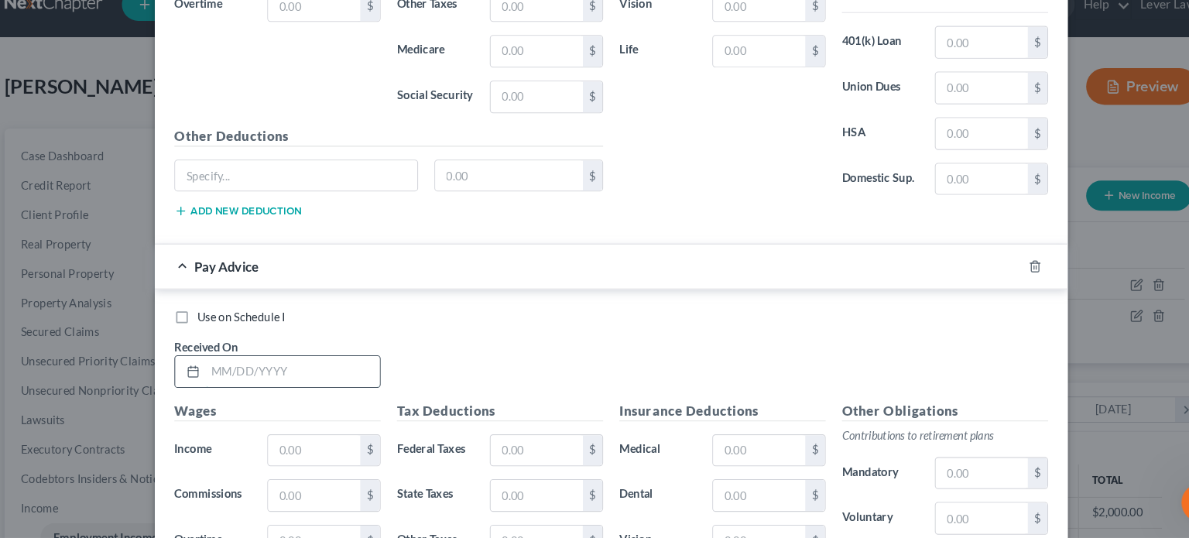
click at [333, 365] on input "text" at bounding box center [292, 379] width 166 height 29
type input "07/25/2025"
click at [300, 447] on input "text" at bounding box center [312, 454] width 87 height 29
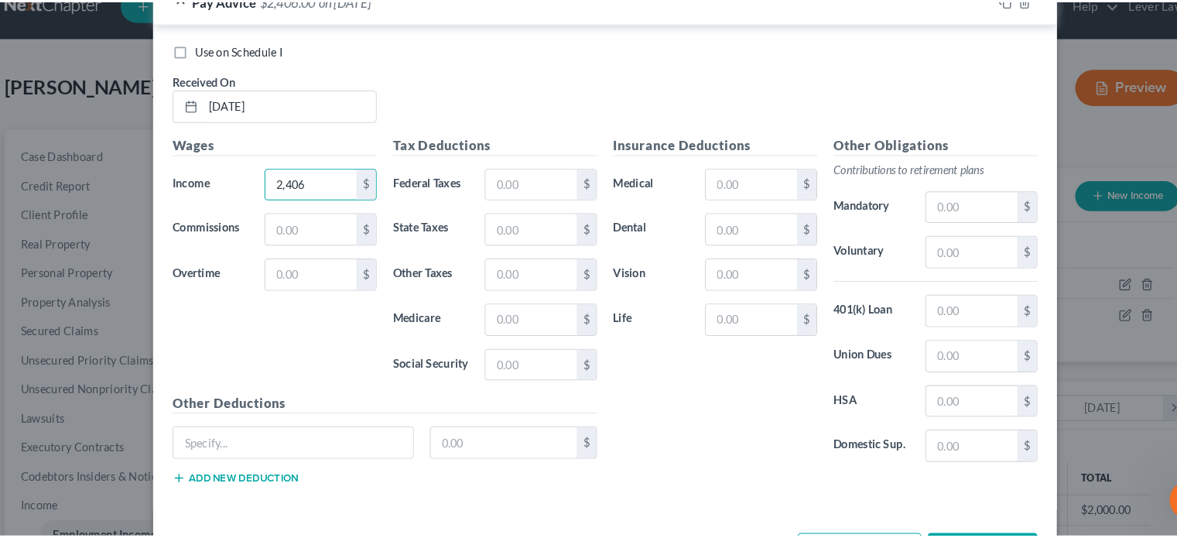
scroll to position [2567, 0]
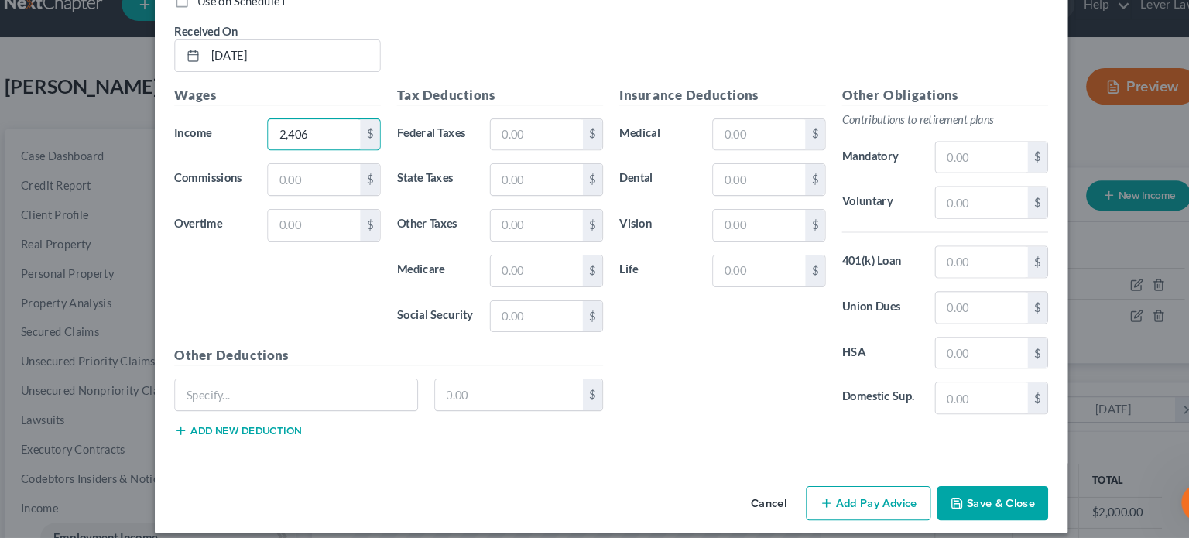
type input "2,406"
click at [958, 489] on button "Save & Close" at bounding box center [956, 504] width 105 height 33
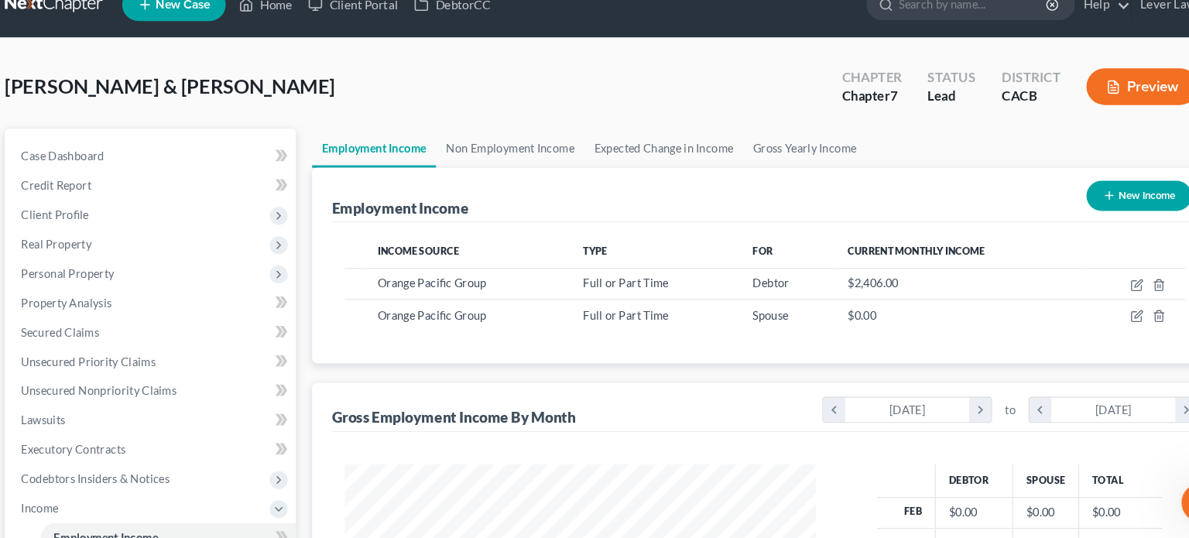
scroll to position [773738, 773535]
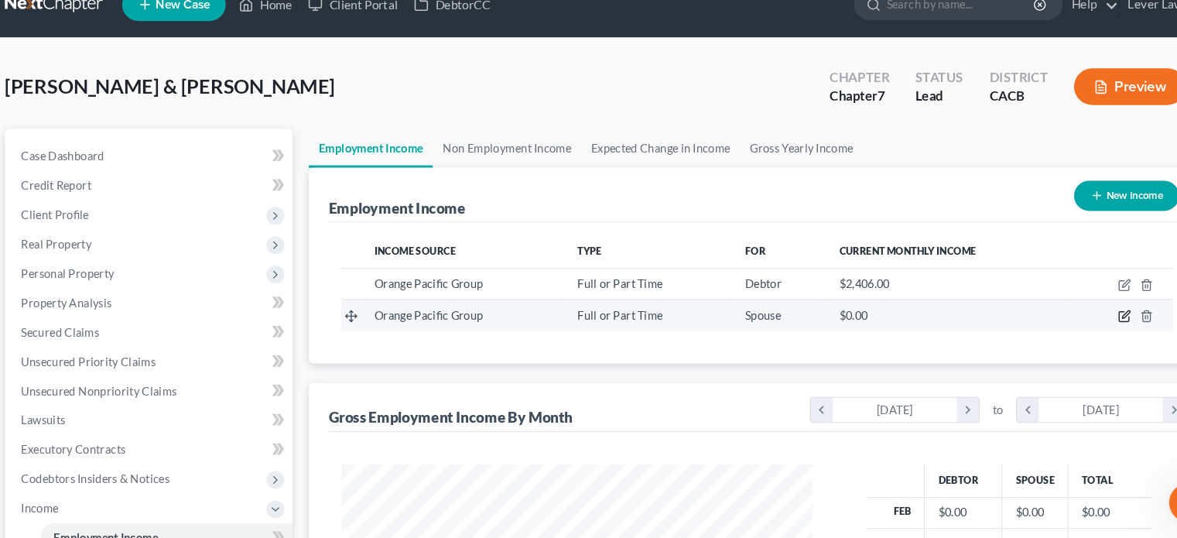
click at [1084, 327] on icon "button" at bounding box center [1082, 326] width 12 height 12
select select "0"
select select "4"
select select "0"
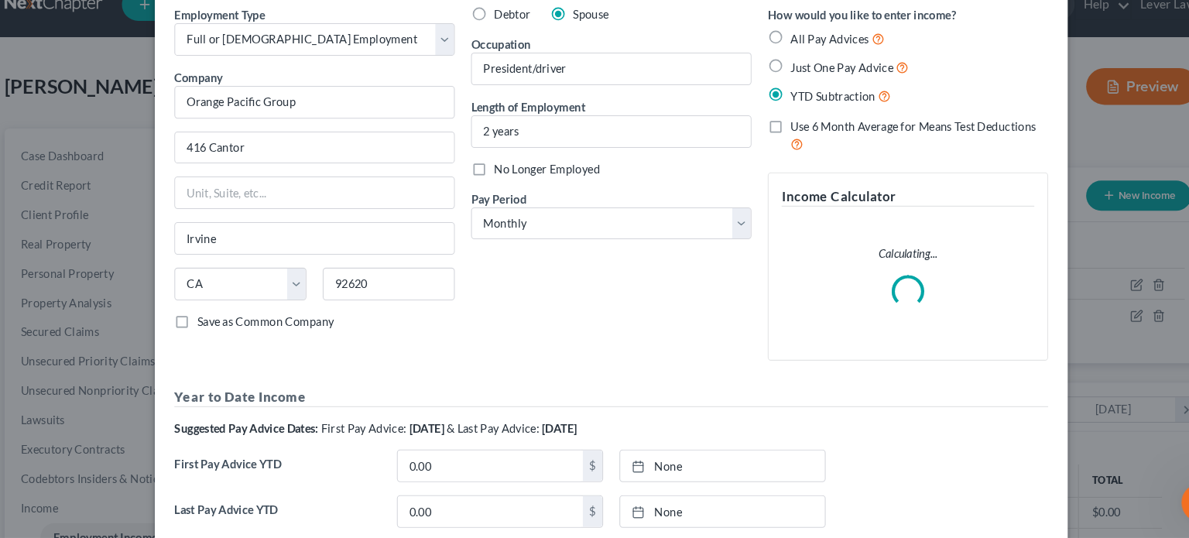
scroll to position [39, 0]
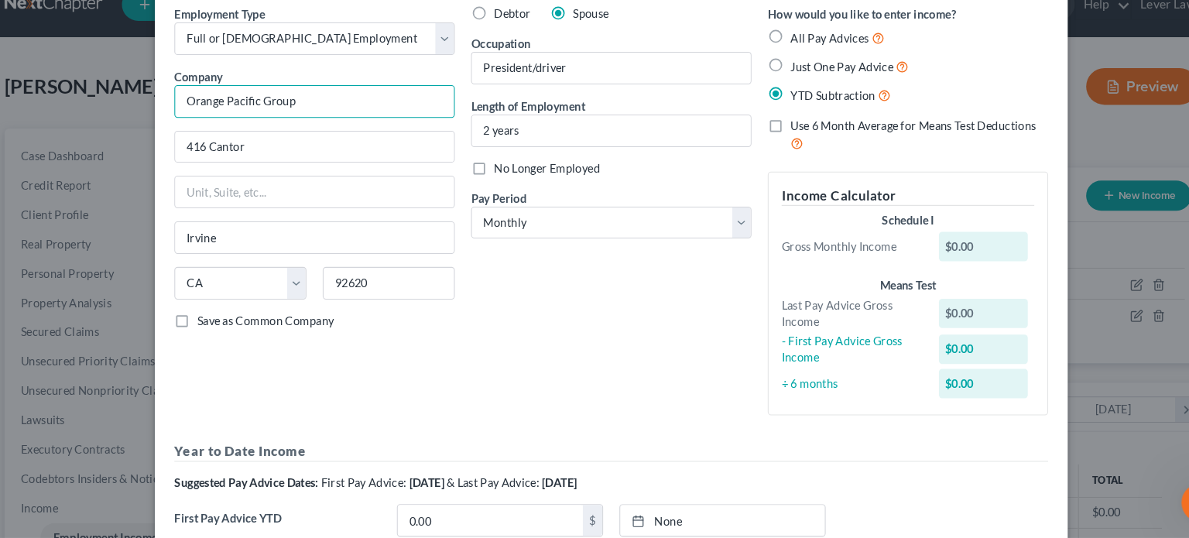
click at [307, 129] on input "Orange Pacific Group" at bounding box center [313, 123] width 266 height 31
click at [307, 129] on input "Orange Pacific Grou" at bounding box center [313, 123] width 266 height 31
type input "O"
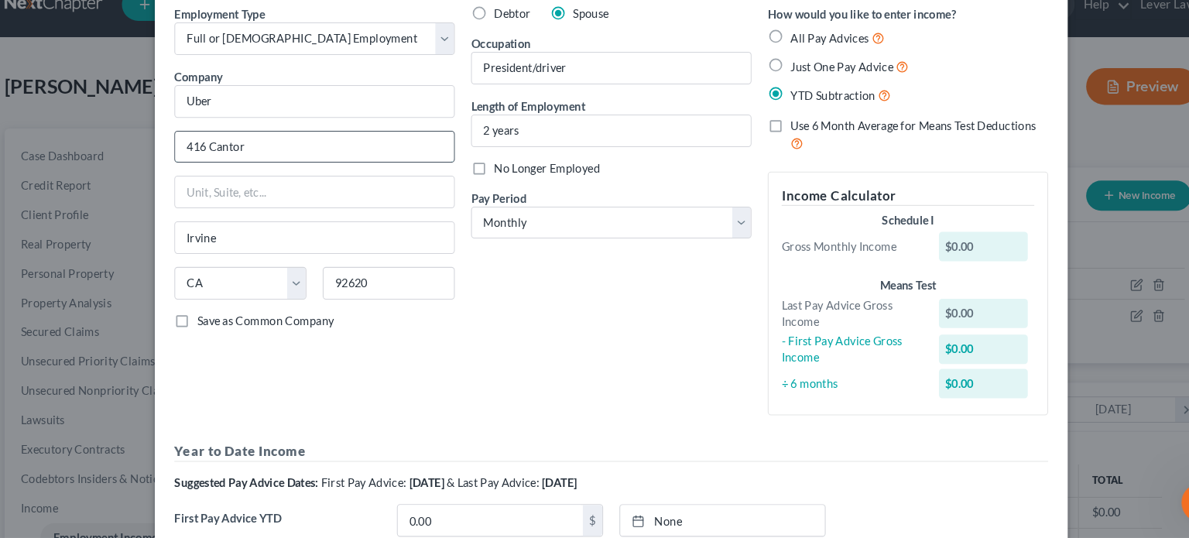
click at [285, 173] on input "416 Cantor" at bounding box center [312, 166] width 265 height 29
type input "Uber"
type input "4"
click at [301, 65] on select "Select Full or Part Time Employment Self Employment" at bounding box center [313, 63] width 266 height 31
select select "1"
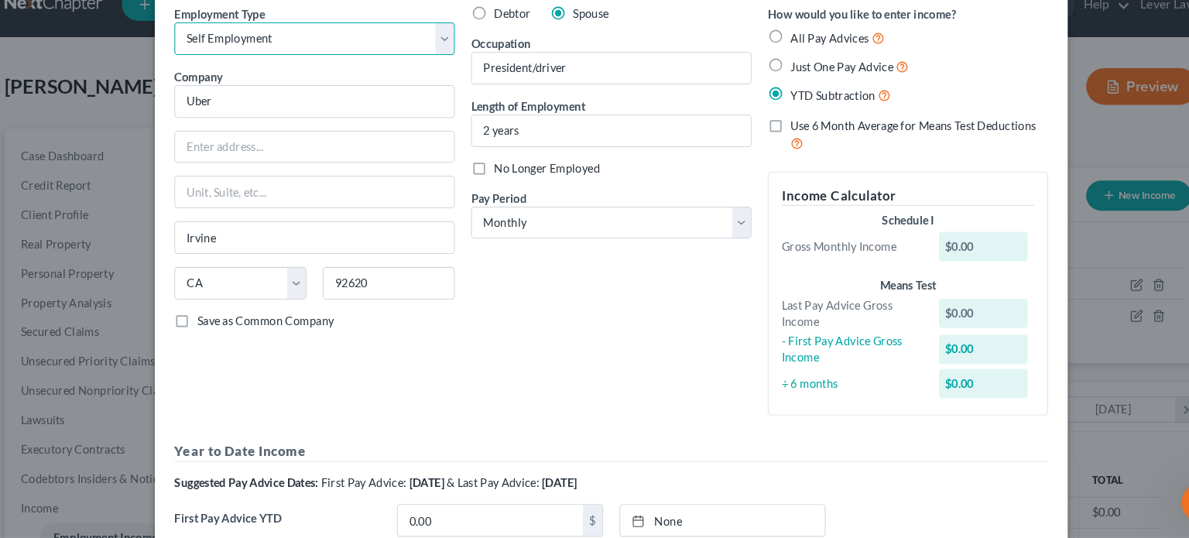
click at [180, 48] on select "Select Full or Part Time Employment Self Employment" at bounding box center [313, 63] width 266 height 31
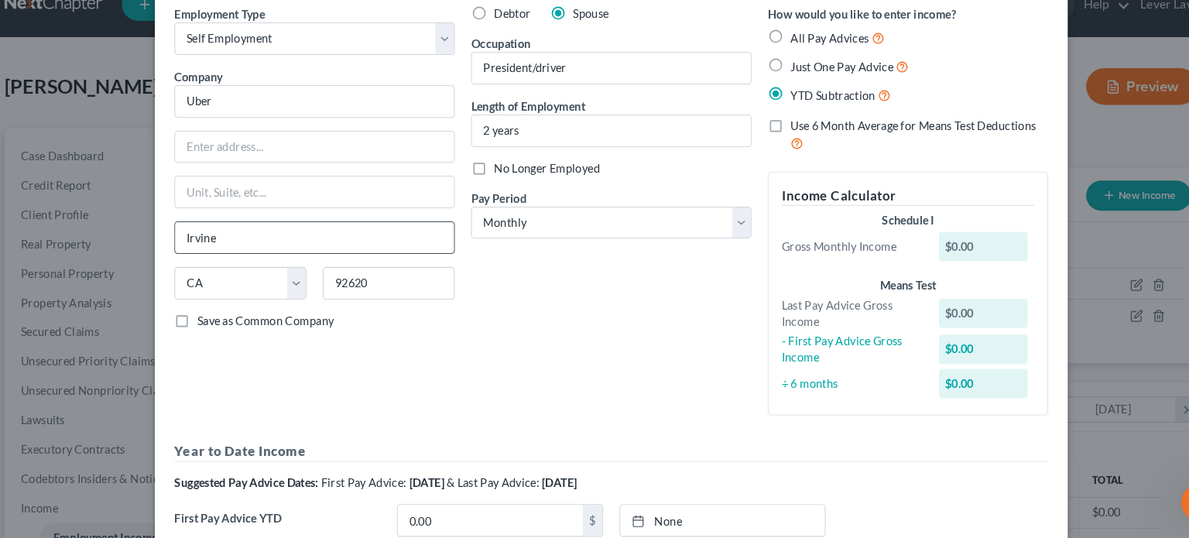
click at [265, 255] on input "Irvine" at bounding box center [312, 252] width 265 height 29
type input "I"
click at [570, 86] on input "President/driver" at bounding box center [594, 91] width 265 height 29
type input "P"
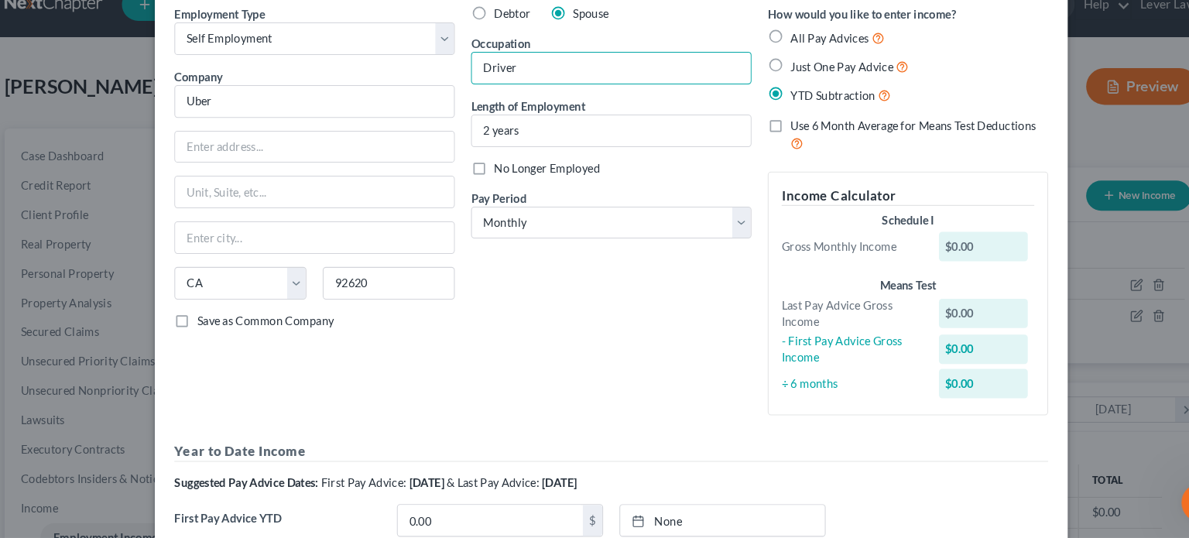
type input "Driver"
click at [645, 293] on div "Debtor Spouse Occupation Driver Length of Employment 2 years No Longer Employed…" at bounding box center [595, 233] width 282 height 402
click at [810, 67] on span "All Pay Advices" at bounding box center [802, 63] width 74 height 13
click at [781, 64] on input "All Pay Advices" at bounding box center [776, 59] width 10 height 10
radio input "true"
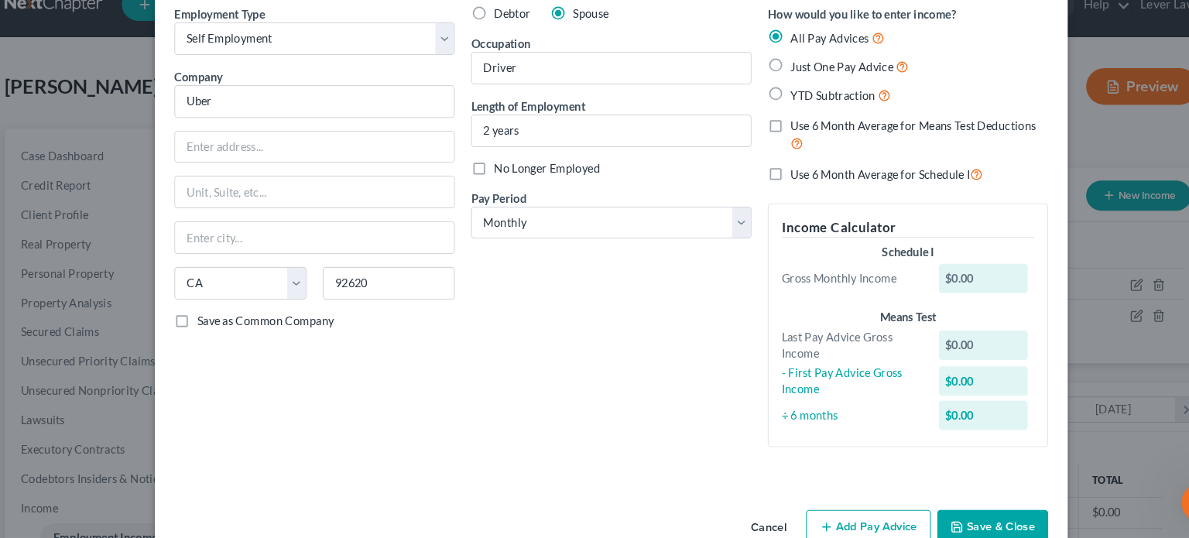
scroll to position [74, 0]
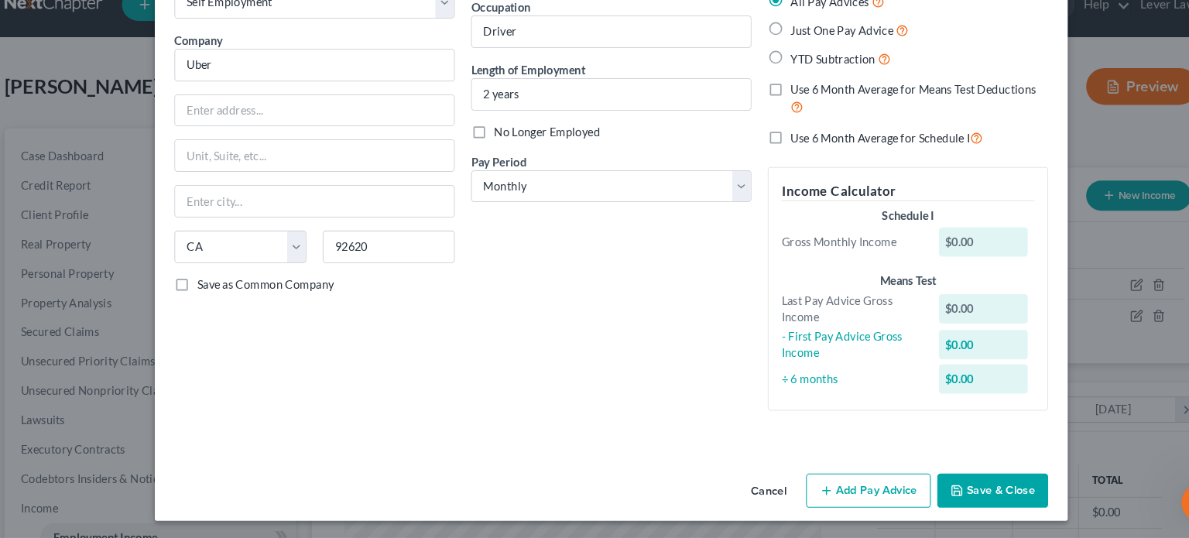
click at [815, 493] on button "Add Pay Advice" at bounding box center [838, 492] width 118 height 33
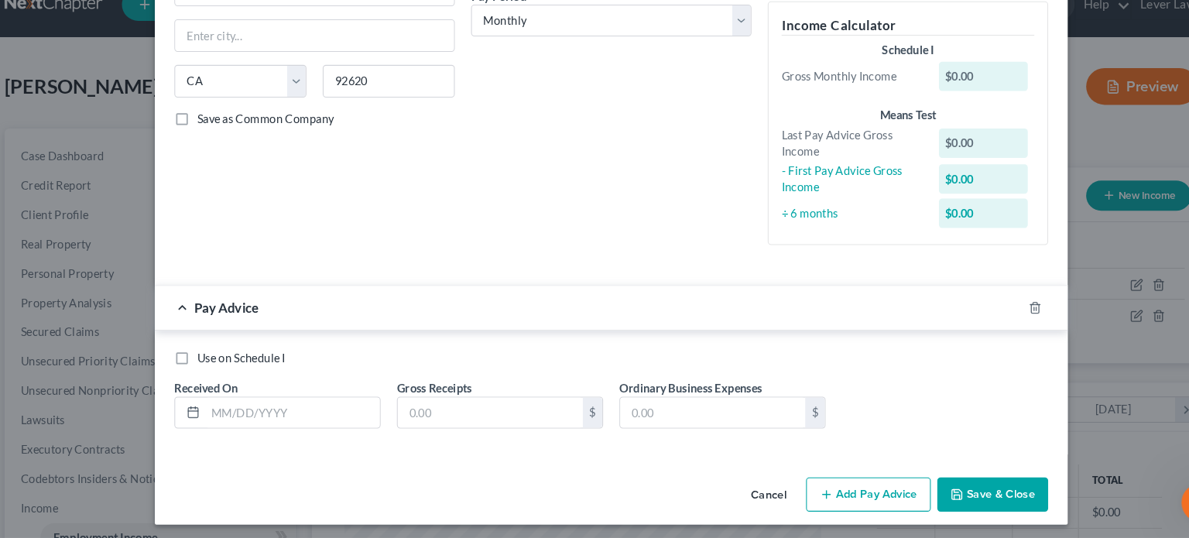
scroll to position [235, 0]
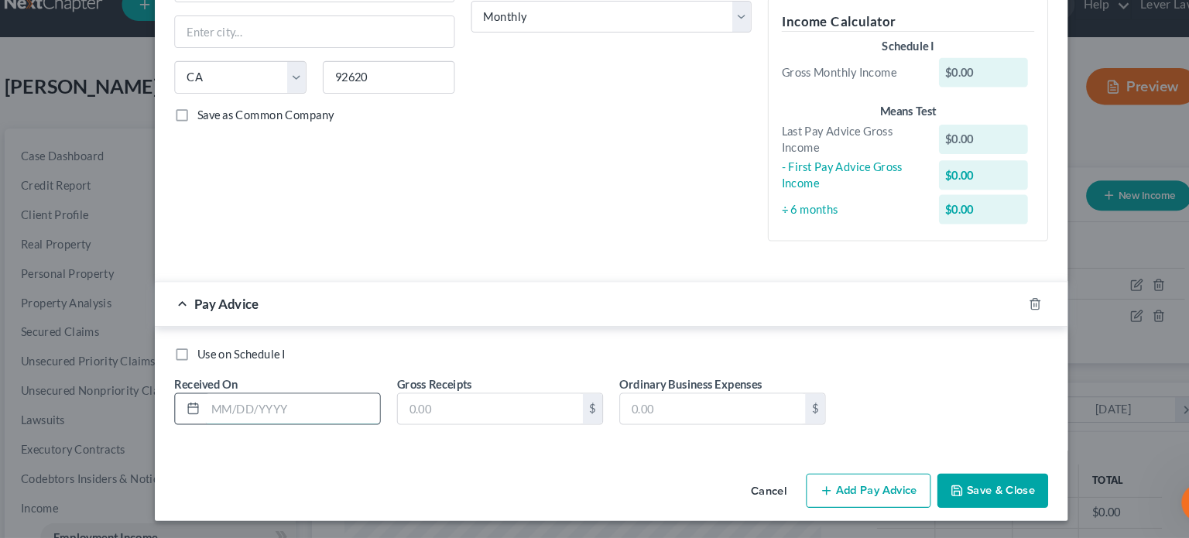
click at [314, 420] on input "text" at bounding box center [292, 414] width 166 height 29
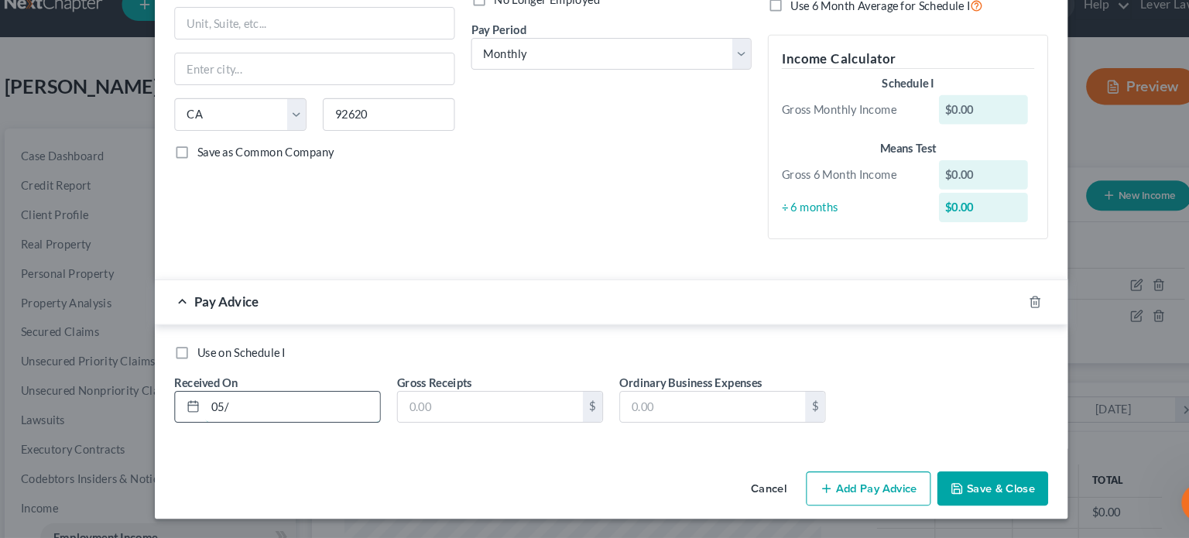
scroll to position [198, 0]
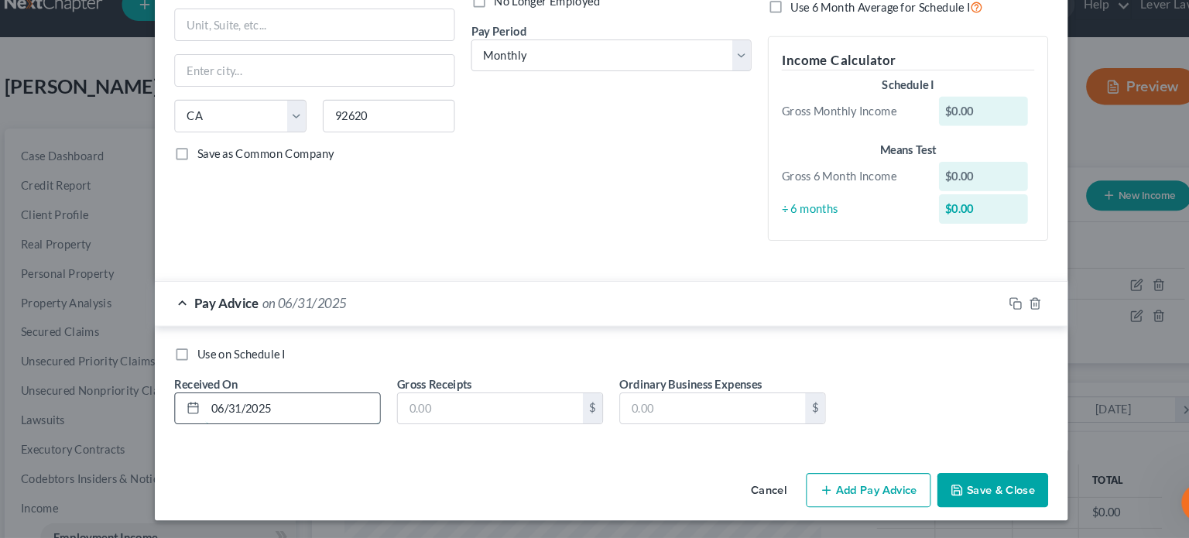
type input "06/31/2025"
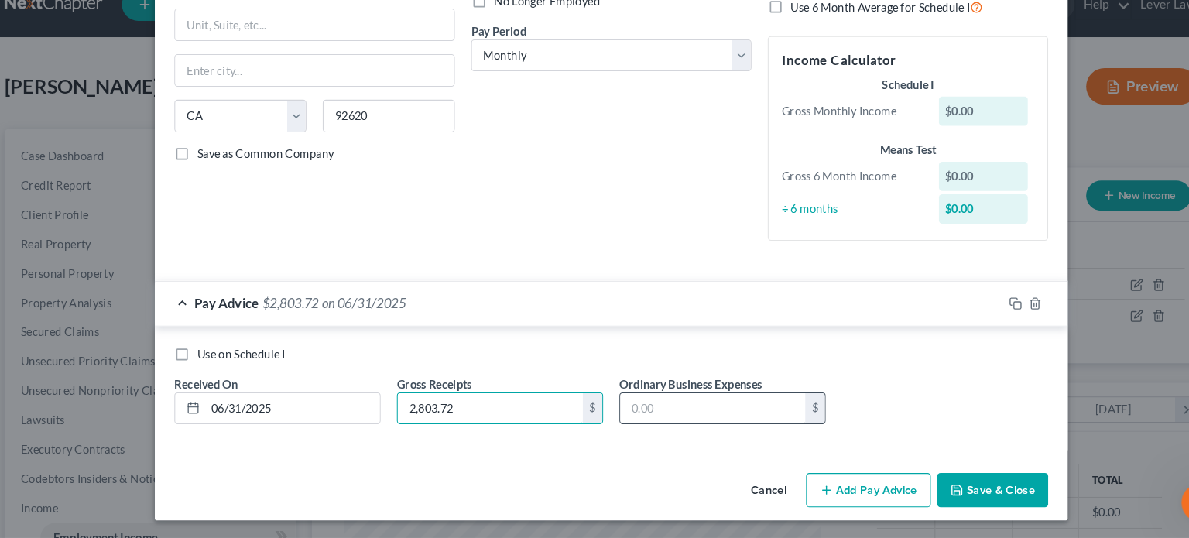
type input "2,803.72"
click at [627, 409] on input "text" at bounding box center [691, 414] width 176 height 29
type input "764.55"
click at [850, 481] on button "Add Pay Advice" at bounding box center [838, 492] width 118 height 33
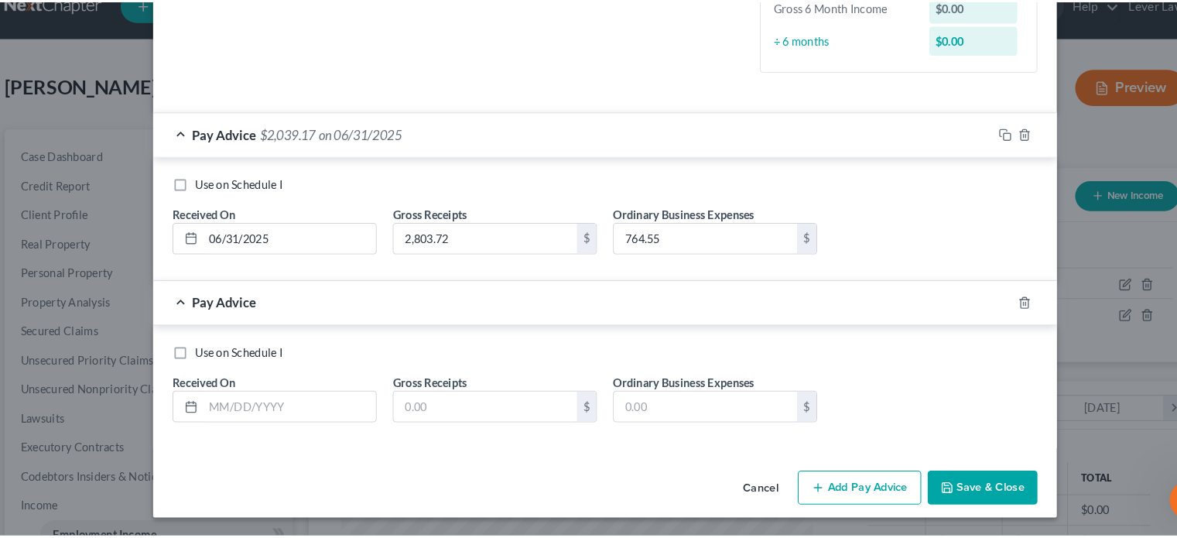
scroll to position [0, 0]
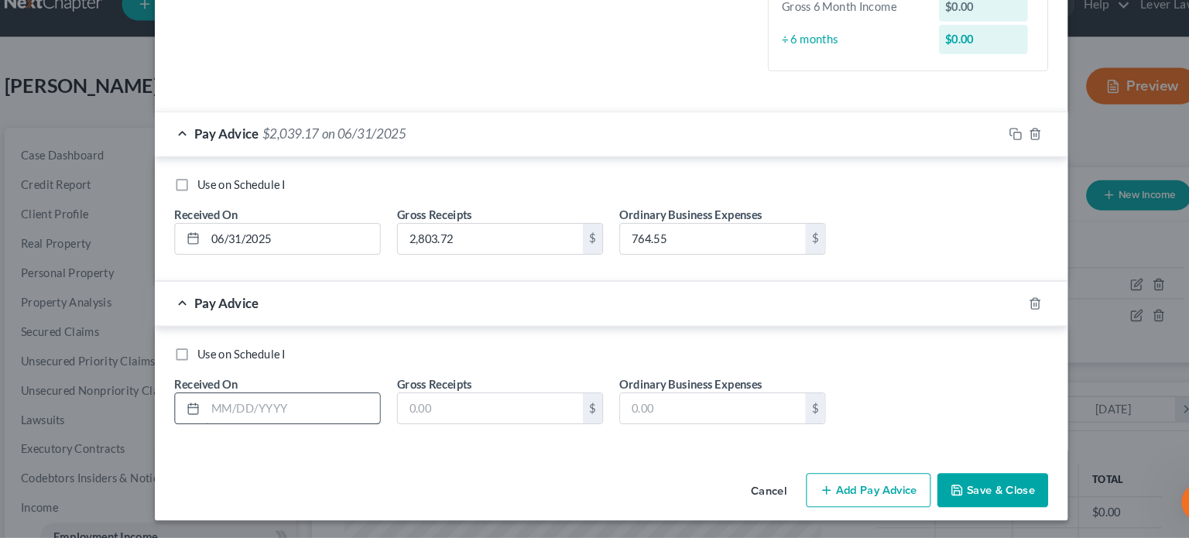
click at [313, 418] on input "text" at bounding box center [292, 414] width 166 height 29
type input "2"
type input "07/31/2025"
click at [438, 413] on input "text" at bounding box center [480, 414] width 176 height 29
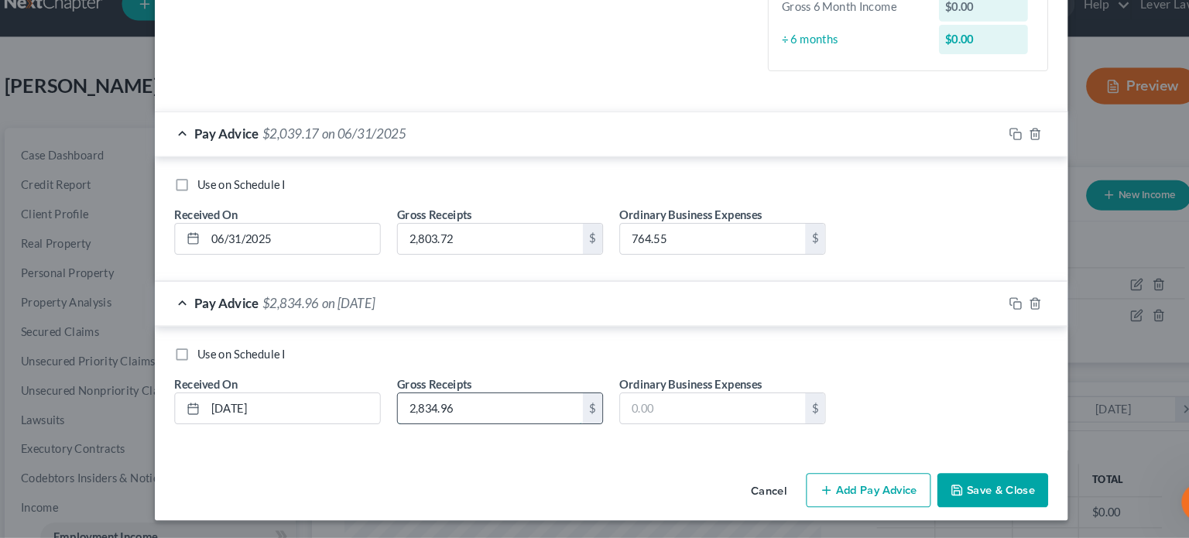
type input "2,834.96"
type input "701.02"
click at [932, 487] on button "Save & Close" at bounding box center [956, 492] width 105 height 33
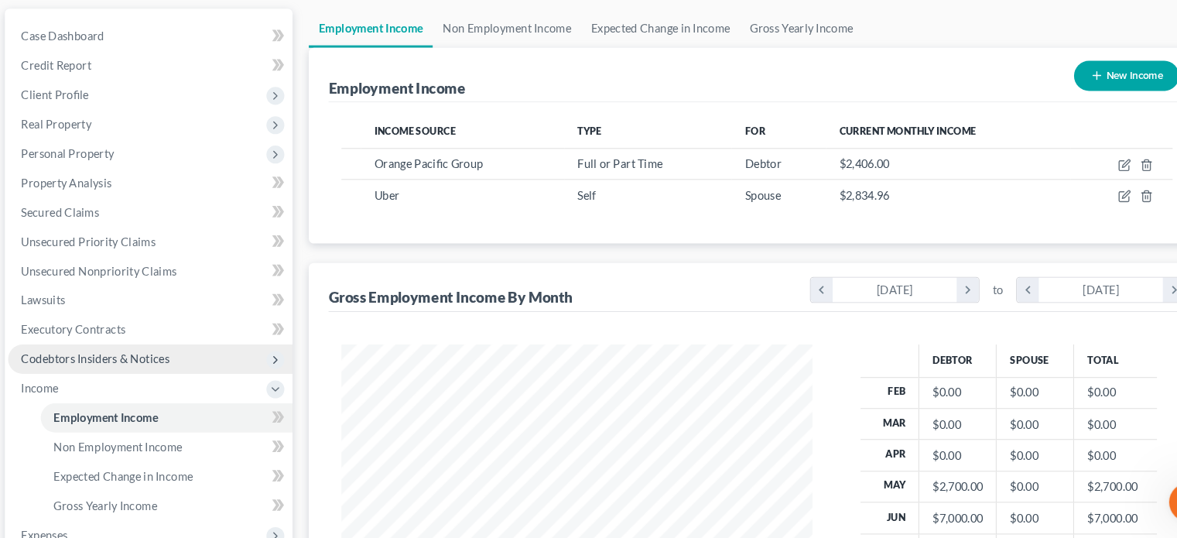
scroll to position [114, 0]
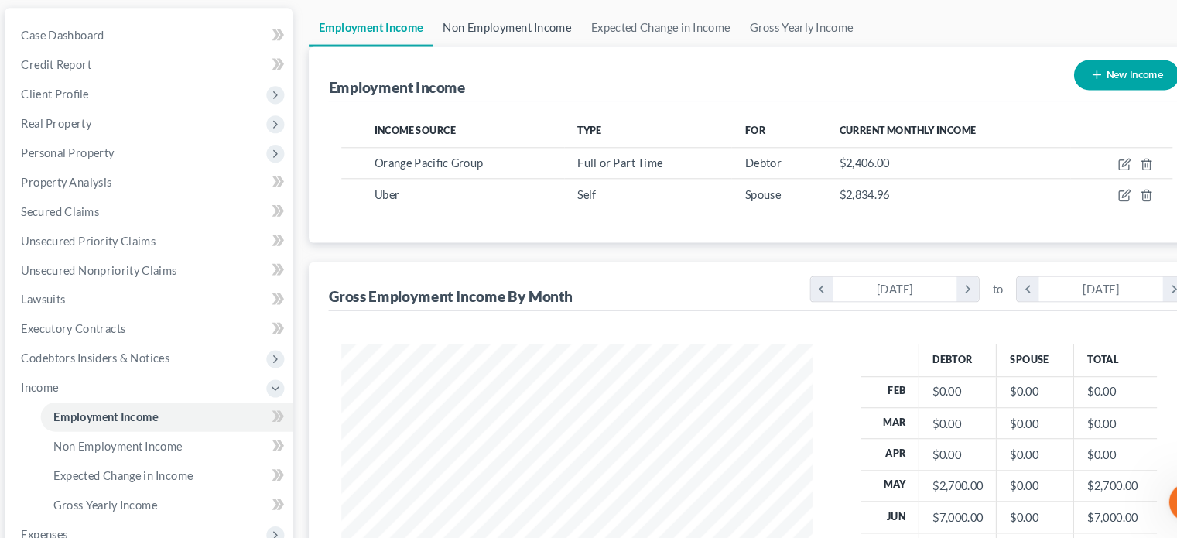
click at [535, 49] on link "Non Employment Income" at bounding box center [495, 53] width 141 height 37
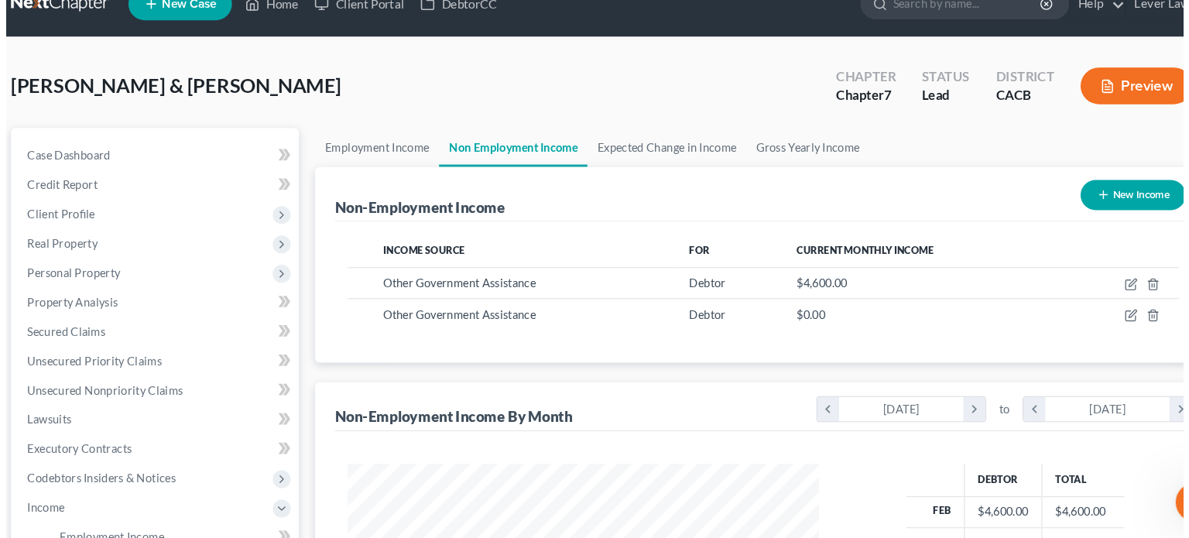
scroll to position [276, 478]
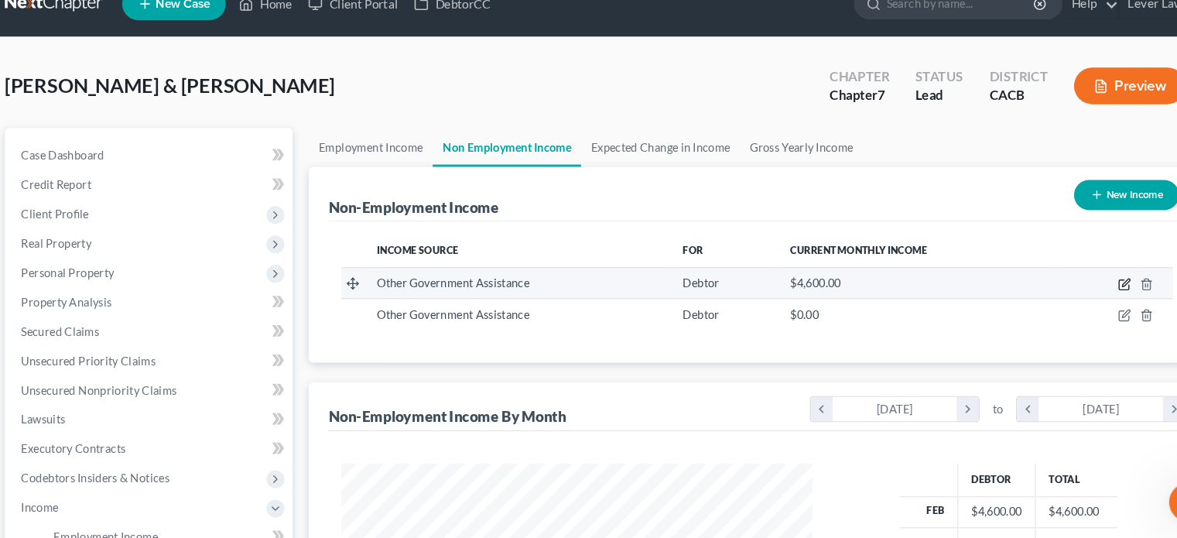
click at [1081, 298] on icon "button" at bounding box center [1083, 295] width 7 height 7
select select "5"
select select "1"
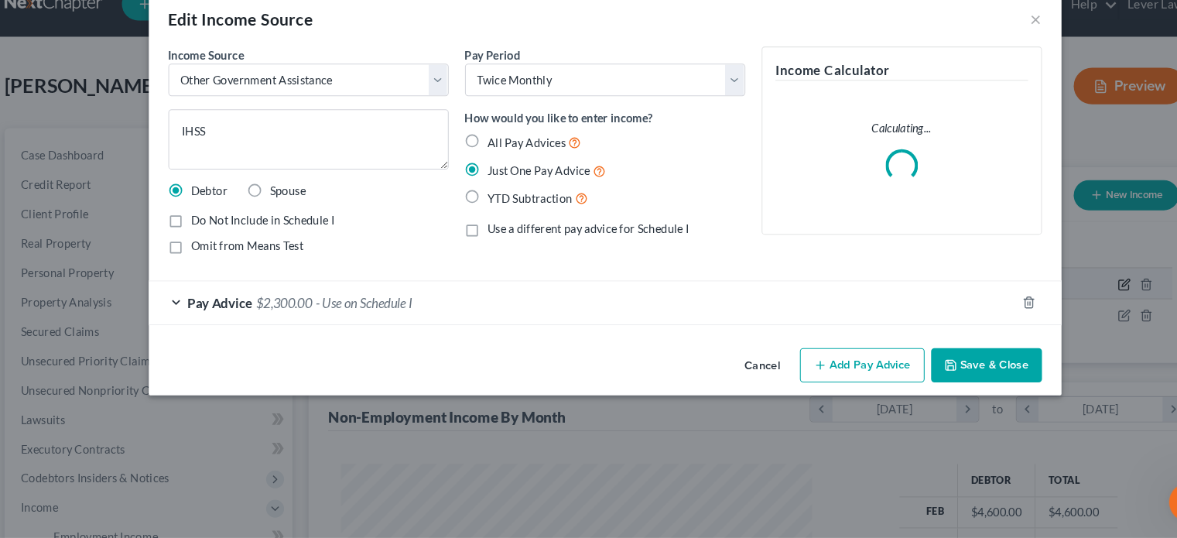
scroll to position [276, 483]
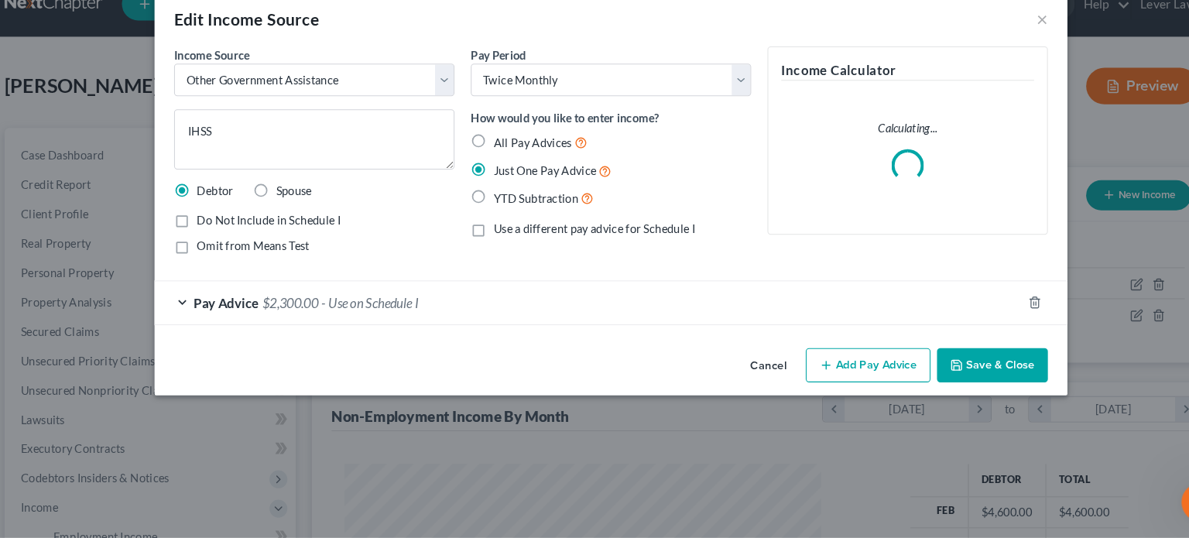
click at [634, 315] on div "Pay Advice $2,300.00 - Use on Schedule I" at bounding box center [573, 314] width 824 height 41
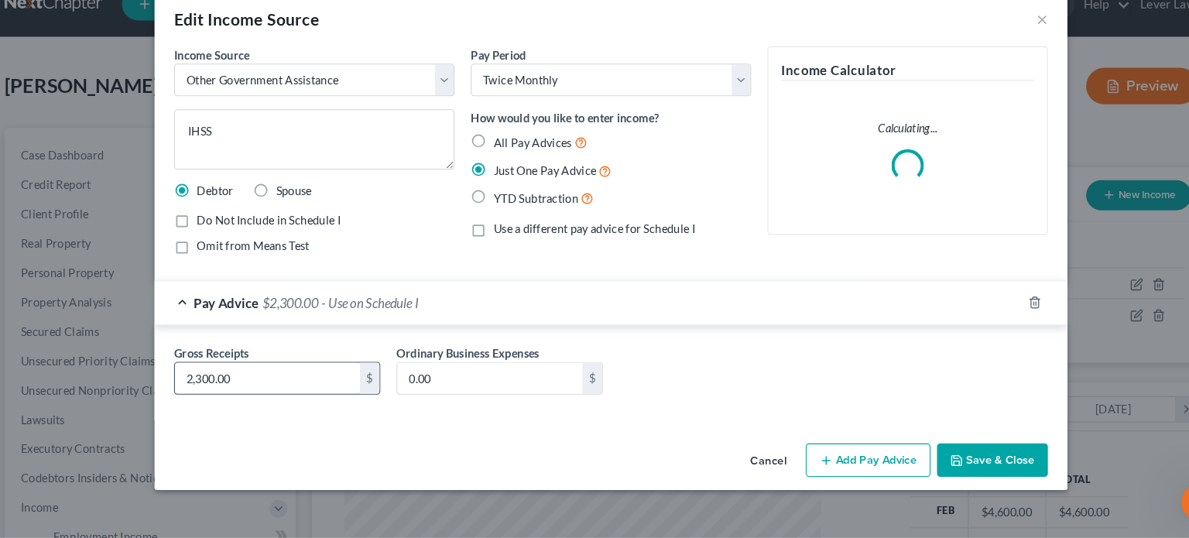
click at [324, 375] on input "2,300.00" at bounding box center [268, 386] width 176 height 29
type input "2,146"
click at [481, 388] on input "0.00" at bounding box center [480, 386] width 176 height 29
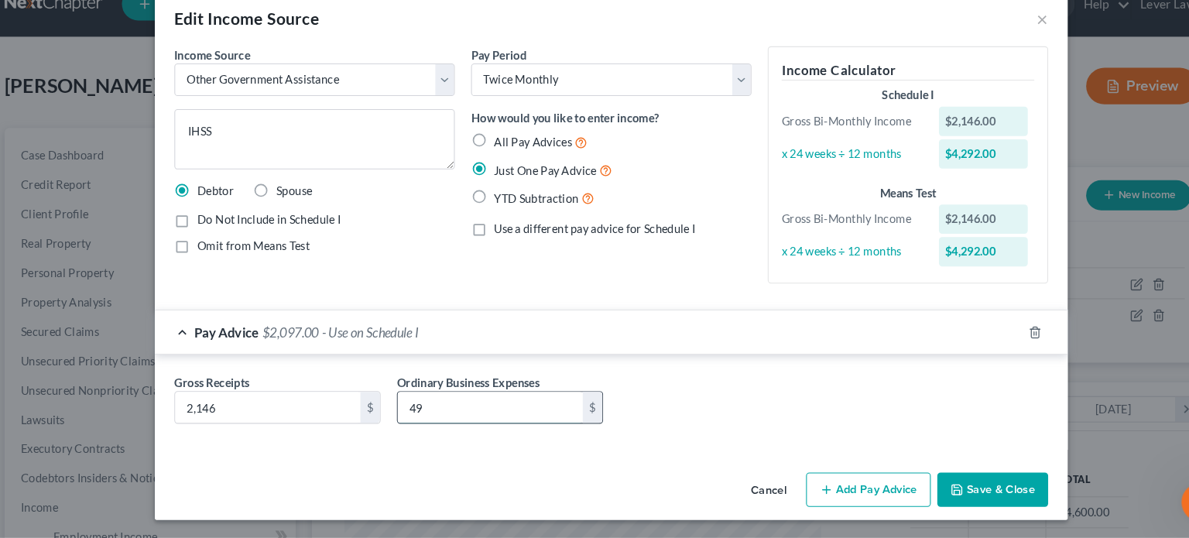
type input "49"
click at [947, 481] on button "Save & Close" at bounding box center [956, 492] width 105 height 33
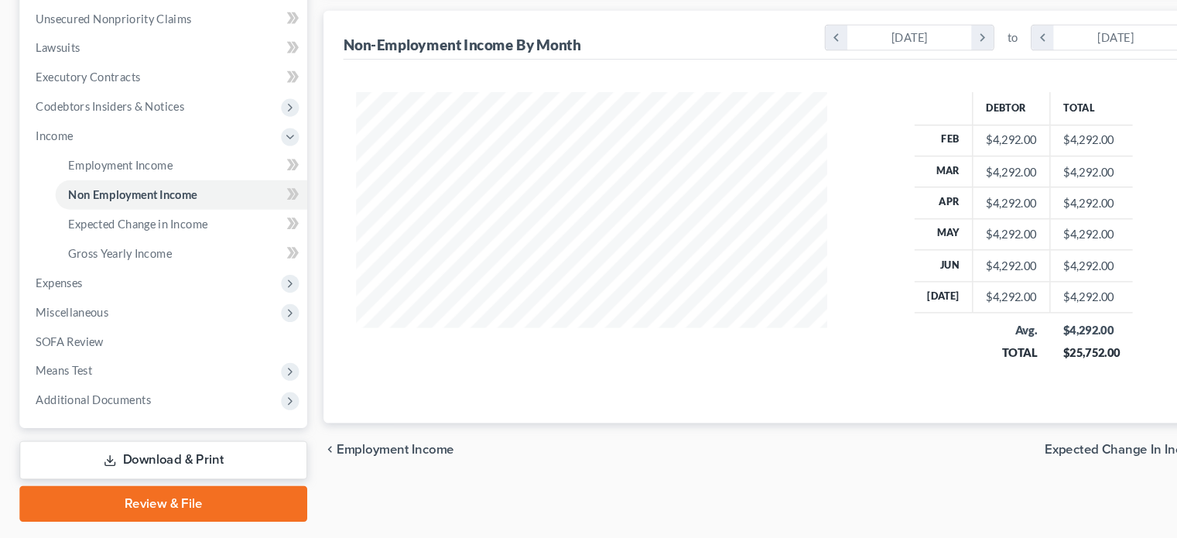
scroll to position [356, 0]
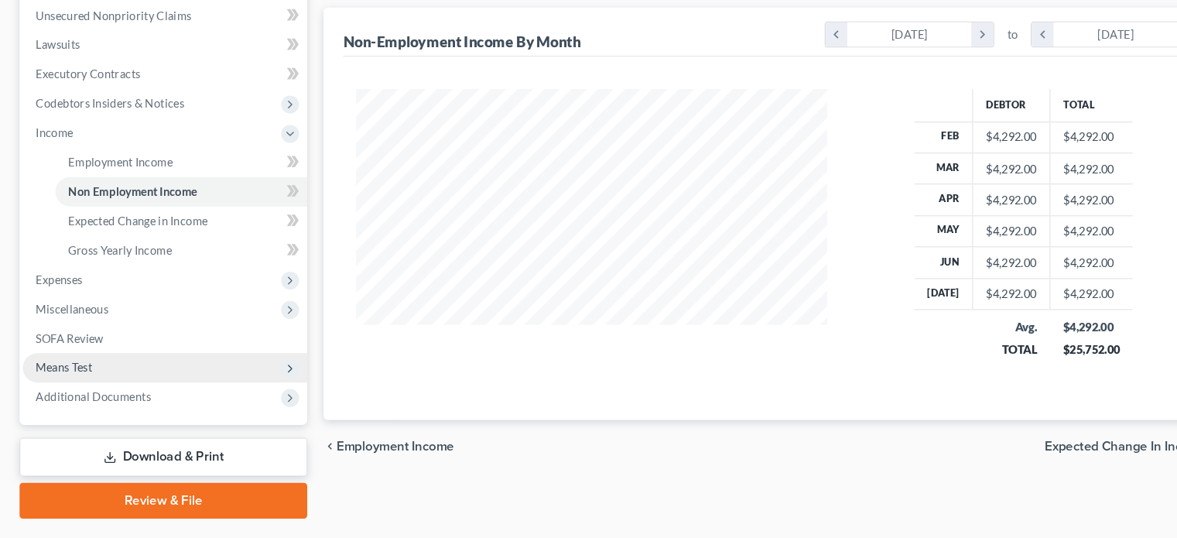
click at [86, 379] on span "Means Test" at bounding box center [60, 375] width 53 height 13
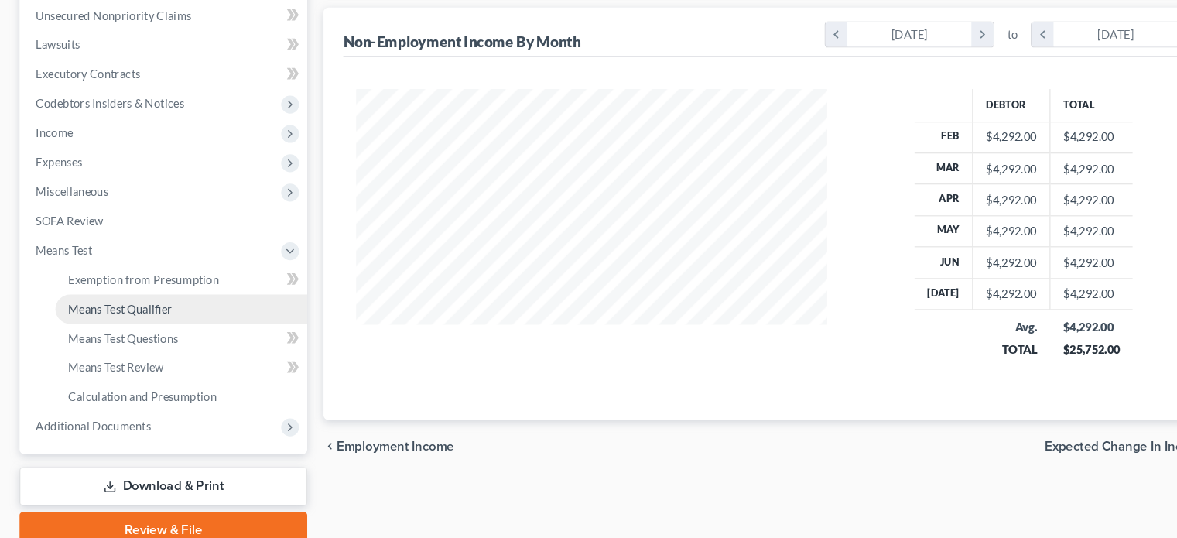
click at [140, 320] on span "Means Test Qualifier" at bounding box center [114, 319] width 98 height 13
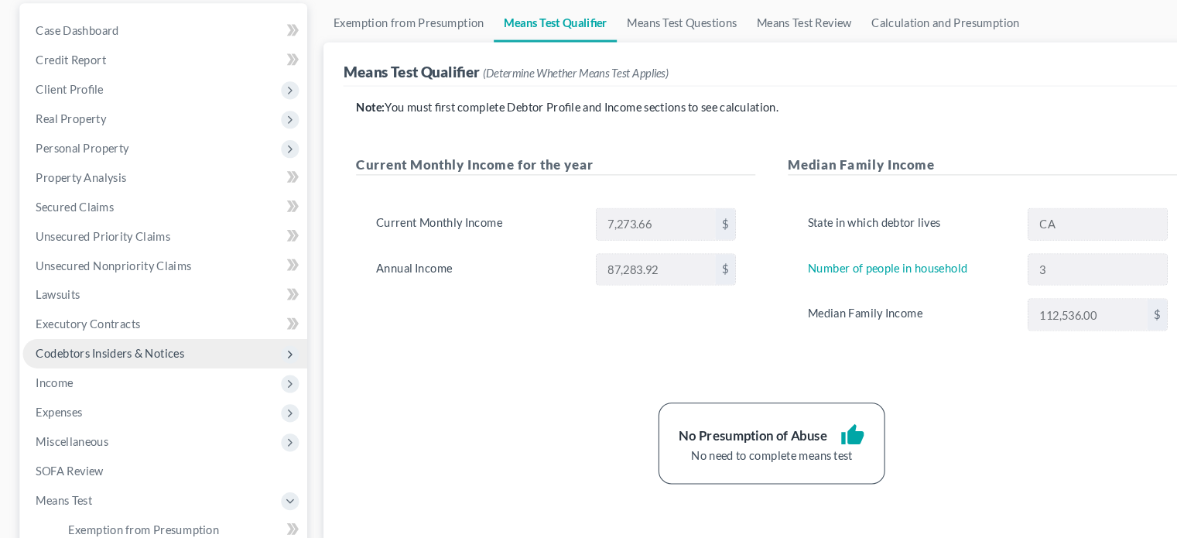
scroll to position [146, 0]
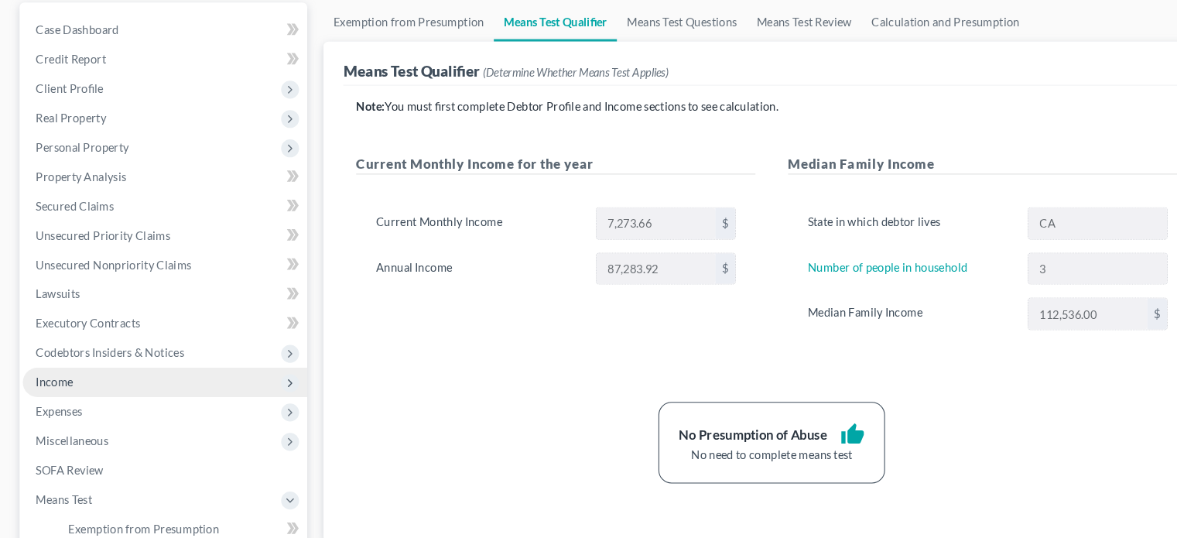
click at [101, 365] on span "Income" at bounding box center [157, 363] width 270 height 28
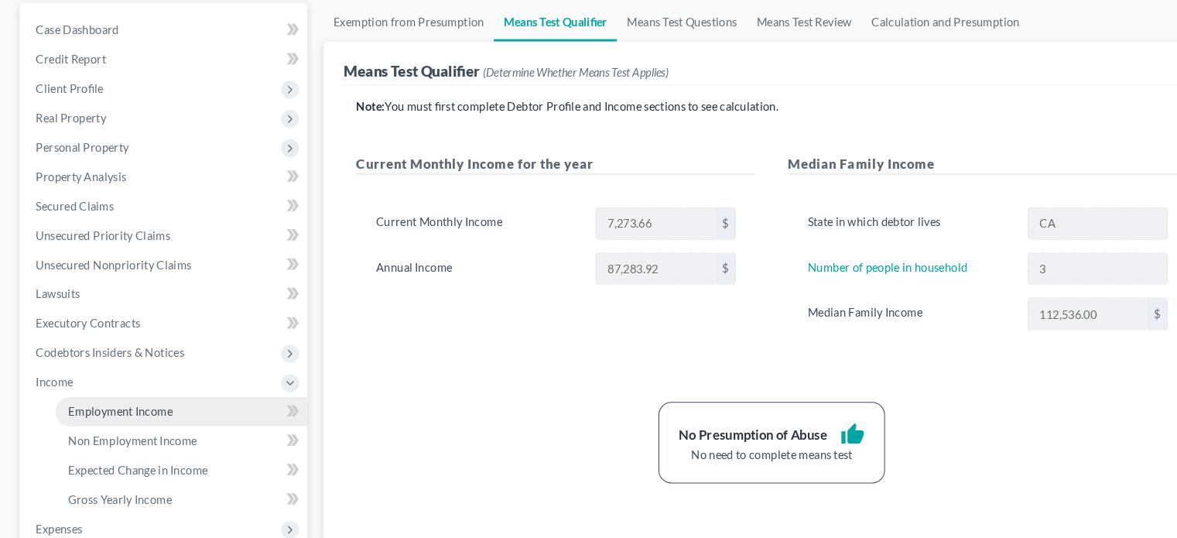
click at [119, 385] on span "Employment Income" at bounding box center [114, 390] width 99 height 13
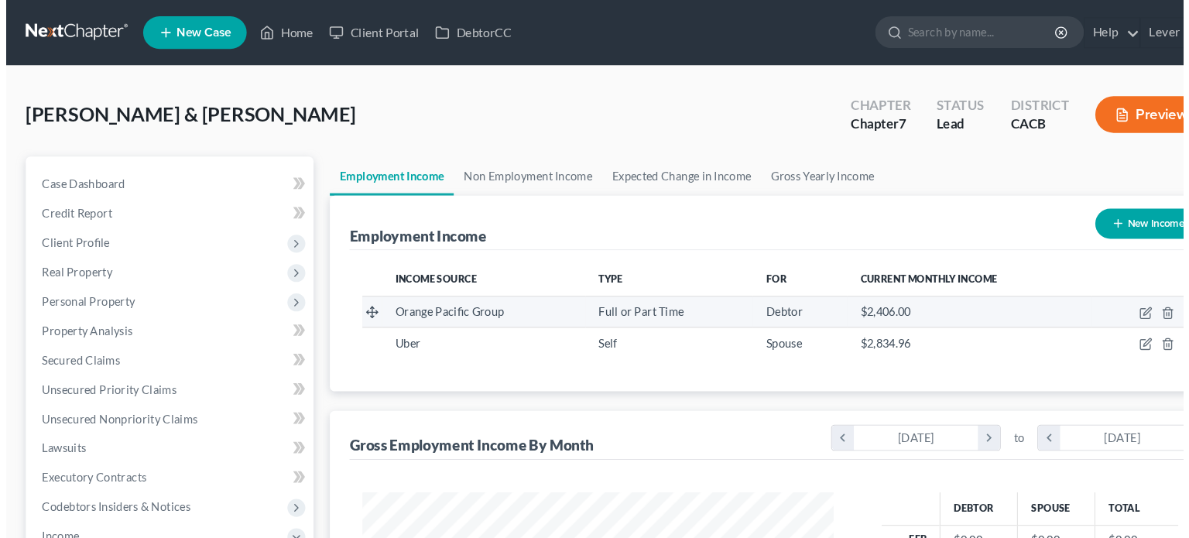
scroll to position [276, 478]
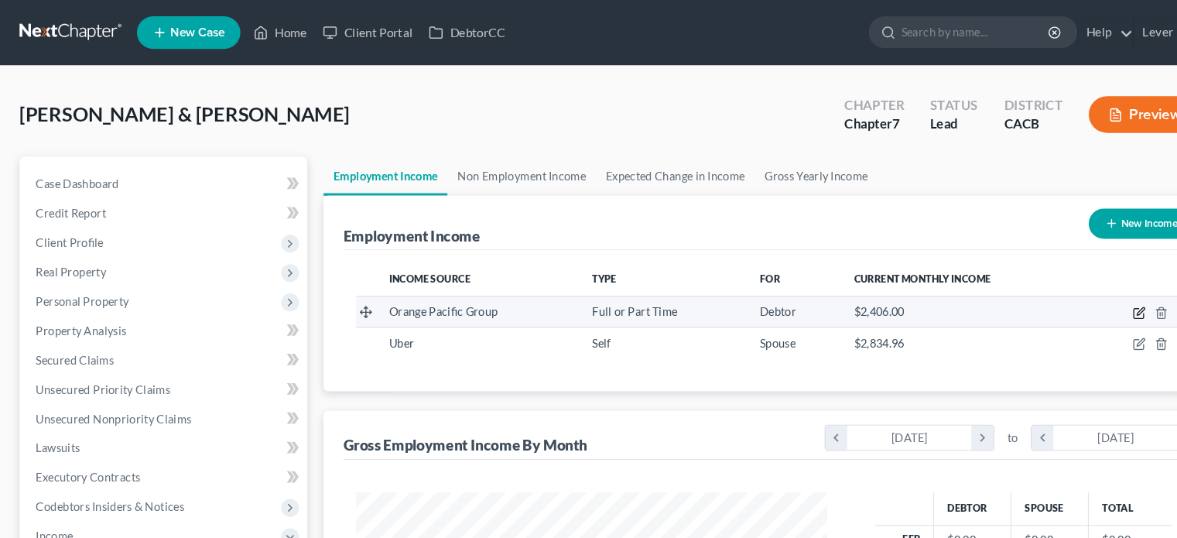
click at [1083, 298] on icon "button" at bounding box center [1082, 297] width 12 height 12
select select "0"
select select "4"
select select "0"
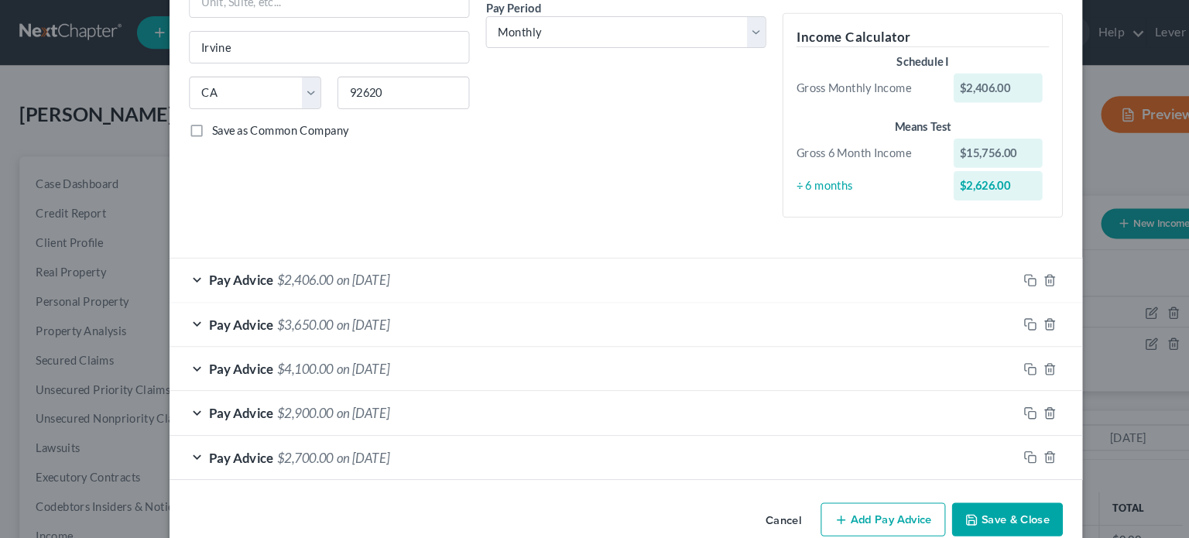
scroll to position [248, 0]
drag, startPoint x: 832, startPoint y: 491, endPoint x: 746, endPoint y: 430, distance: 105.5
click at [832, 491] on button "Add Pay Advice" at bounding box center [838, 493] width 118 height 33
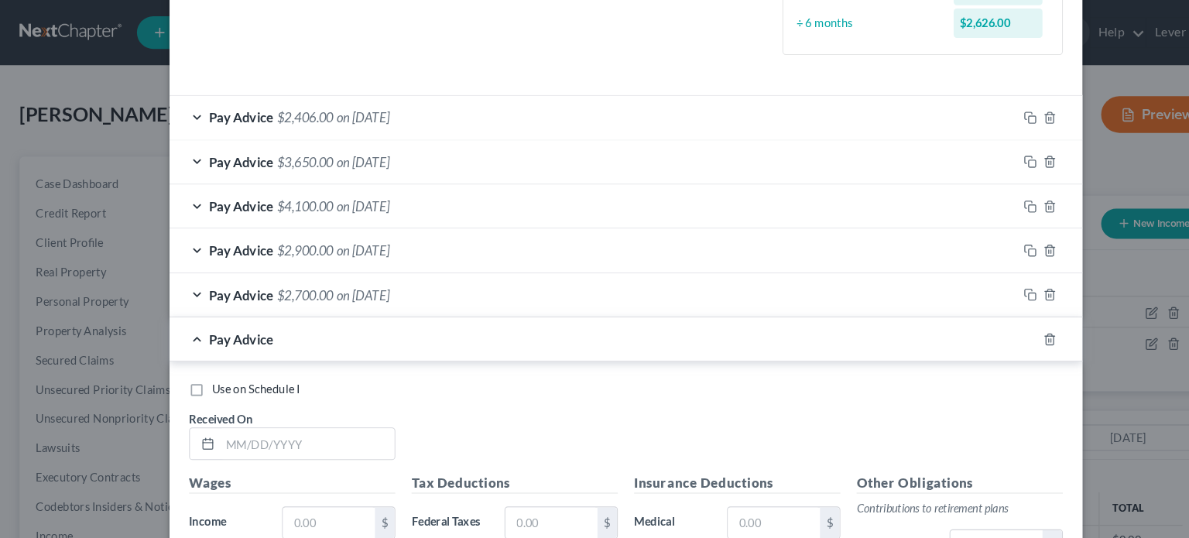
scroll to position [468, 0]
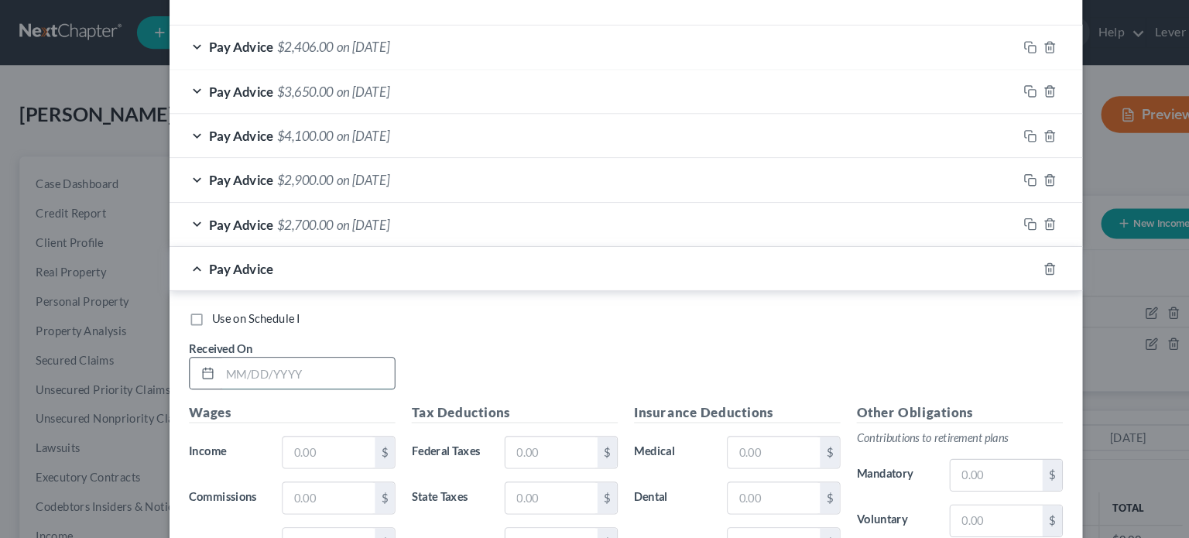
click at [306, 354] on input "text" at bounding box center [292, 354] width 166 height 29
type input "03/25/2025"
click at [288, 430] on input "text" at bounding box center [312, 429] width 87 height 29
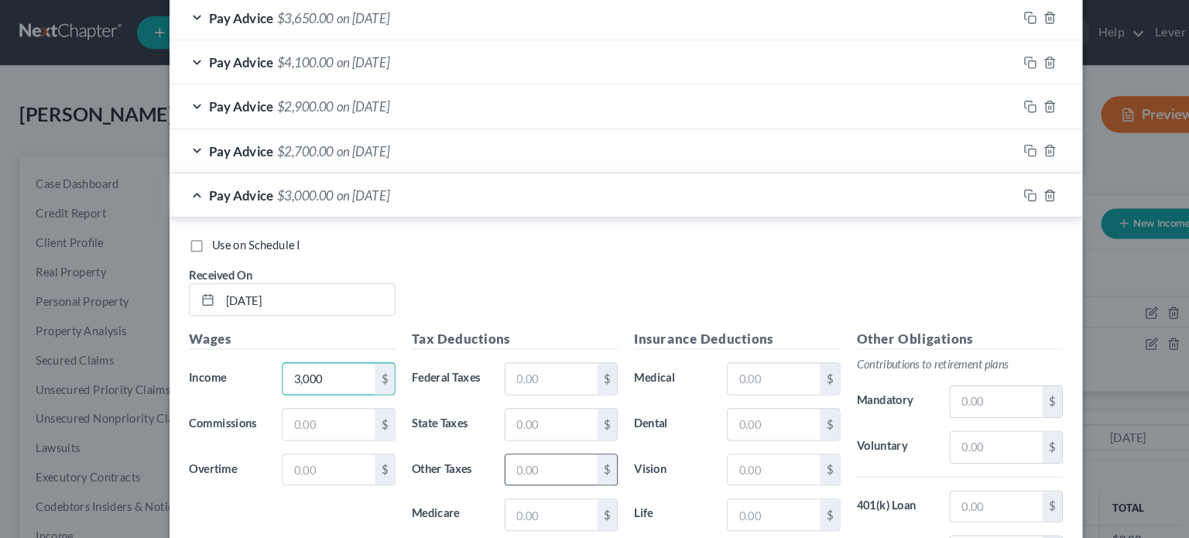
scroll to position [542, 0]
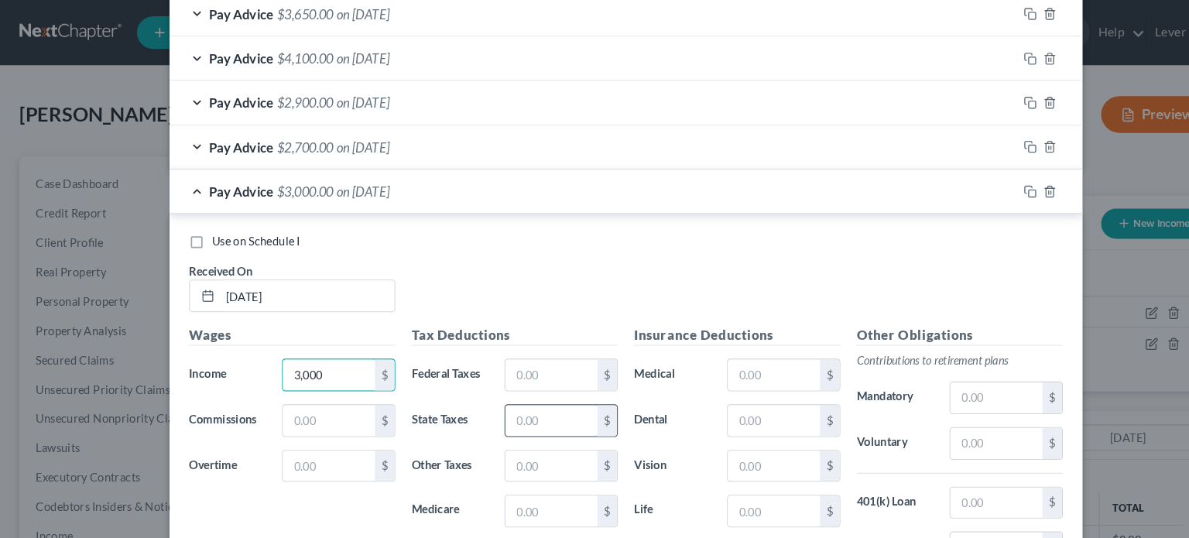
type input "3,000"
click at [515, 396] on input "text" at bounding box center [523, 399] width 87 height 29
type input "20.60"
click at [515, 428] on input "text" at bounding box center [523, 442] width 87 height 29
type input "36"
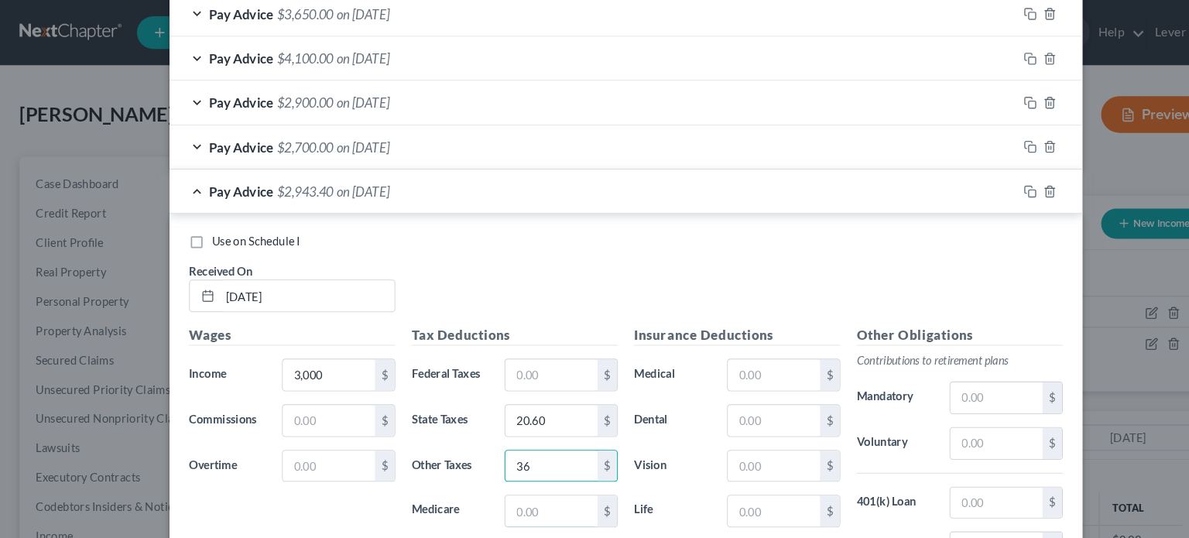
drag, startPoint x: 503, startPoint y: 493, endPoint x: 509, endPoint y: 509, distance: 16.4
click at [503, 498] on div "Tax Deductions Federal Taxes $ State Taxes 20.60 $ Other Taxes 36 $ Medicare $ …" at bounding box center [488, 433] width 211 height 248
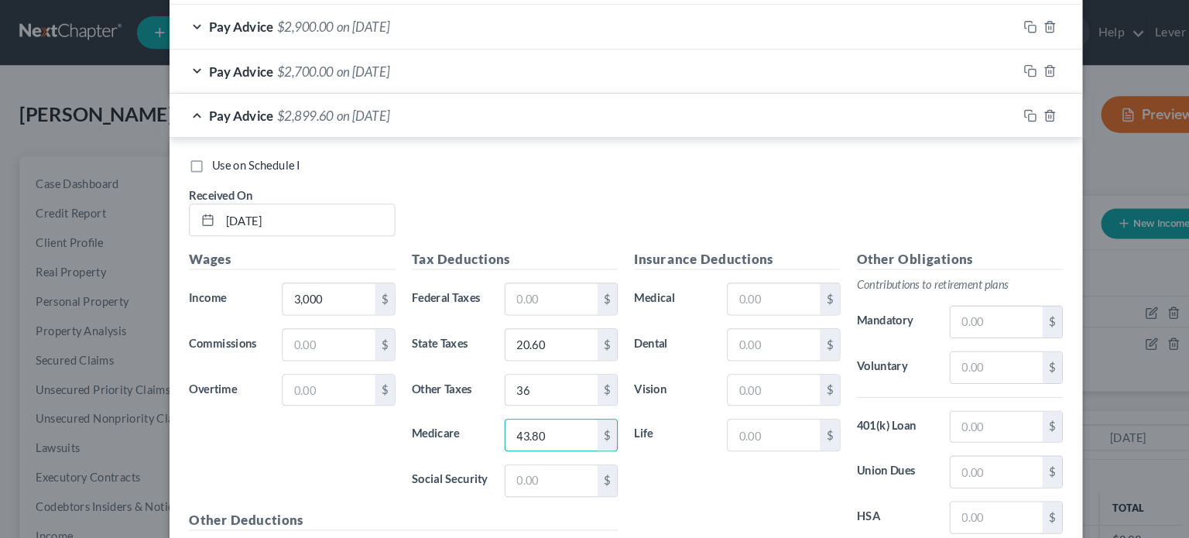
scroll to position [616, 0]
type input "43.80"
click at [499, 444] on input "text" at bounding box center [523, 454] width 87 height 29
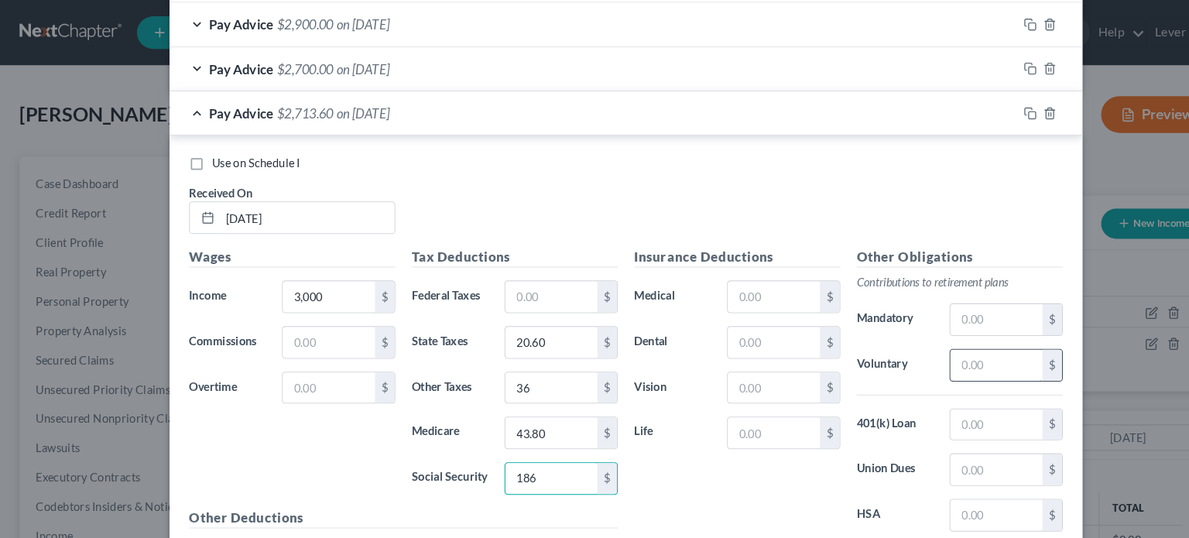
type input "186"
click at [913, 347] on input "text" at bounding box center [946, 346] width 87 height 29
type input "85"
click at [737, 431] on div "Insurance Deductions Medical $ Dental $ Vision $ Life $" at bounding box center [699, 398] width 211 height 326
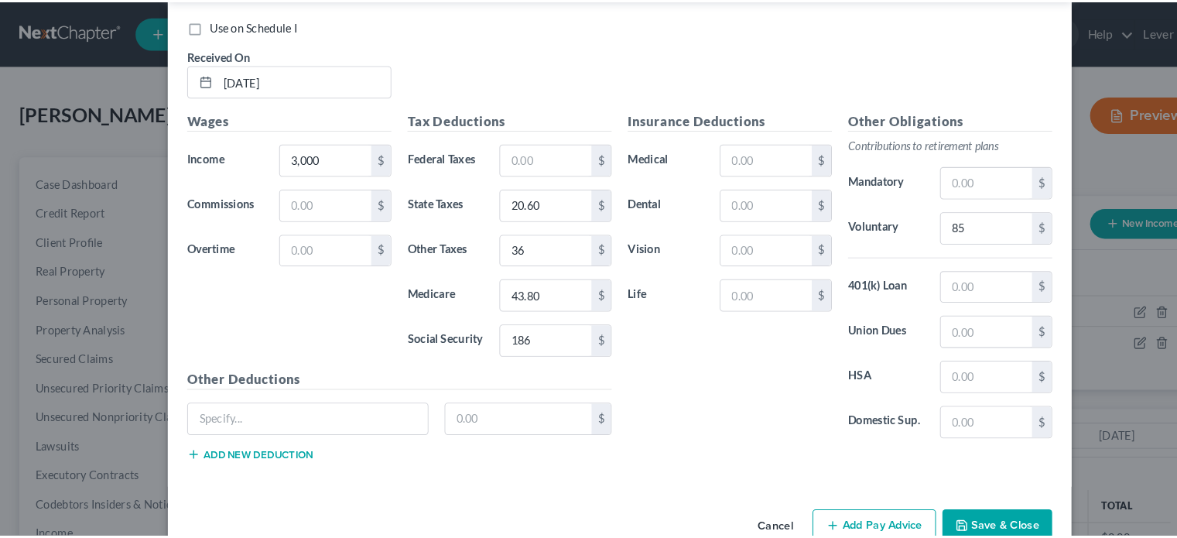
scroll to position [752, 0]
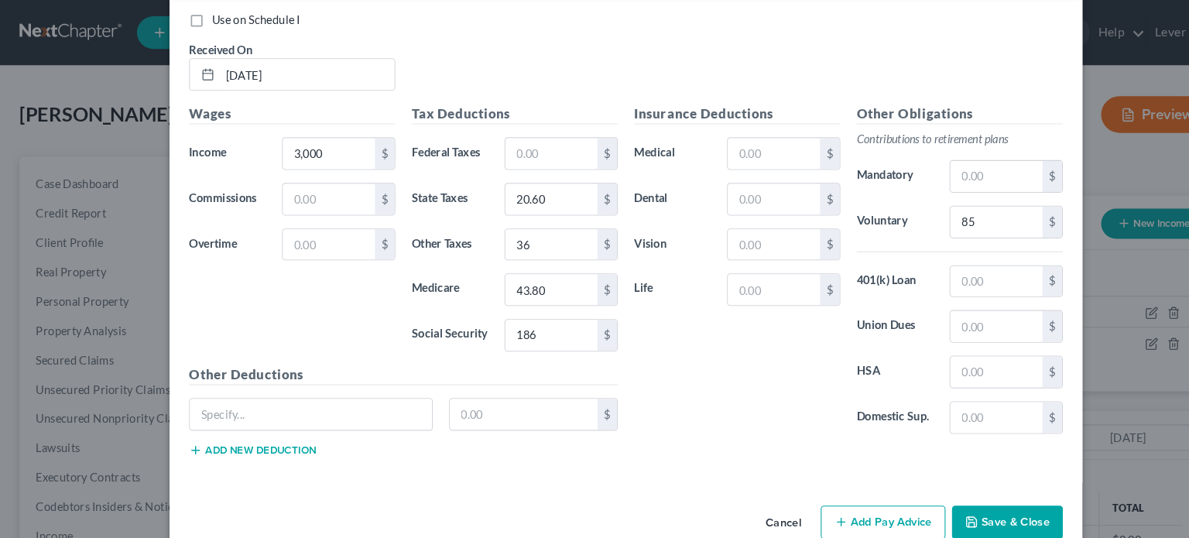
click at [968, 488] on button "Save & Close" at bounding box center [956, 496] width 105 height 33
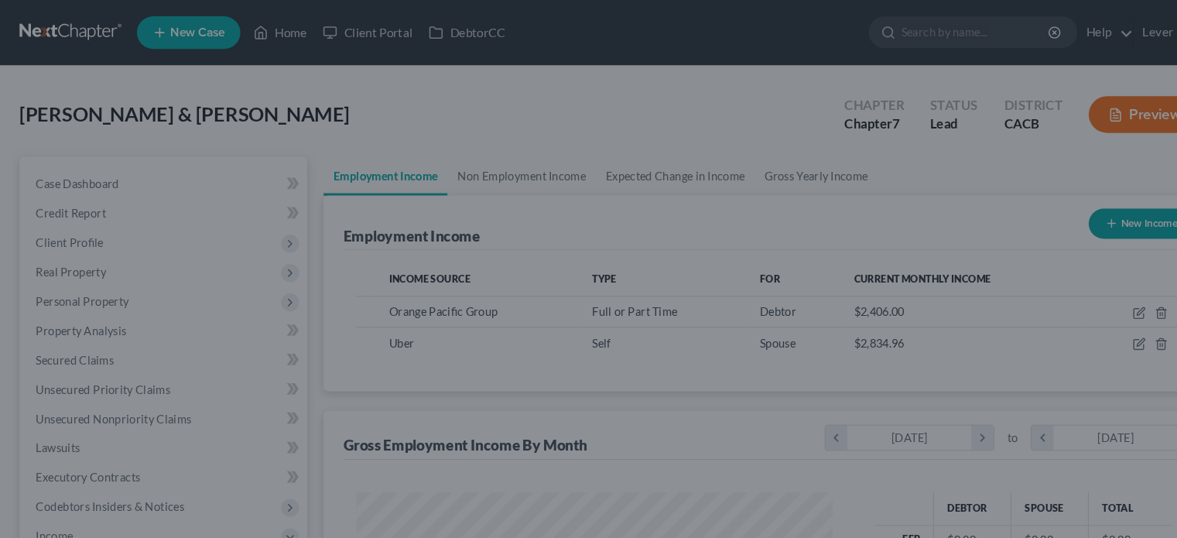
scroll to position [773738, 773535]
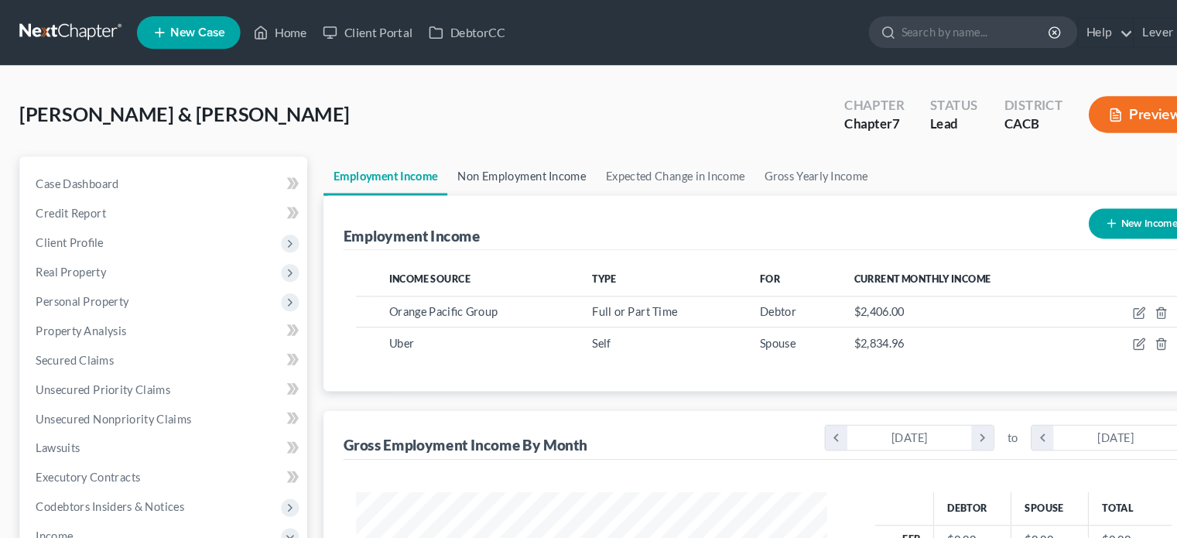
click at [470, 170] on link "Non Employment Income" at bounding box center [495, 167] width 141 height 37
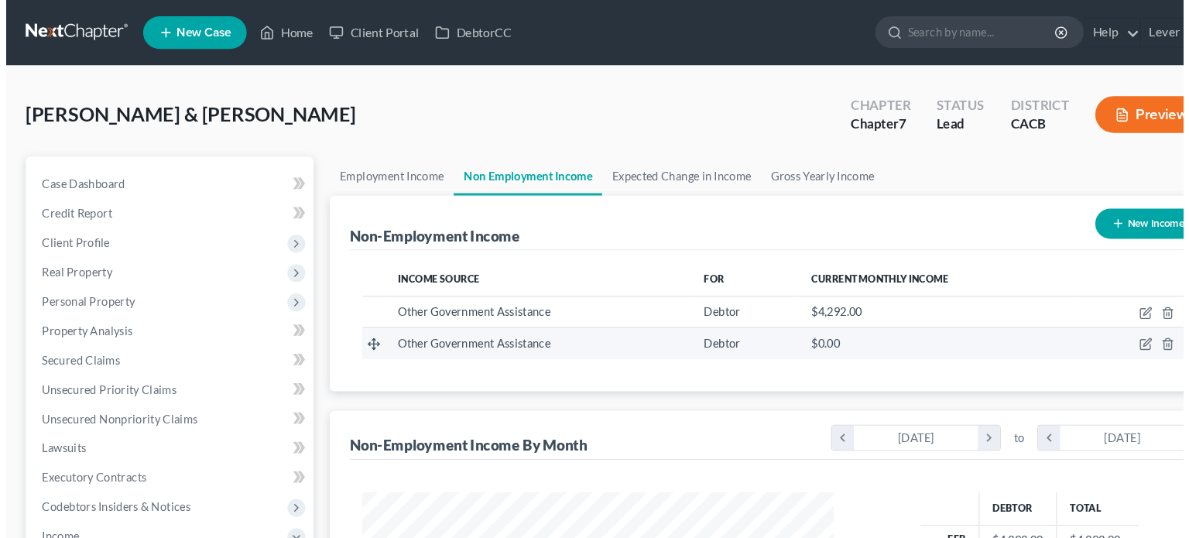
scroll to position [276, 478]
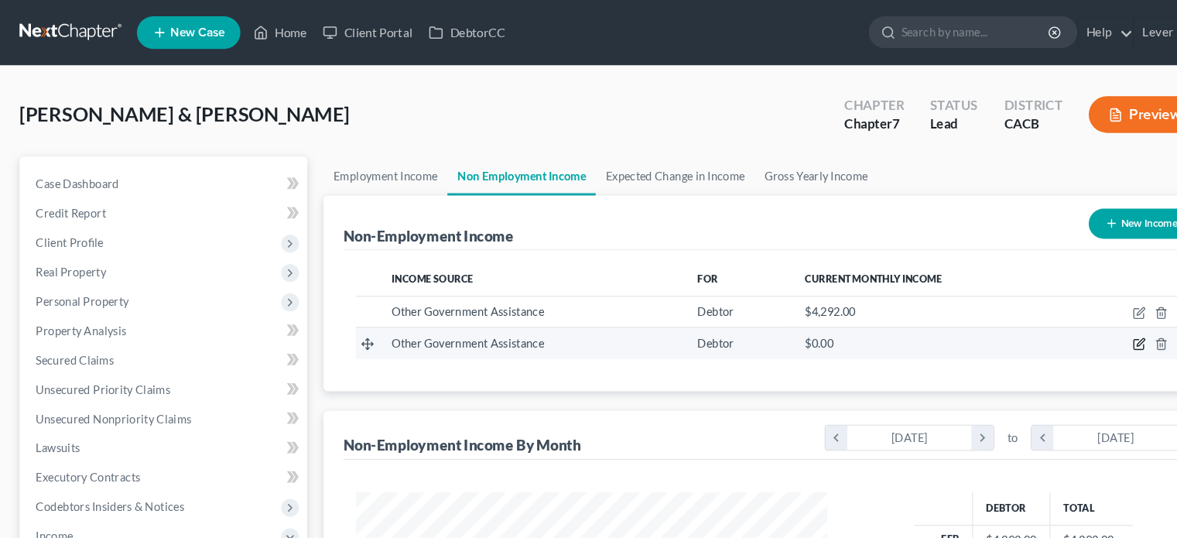
click at [1077, 326] on icon "button" at bounding box center [1082, 326] width 12 height 12
select select "5"
select select "0"
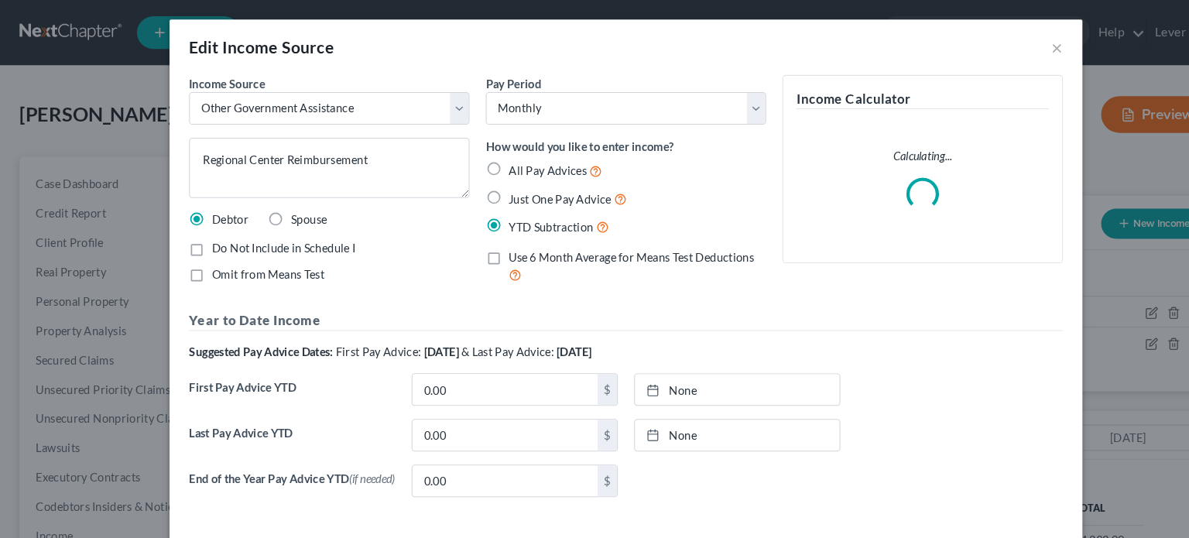
scroll to position [276, 483]
click at [527, 157] on span "All Pay Advices" at bounding box center [520, 162] width 74 height 13
click at [499, 157] on input "All Pay Advices" at bounding box center [494, 158] width 10 height 10
radio input "true"
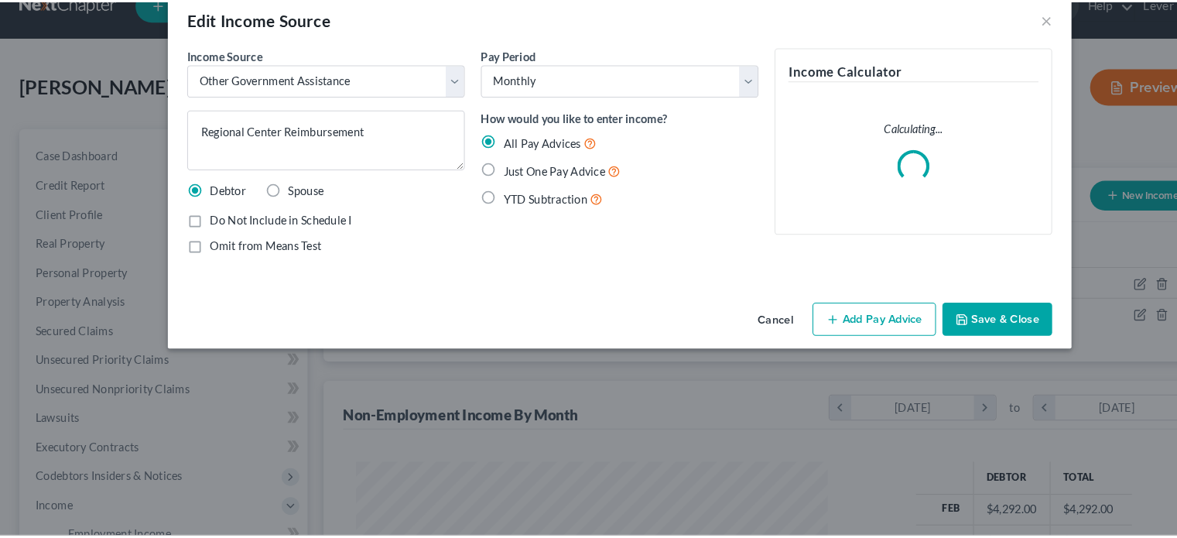
scroll to position [0, 0]
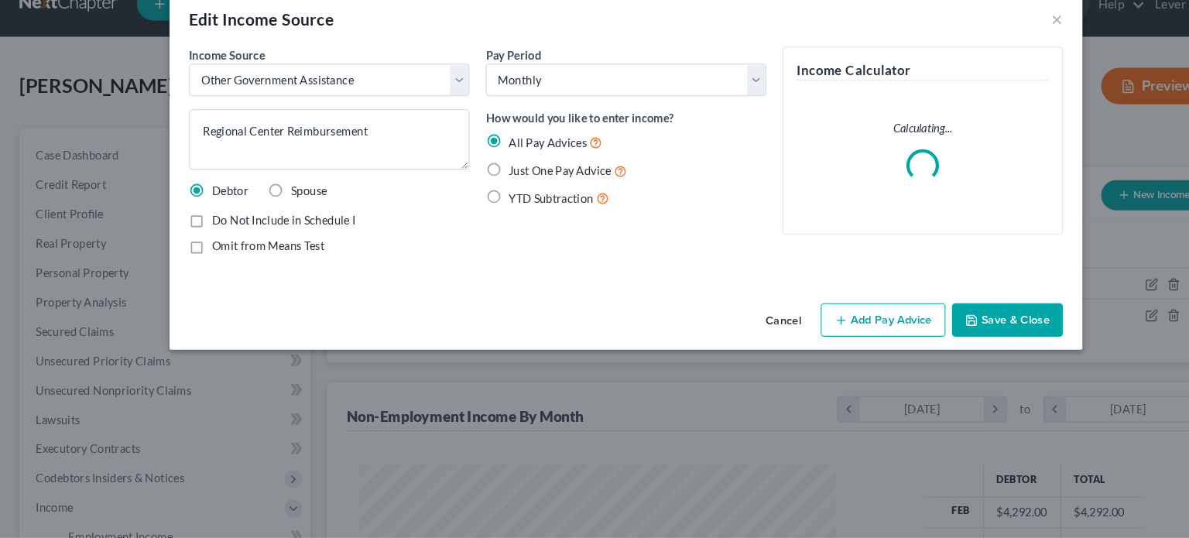
click at [840, 333] on button "Add Pay Advice" at bounding box center [838, 331] width 118 height 33
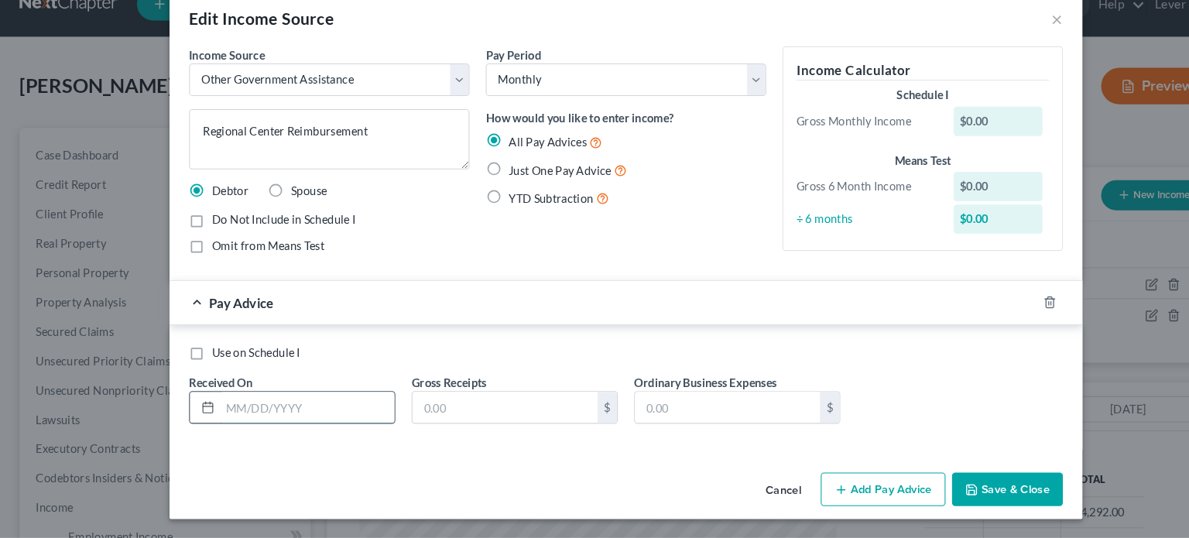
click at [286, 409] on input "text" at bounding box center [292, 413] width 166 height 29
type input "02/13/2025"
click at [438, 411] on input "text" at bounding box center [480, 413] width 176 height 29
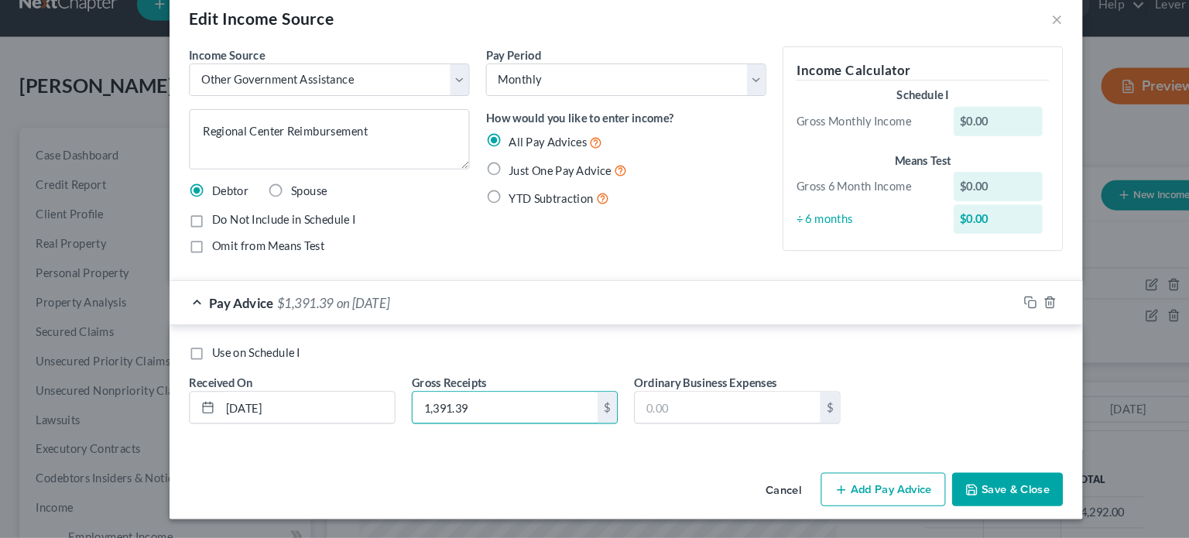
type input "1,391.39"
click at [959, 485] on button "Save & Close" at bounding box center [956, 492] width 105 height 33
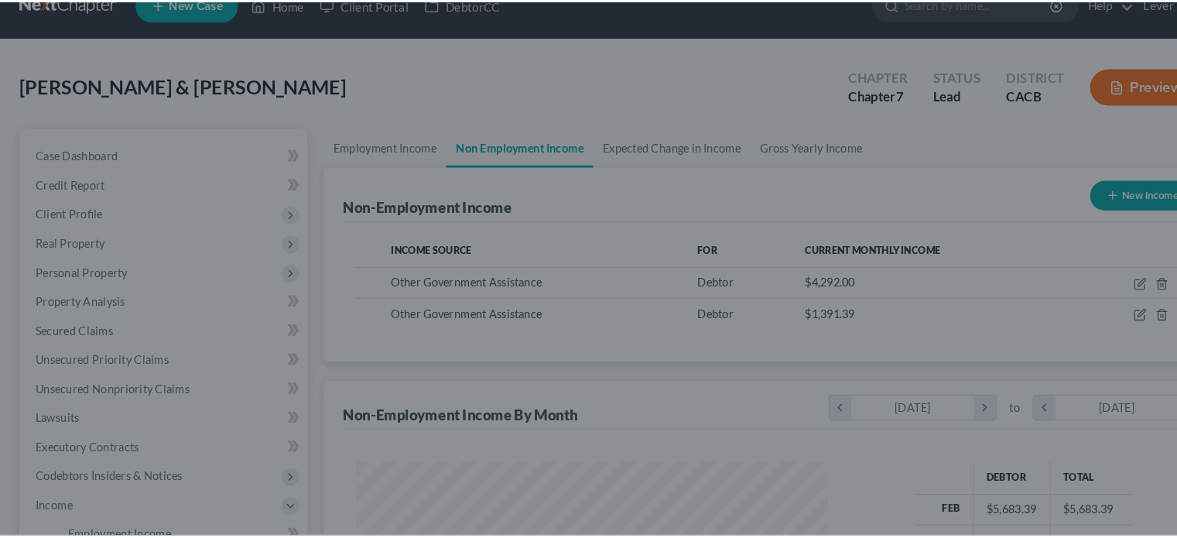
scroll to position [773738, 773535]
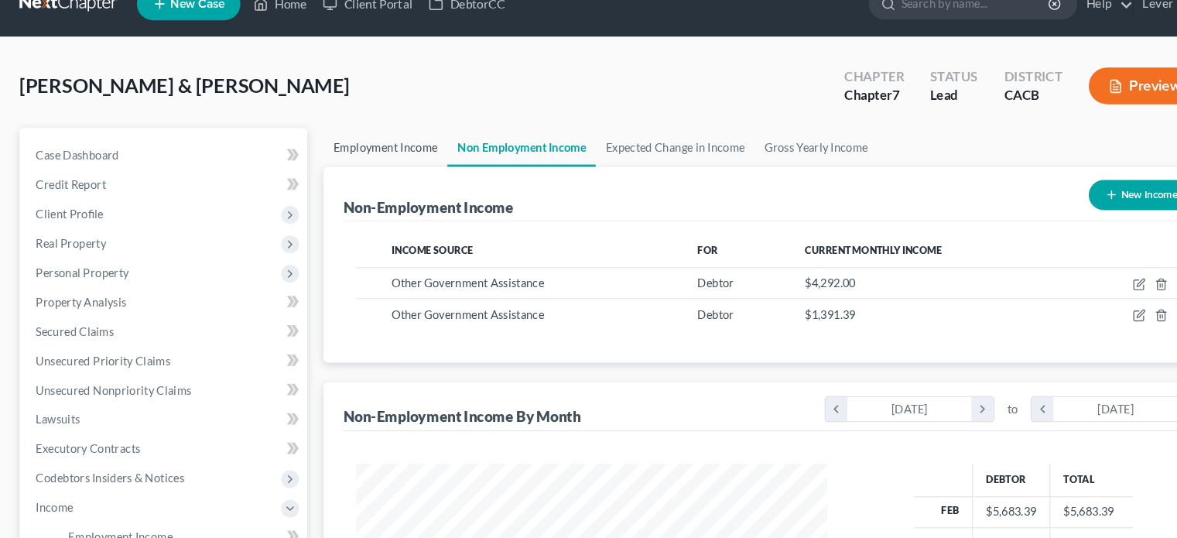
click at [406, 169] on link "Employment Income" at bounding box center [366, 167] width 118 height 37
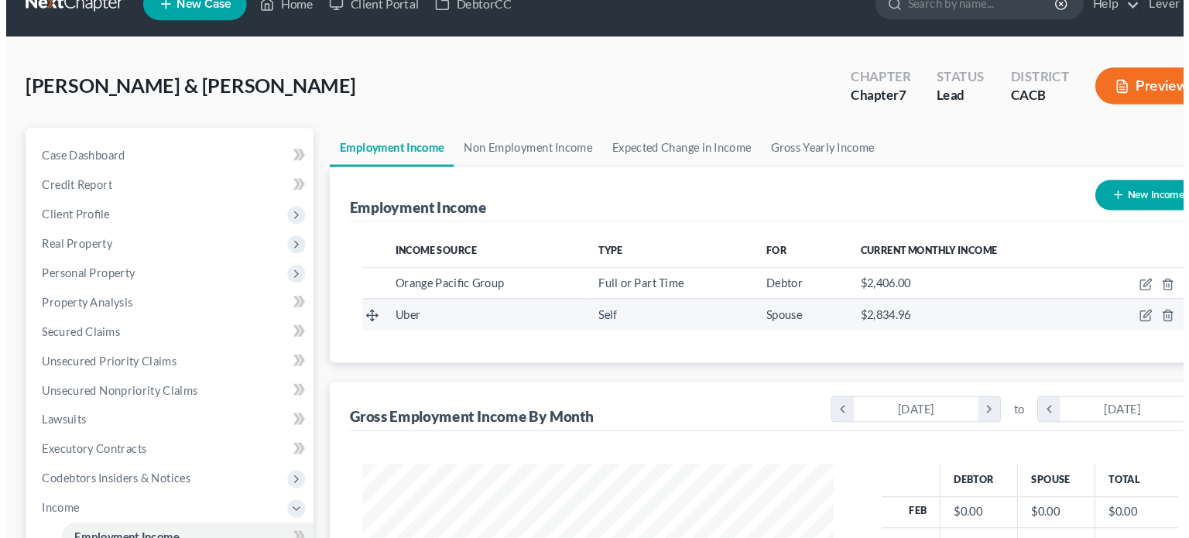
scroll to position [276, 478]
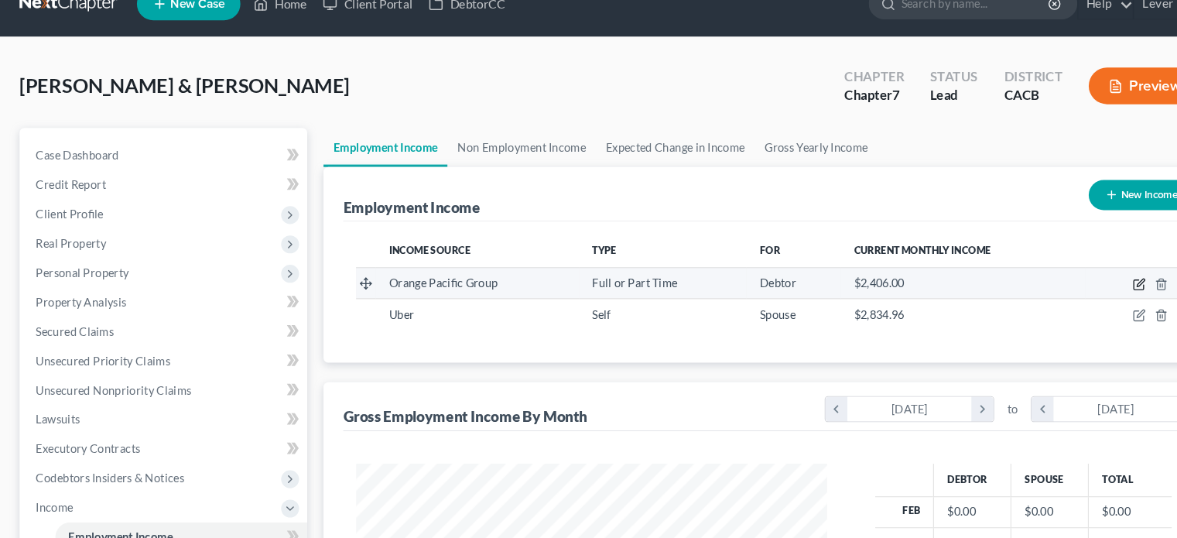
click at [1082, 298] on icon "button" at bounding box center [1082, 297] width 12 height 12
select select "0"
select select "4"
select select "0"
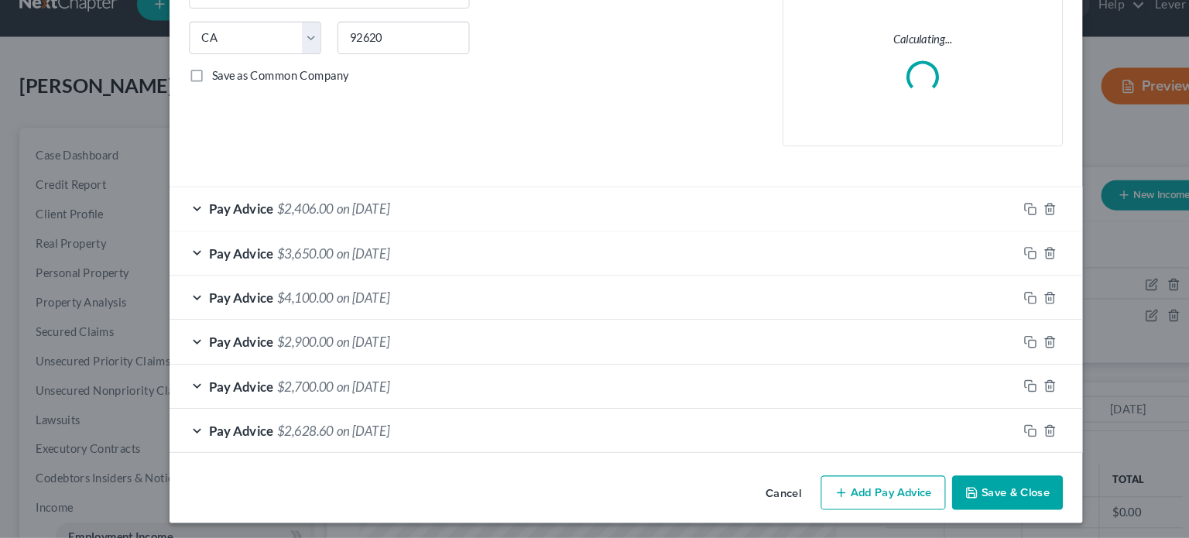
scroll to position [274, 0]
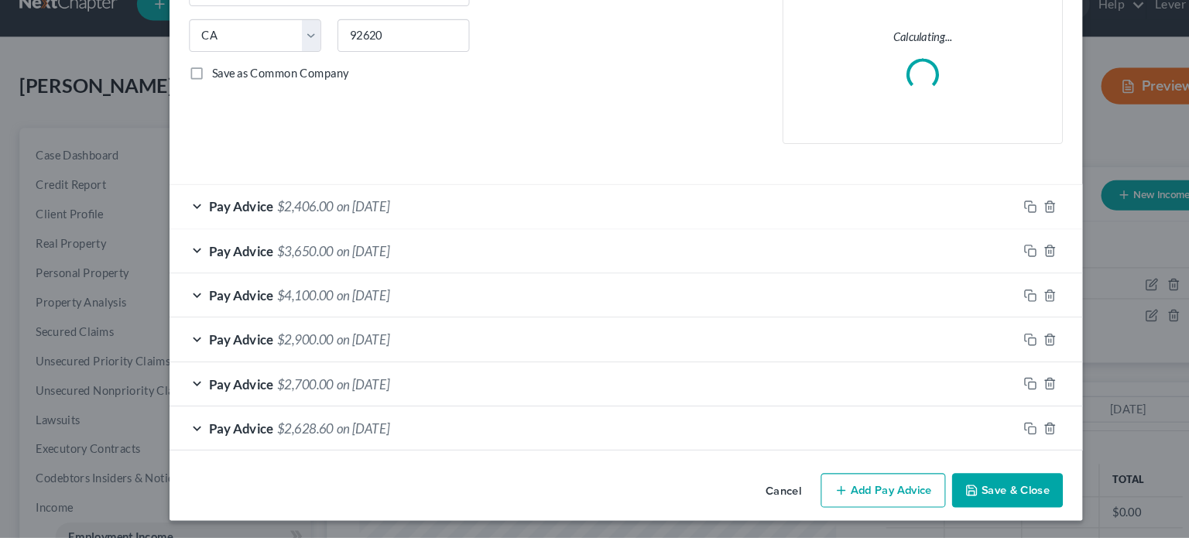
click at [815, 491] on button "Add Pay Advice" at bounding box center [838, 493] width 118 height 33
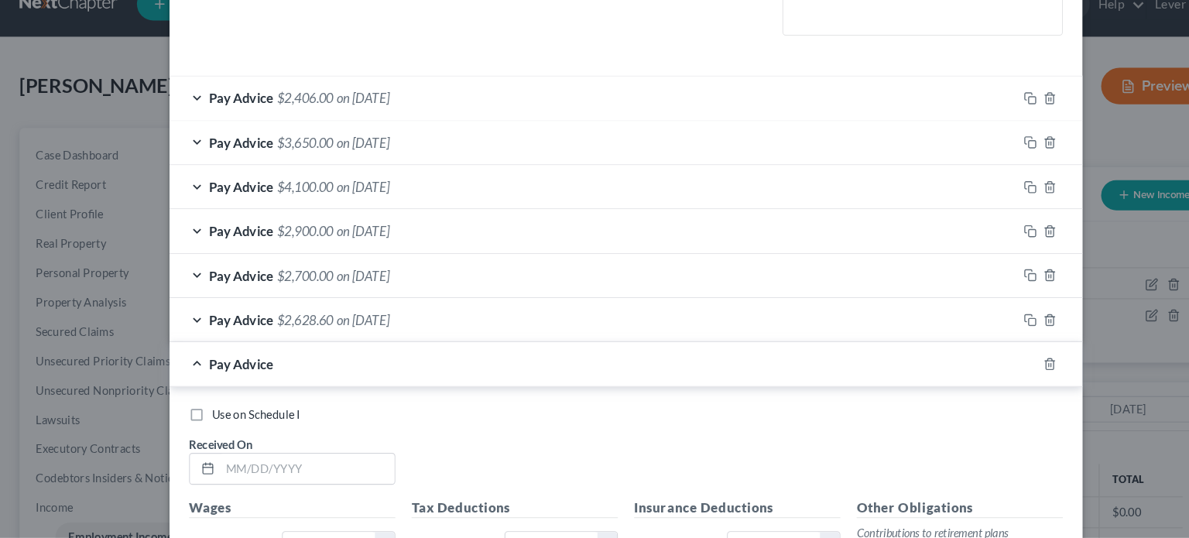
scroll to position [421, 0]
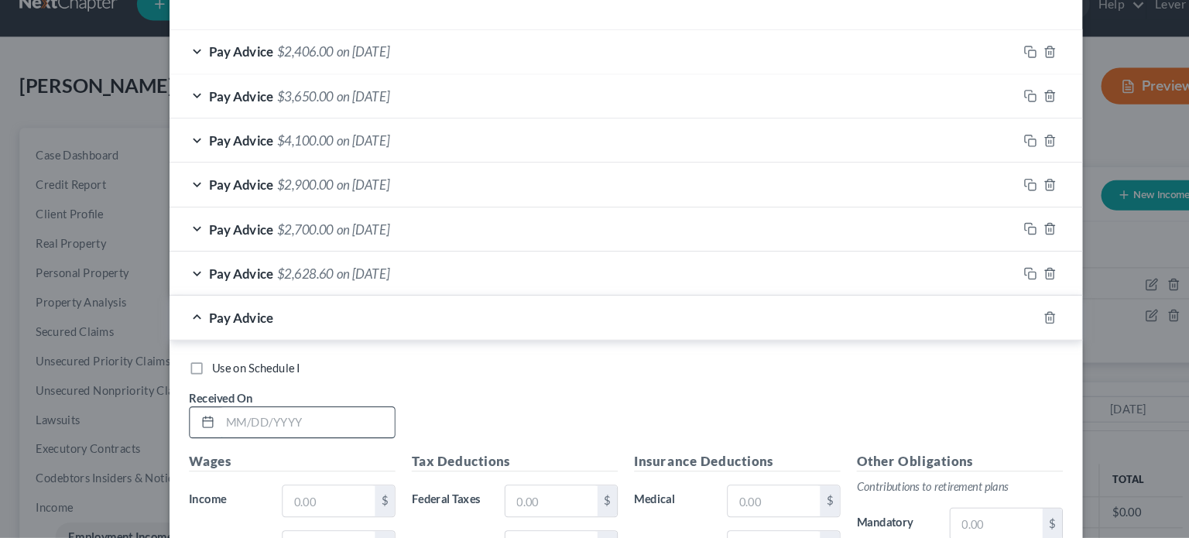
click at [335, 438] on input "text" at bounding box center [292, 428] width 166 height 29
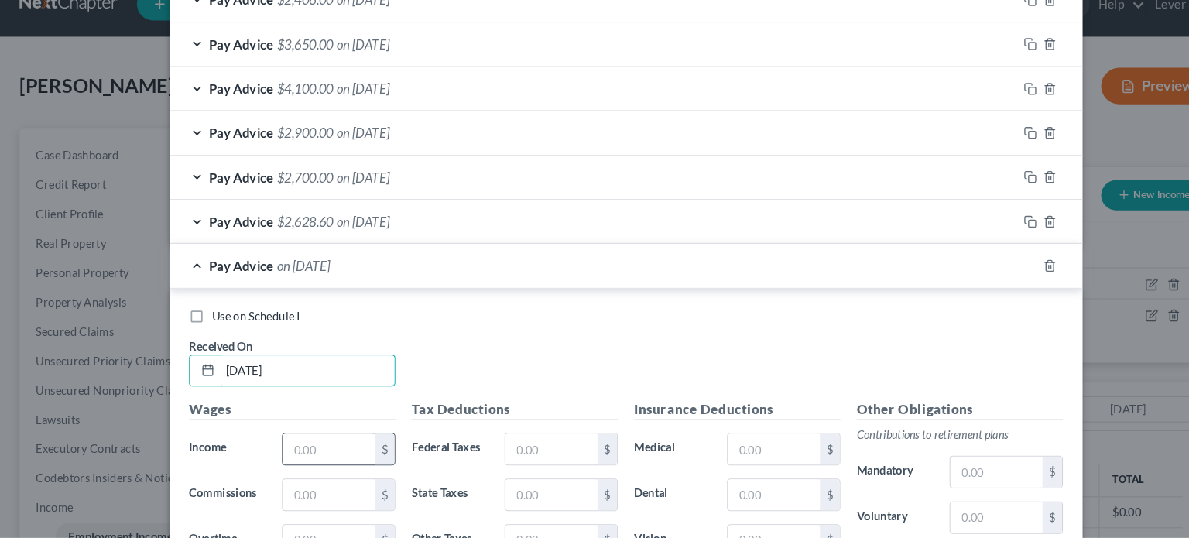
scroll to position [495, 0]
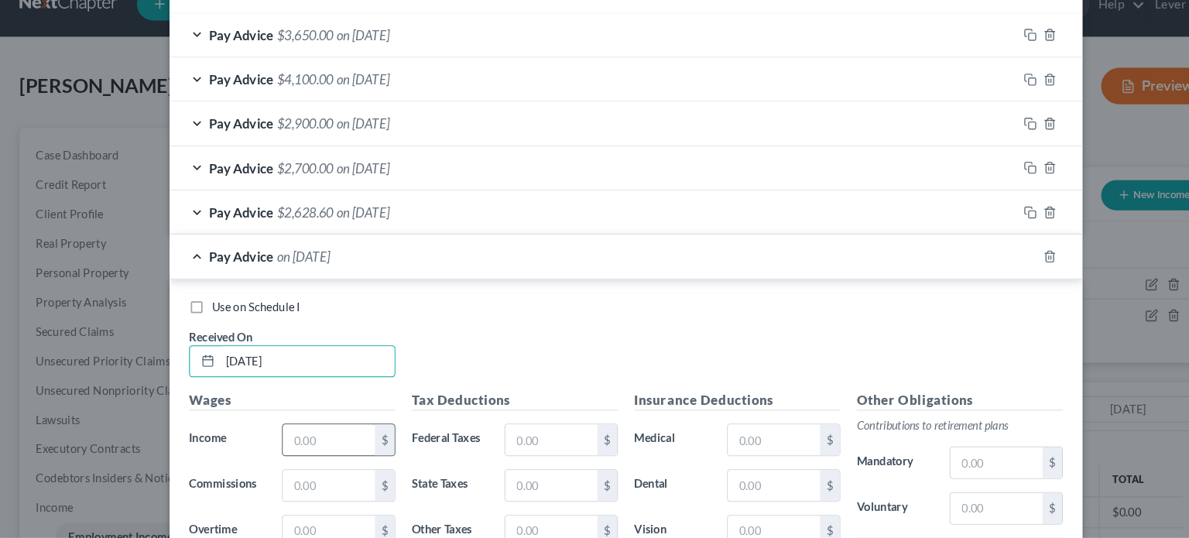
type input "02/25/2025"
click at [296, 440] on input "text" at bounding box center [312, 444] width 87 height 29
type input "3,000"
click at [504, 485] on input "text" at bounding box center [523, 488] width 87 height 29
type input "1"
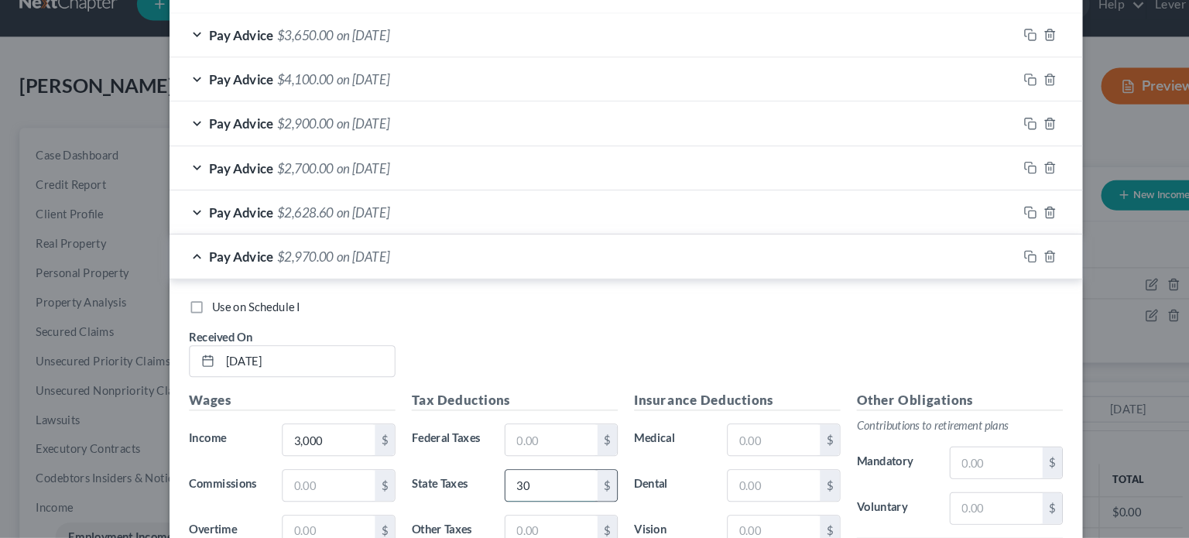
type input "3"
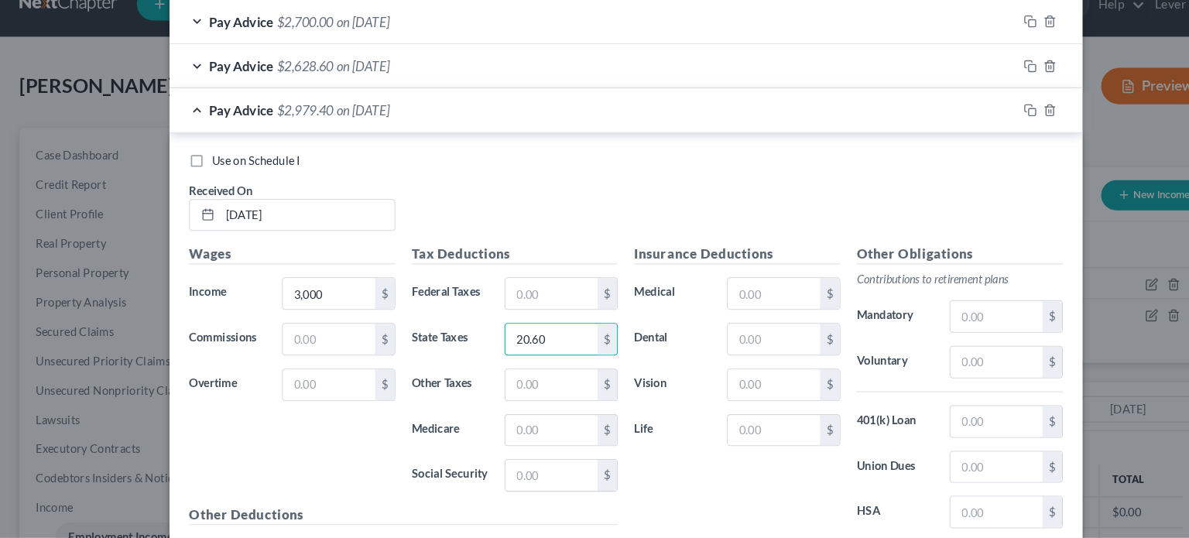
scroll to position [642, 0]
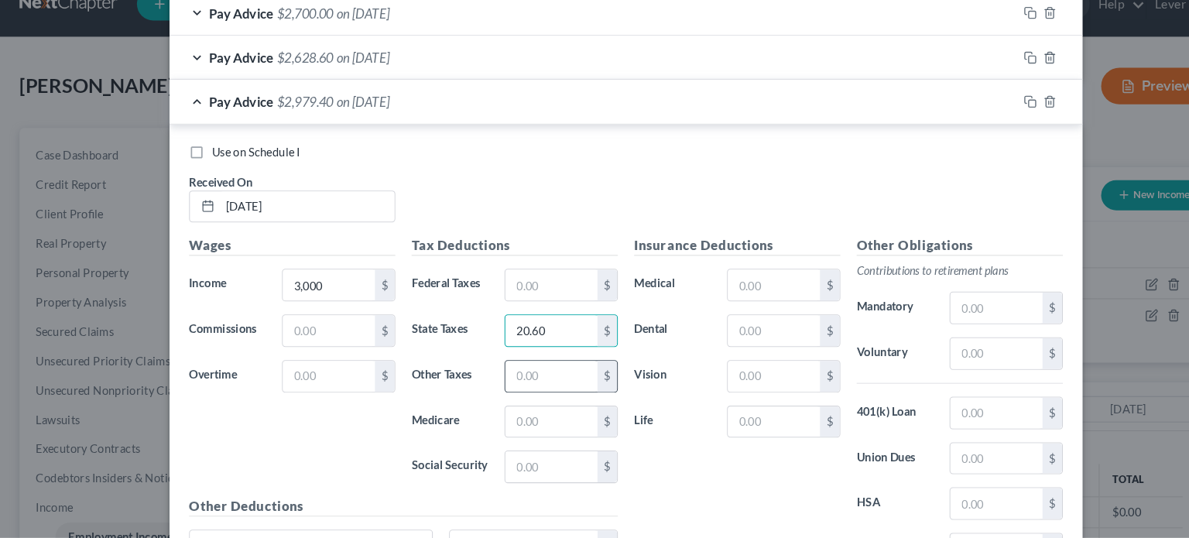
type input "20.60"
click at [507, 389] on input "text" at bounding box center [523, 384] width 87 height 29
type input "36"
drag, startPoint x: 489, startPoint y: 426, endPoint x: 468, endPoint y: 429, distance: 21.9
click at [484, 426] on input "text" at bounding box center [523, 427] width 87 height 29
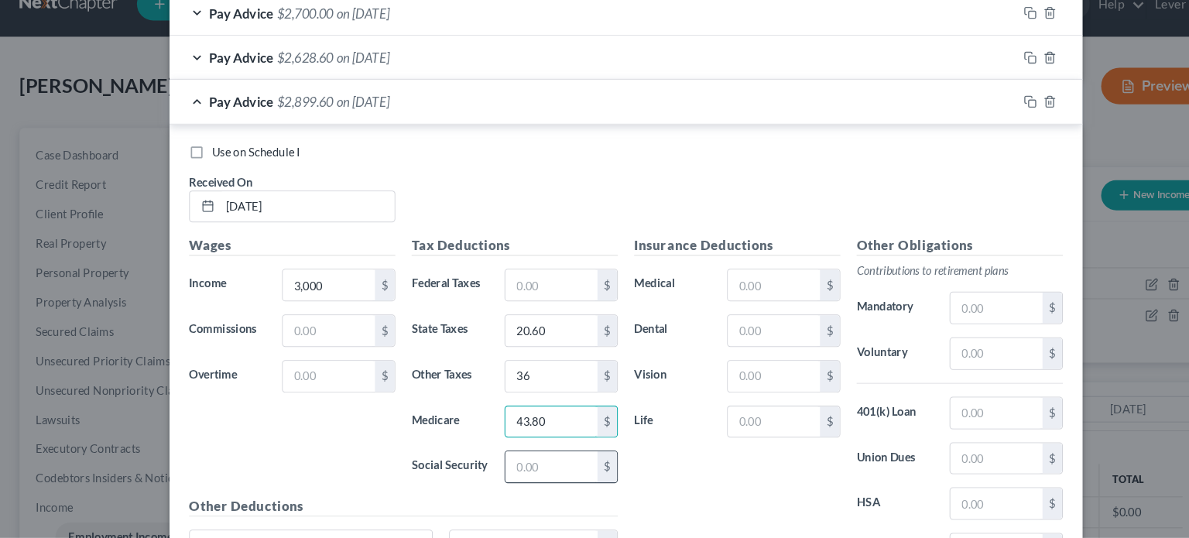
type input "43.80"
click at [506, 464] on input "text" at bounding box center [523, 470] width 87 height 29
type input "186"
drag, startPoint x: 687, startPoint y: 468, endPoint x: 789, endPoint y: 394, distance: 125.9
click at [691, 464] on div "Insurance Deductions Medical $ Dental $ Vision $ Life $" at bounding box center [699, 414] width 211 height 326
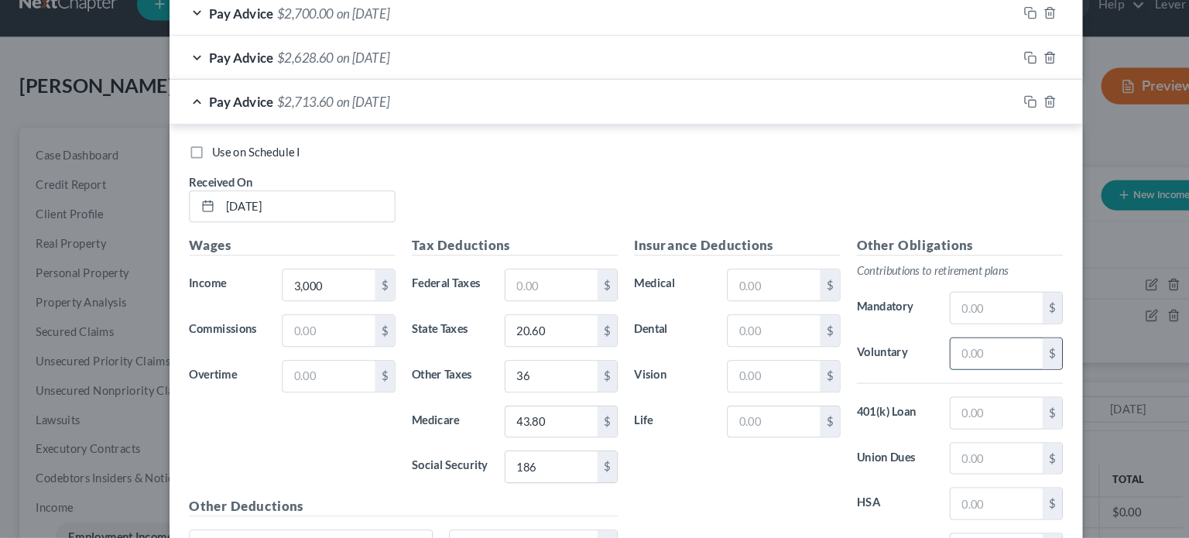
click at [954, 359] on input "text" at bounding box center [946, 362] width 87 height 29
type input "85"
click at [652, 478] on div "Insurance Deductions Medical $ Dental $ Vision $ Life $" at bounding box center [699, 414] width 211 height 326
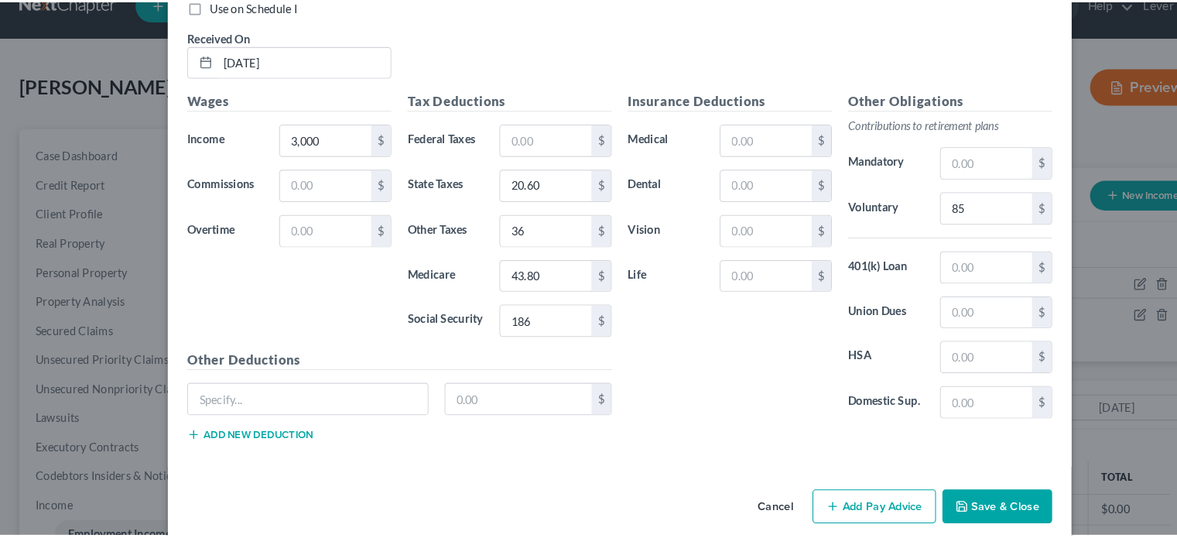
scroll to position [795, 0]
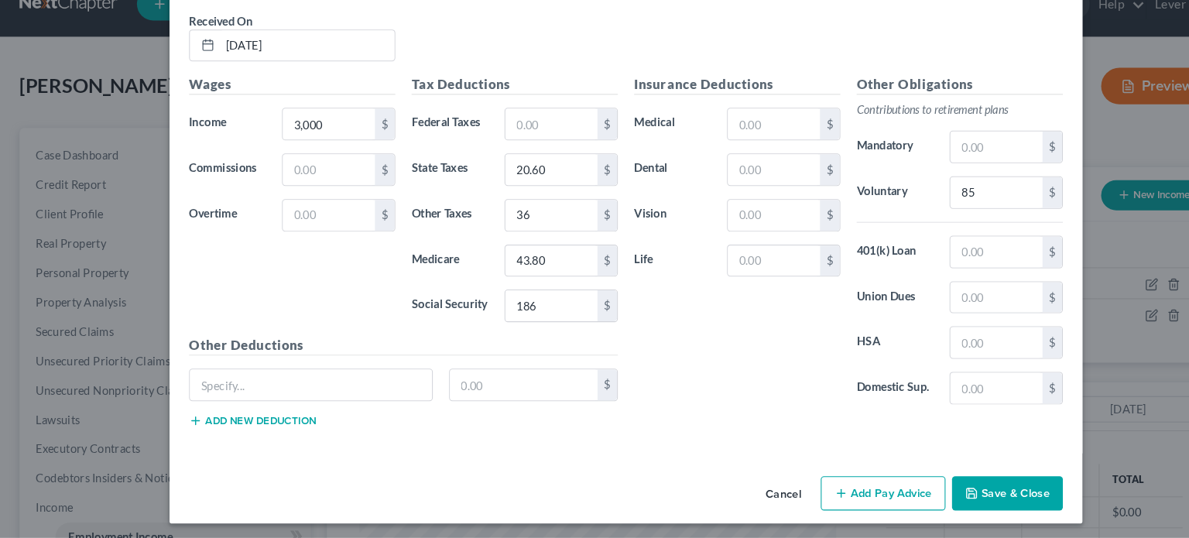
click at [946, 489] on button "Save & Close" at bounding box center [956, 495] width 105 height 33
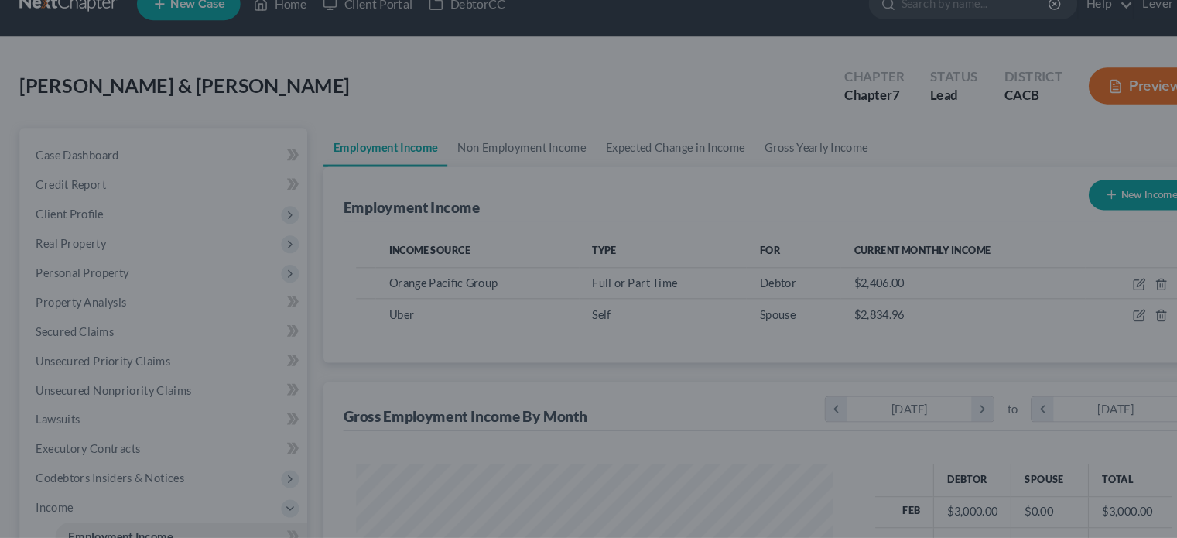
scroll to position [773738, 773535]
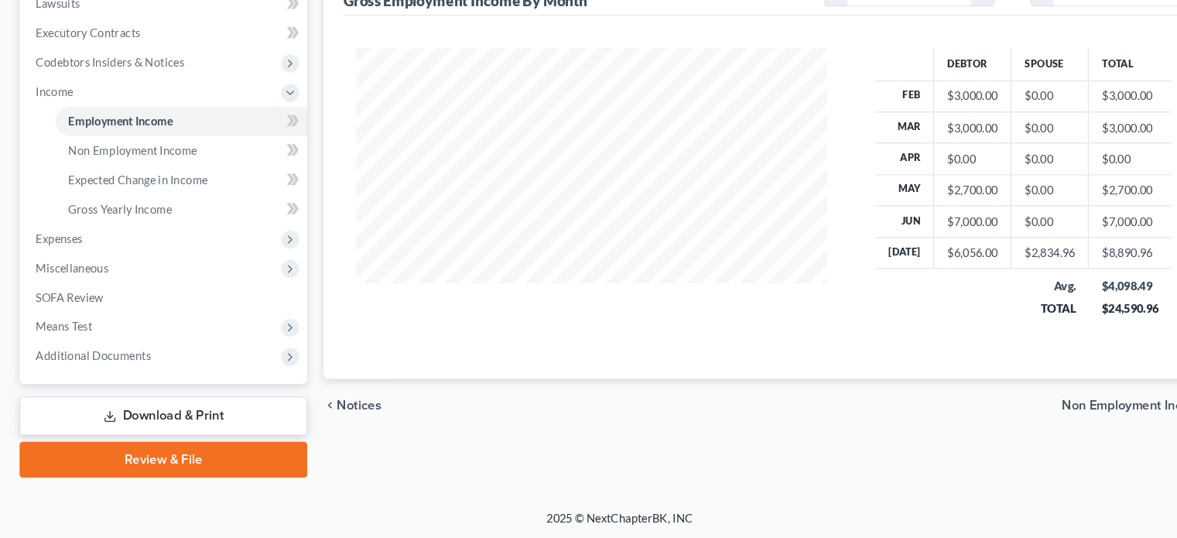
drag, startPoint x: 128, startPoint y: 421, endPoint x: 156, endPoint y: 415, distance: 27.8
click at [128, 421] on link "Download & Print" at bounding box center [155, 422] width 273 height 36
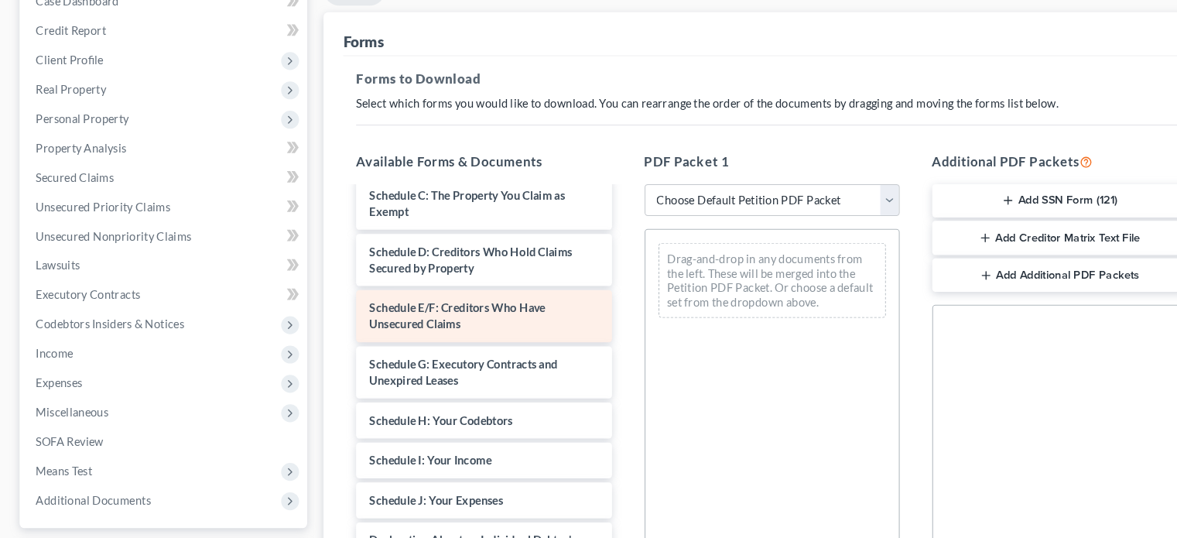
scroll to position [146, 0]
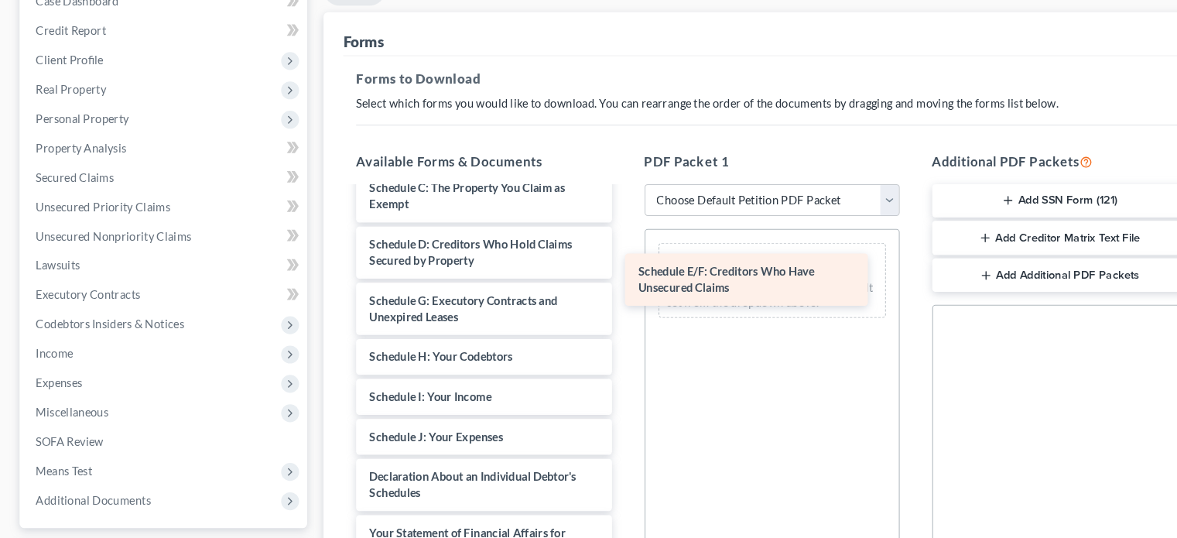
drag, startPoint x: 496, startPoint y: 317, endPoint x: 752, endPoint y: 291, distance: 256.7
click at [593, 291] on div "Schedule E/F: Creditors Who Have Unsecured Claims Voluntary Petition for Indivi…" at bounding box center [459, 450] width 267 height 780
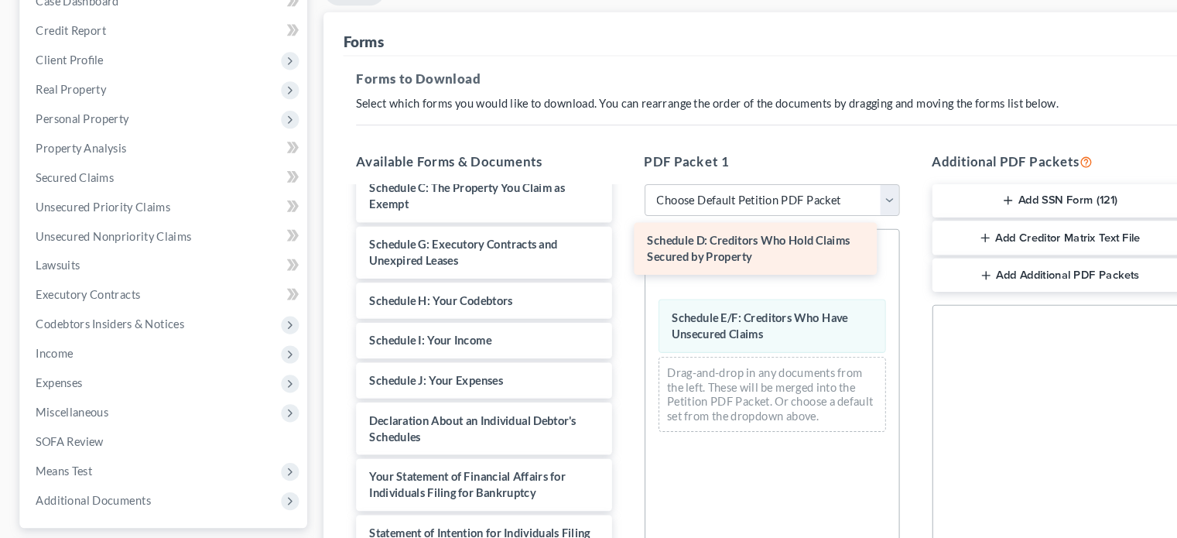
drag, startPoint x: 482, startPoint y: 271, endPoint x: 751, endPoint y: 279, distance: 268.7
click at [593, 279] on div "Schedule D: Creditors Who Hold Claims Secured by Property Voluntary Petition fo…" at bounding box center [459, 423] width 267 height 727
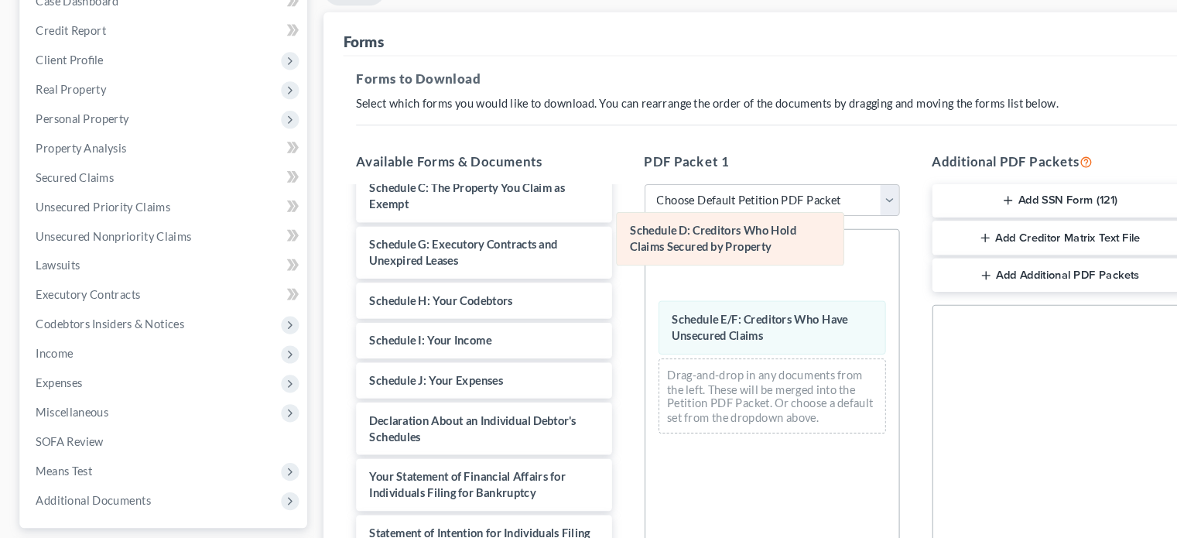
drag, startPoint x: 744, startPoint y: 272, endPoint x: 704, endPoint y: 244, distance: 48.3
click at [704, 245] on div "Schedule D: Creditors Who Hold Claims Secured by Property Schedule D: Creditors…" at bounding box center [733, 348] width 241 height 206
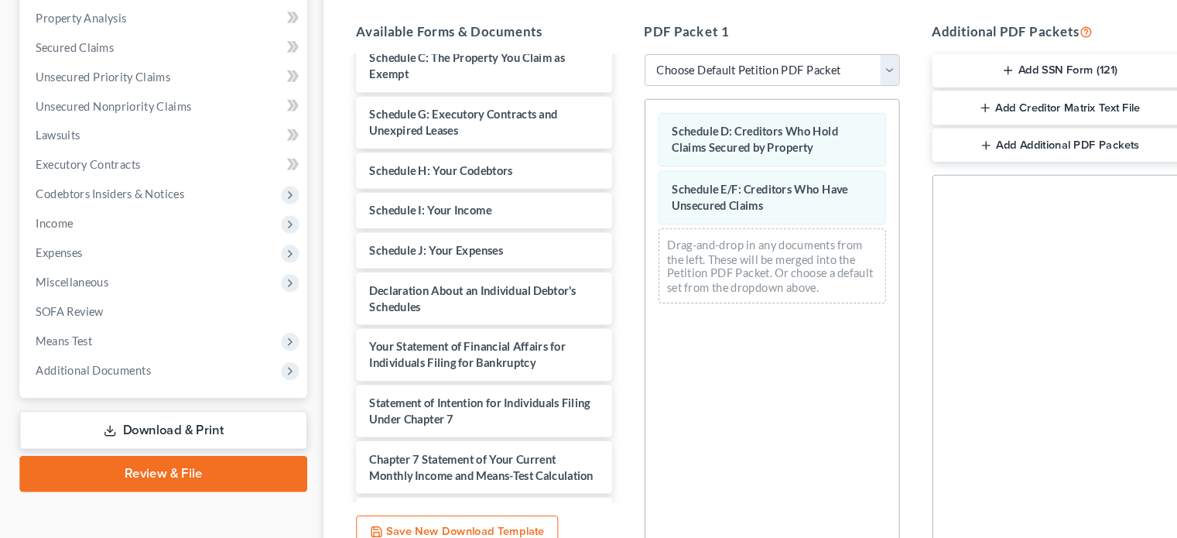
scroll to position [416, 0]
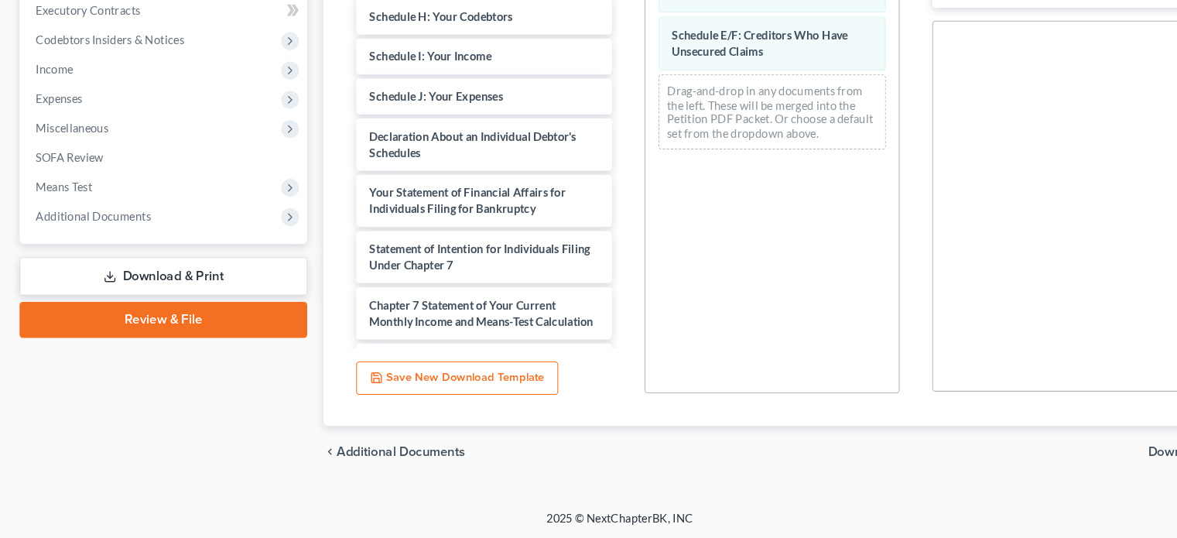
click at [1115, 450] on span "Download" at bounding box center [1119, 456] width 56 height 12
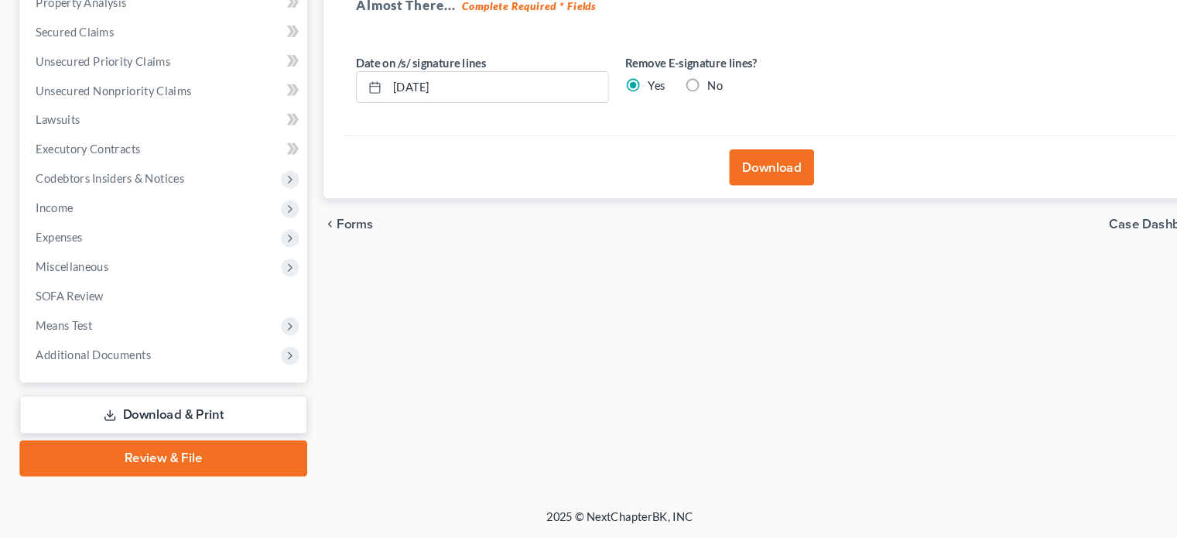
scroll to position [283, 0]
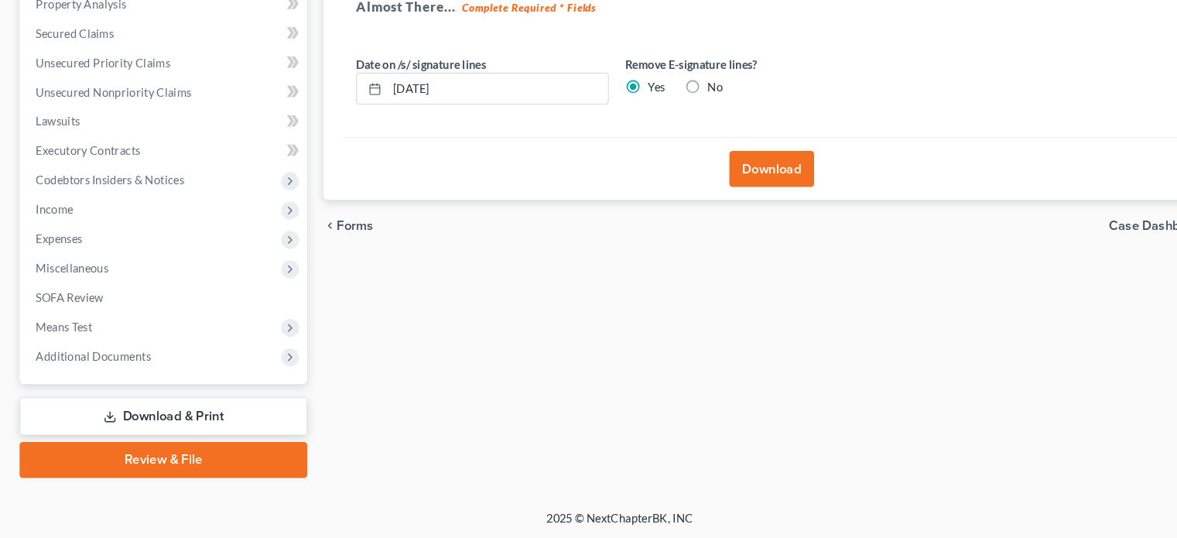
click at [727, 173] on button "Download" at bounding box center [733, 187] width 80 height 34
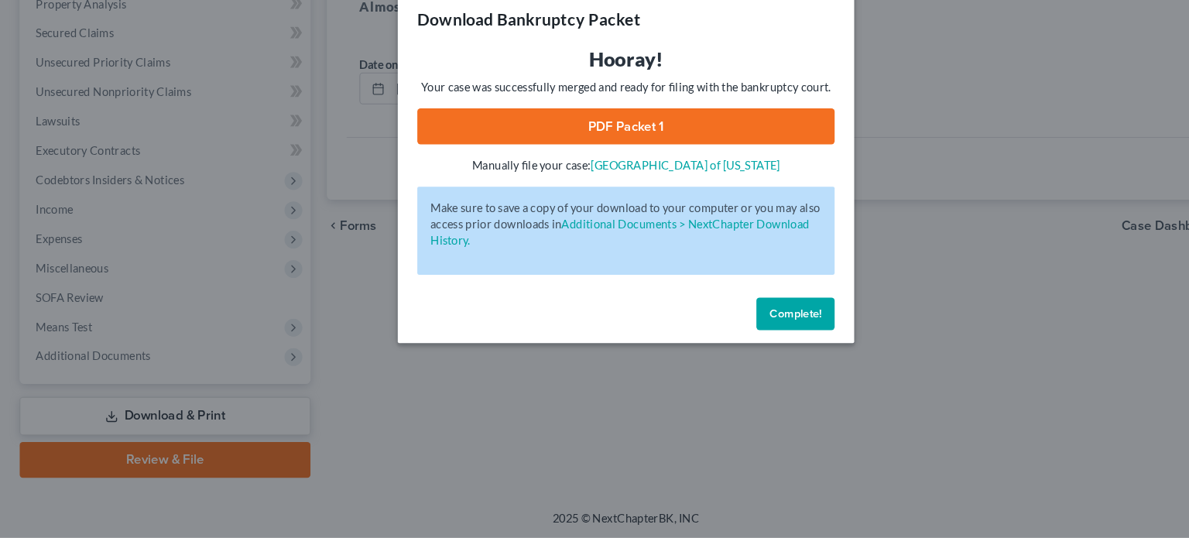
click at [608, 137] on link "PDF Packet 1" at bounding box center [594, 147] width 396 height 34
drag, startPoint x: 783, startPoint y: 319, endPoint x: 726, endPoint y: 57, distance: 268.4
click at [783, 319] on button "Complete!" at bounding box center [755, 325] width 74 height 31
